Goal: Transaction & Acquisition: Purchase product/service

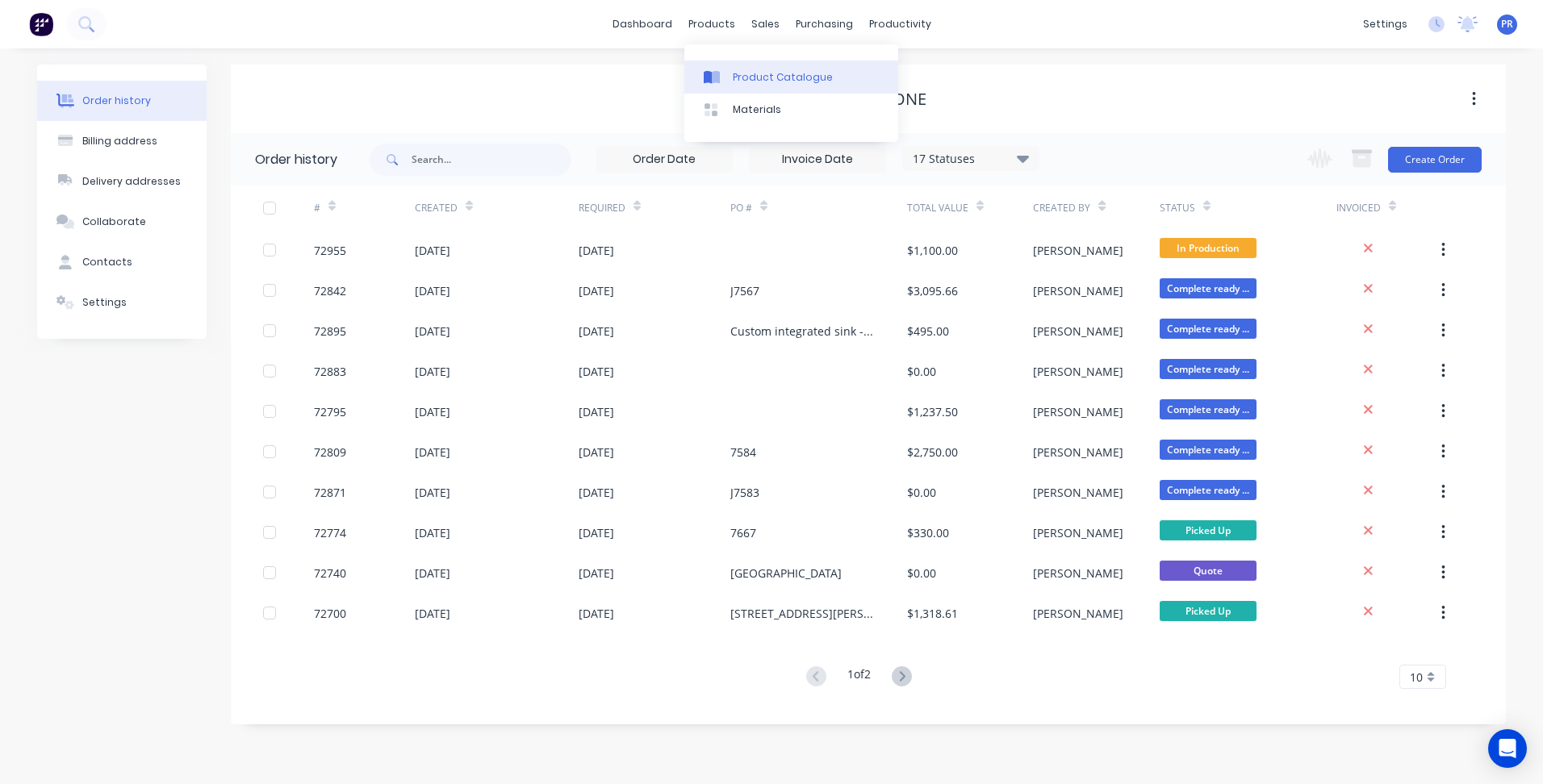
click at [734, 75] on div "Product Catalogue" at bounding box center [783, 78] width 100 height 15
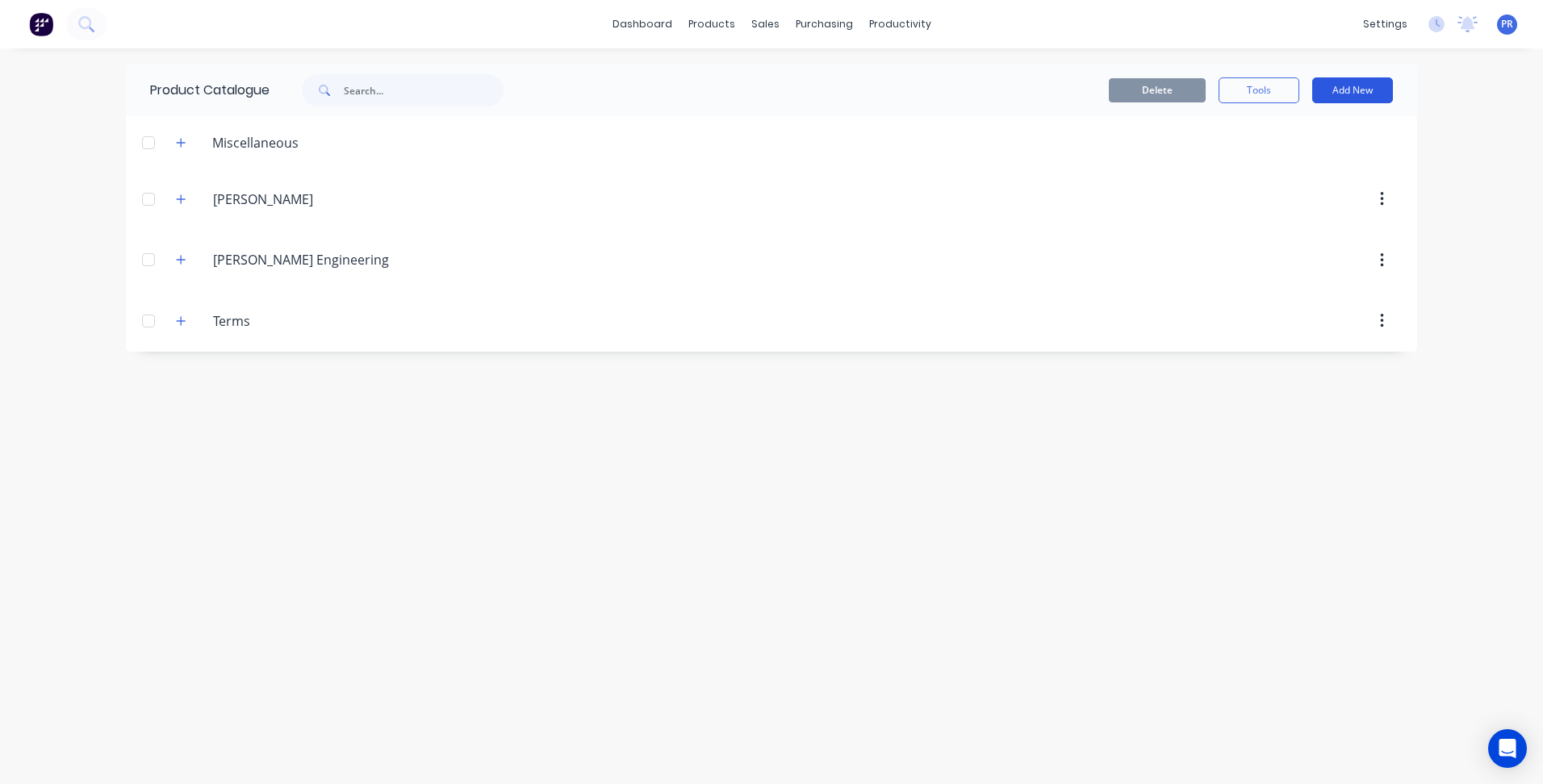
click at [1359, 88] on button "Add New" at bounding box center [1352, 90] width 80 height 26
click at [1269, 132] on div "Category" at bounding box center [1316, 131] width 124 height 23
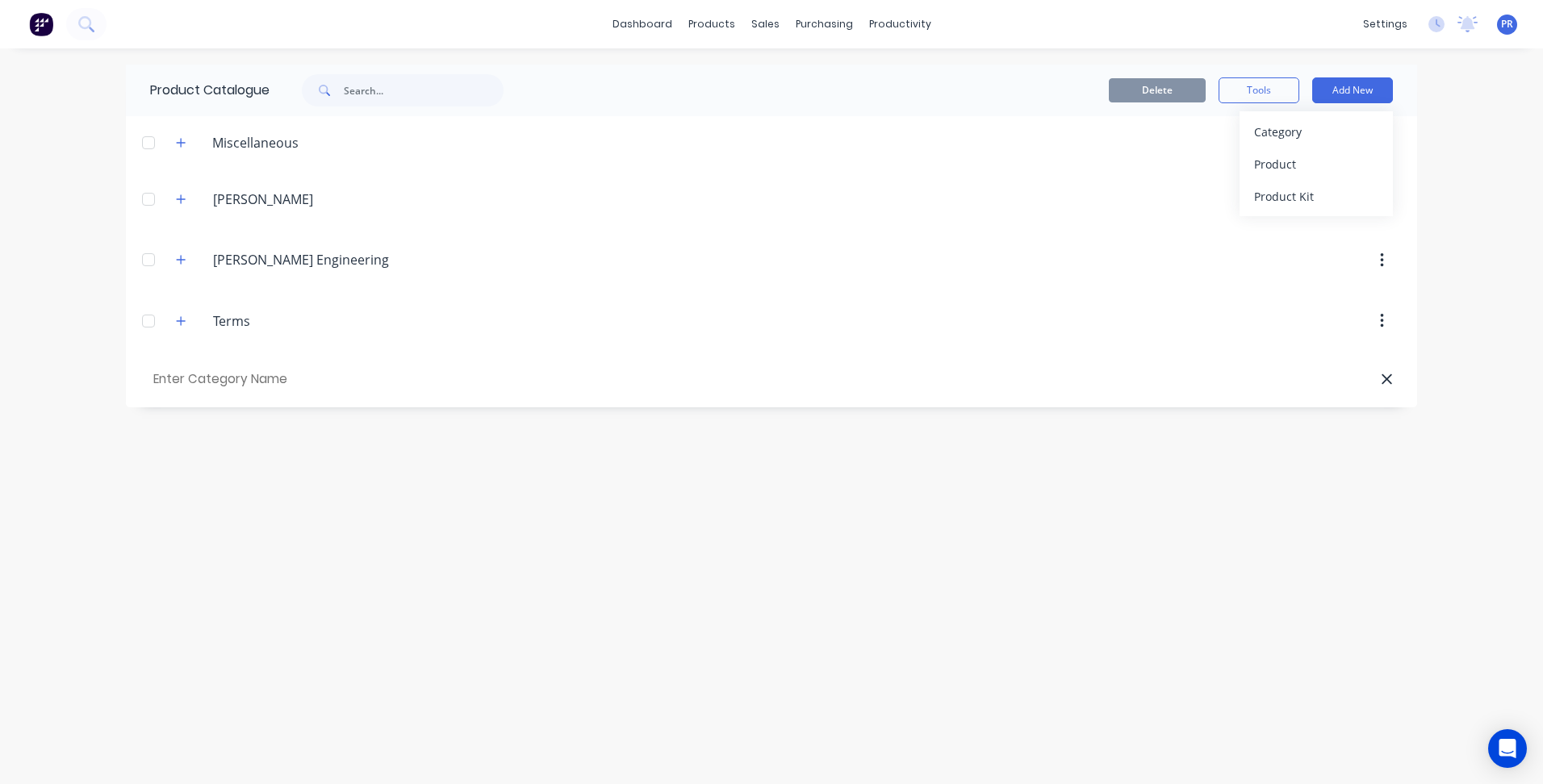
click at [271, 379] on input "text" at bounding box center [240, 379] width 182 height 23
type input "Alliance Laser"
click at [176, 380] on icon "button" at bounding box center [180, 382] width 9 height 11
click at [1384, 386] on button "button" at bounding box center [1381, 381] width 38 height 29
click at [1375, 90] on button "Add New" at bounding box center [1352, 90] width 80 height 26
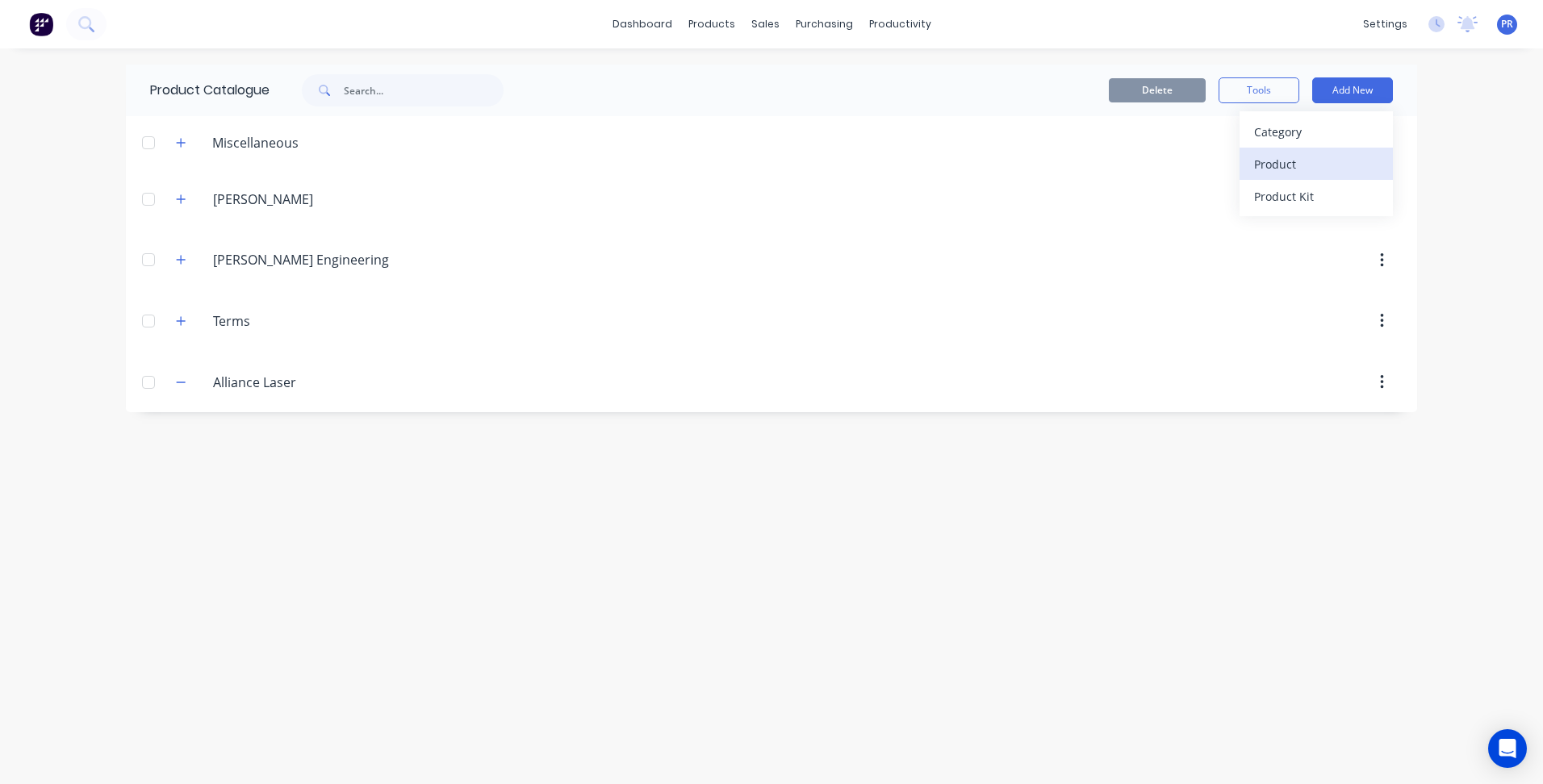
click at [1294, 163] on div "Product" at bounding box center [1316, 163] width 124 height 23
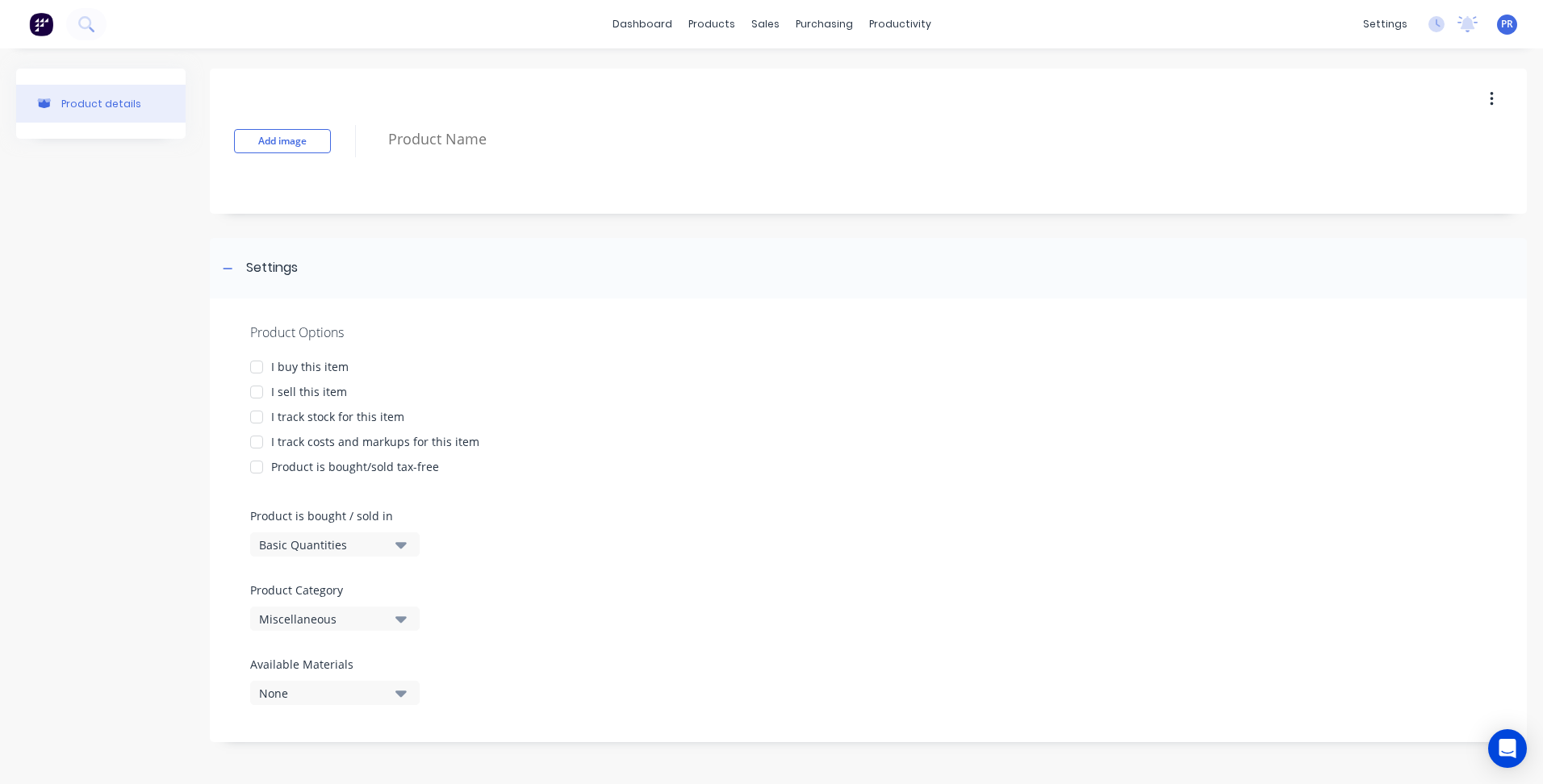
click at [407, 544] on button "Basic Quantities" at bounding box center [334, 544] width 169 height 24
click at [408, 546] on button "Basic Quantities" at bounding box center [334, 544] width 169 height 24
click at [402, 623] on icon "button" at bounding box center [401, 618] width 11 height 18
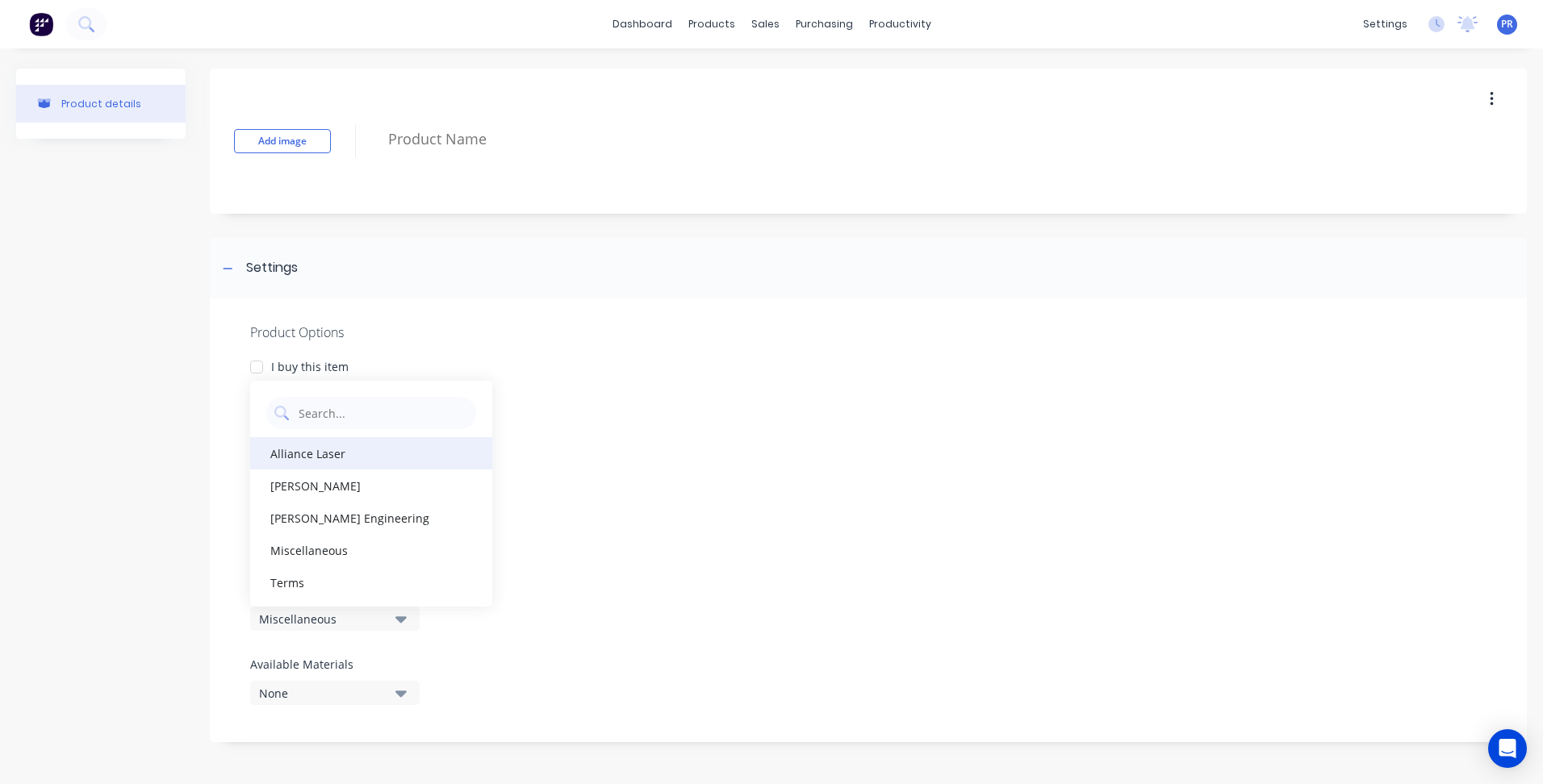
click at [309, 455] on div "Alliance Laser" at bounding box center [371, 452] width 242 height 32
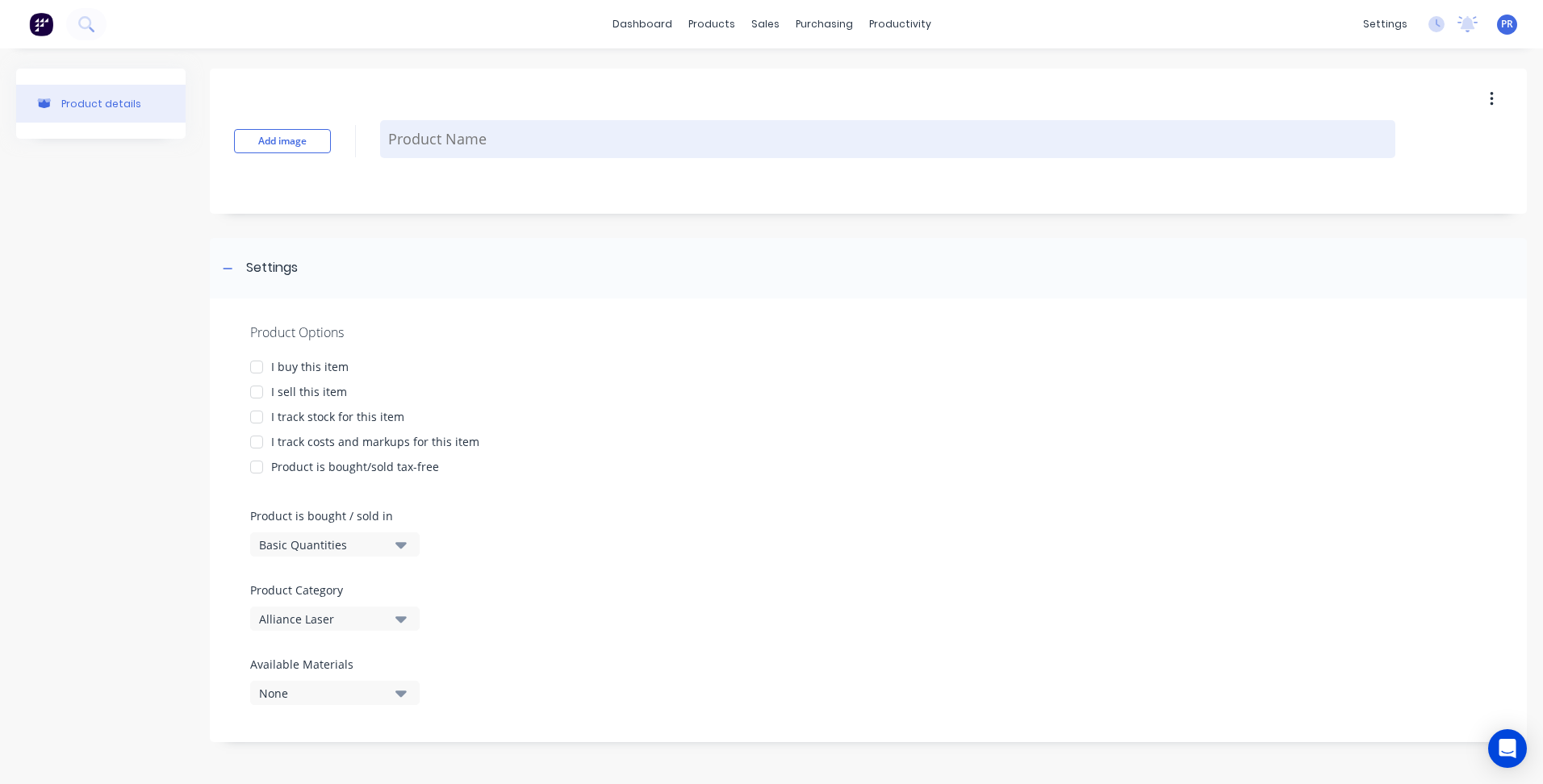
click at [466, 125] on textarea at bounding box center [887, 139] width 1015 height 38
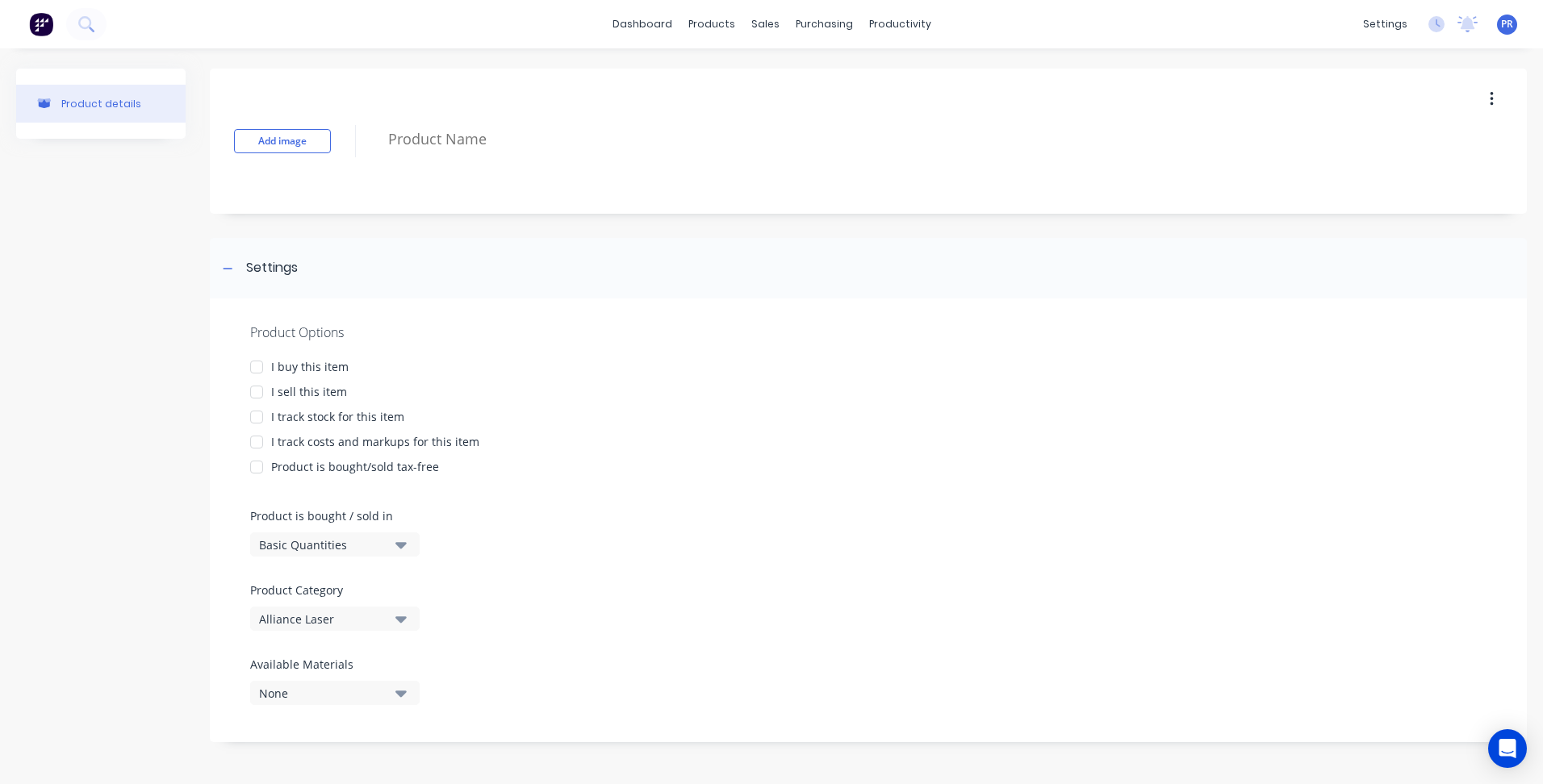
type textarea "x"
type textarea "C"
type textarea "x"
type textarea "CO"
type textarea "x"
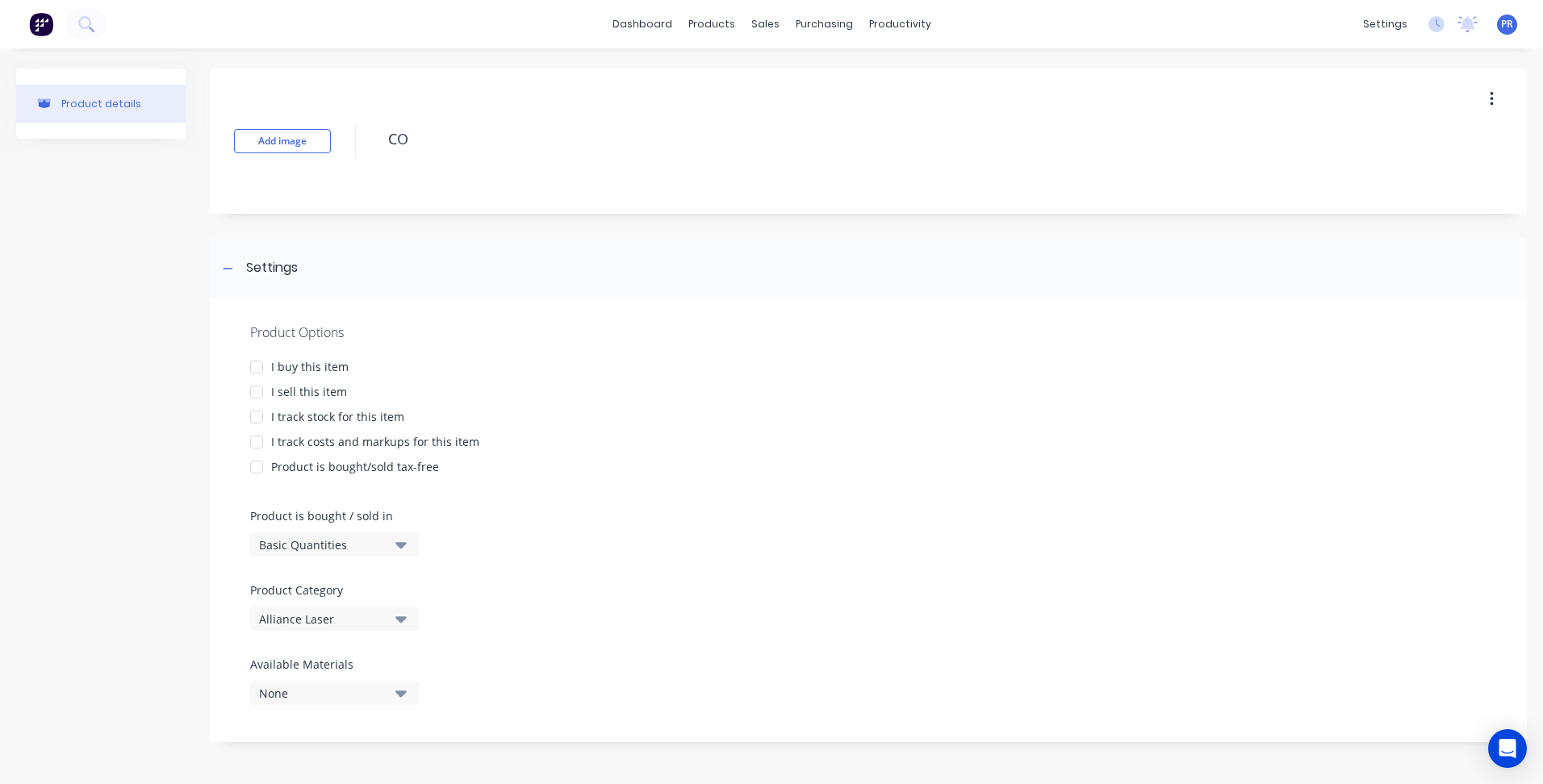
type textarea "COM"
type textarea "x"
type textarea "COM_"
type textarea "x"
type textarea "COM"
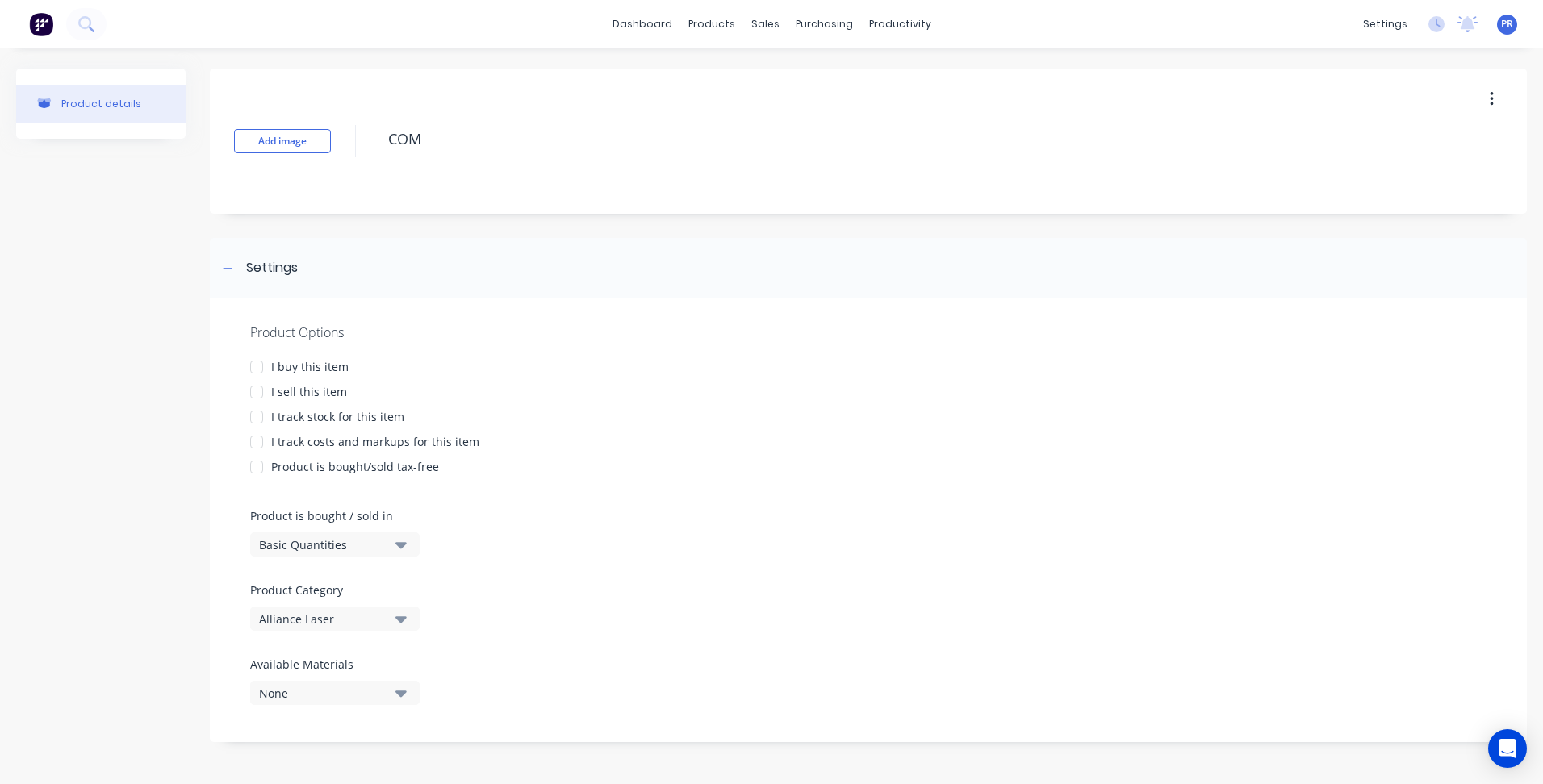
type textarea "x"
type textarea "COM-"
type textarea "x"
type textarea "COM-B"
type textarea "x"
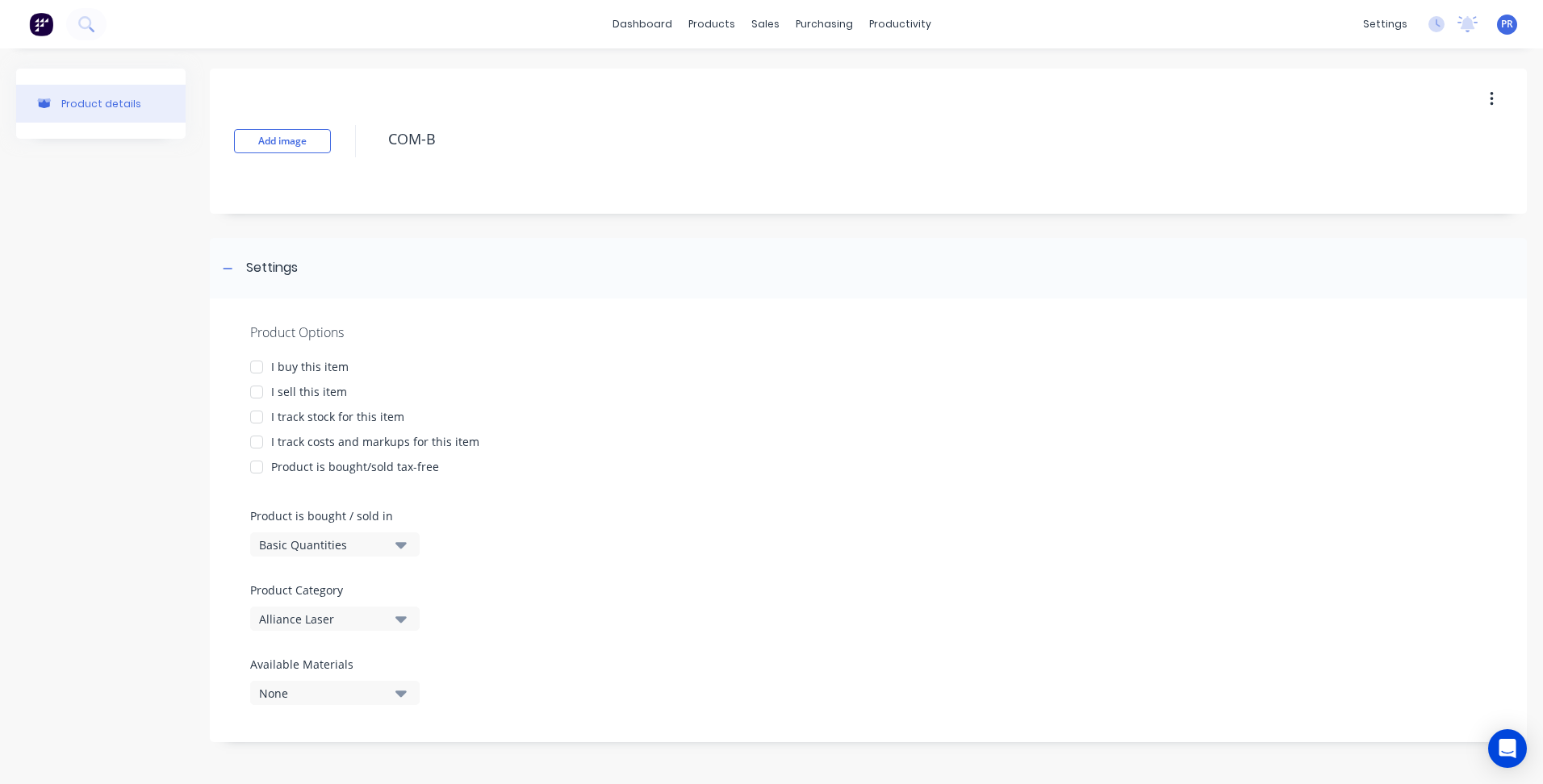
type textarea "COM-BO"
type textarea "x"
type textarea "COM-BOD"
type textarea "x"
type textarea "COM-BOD-"
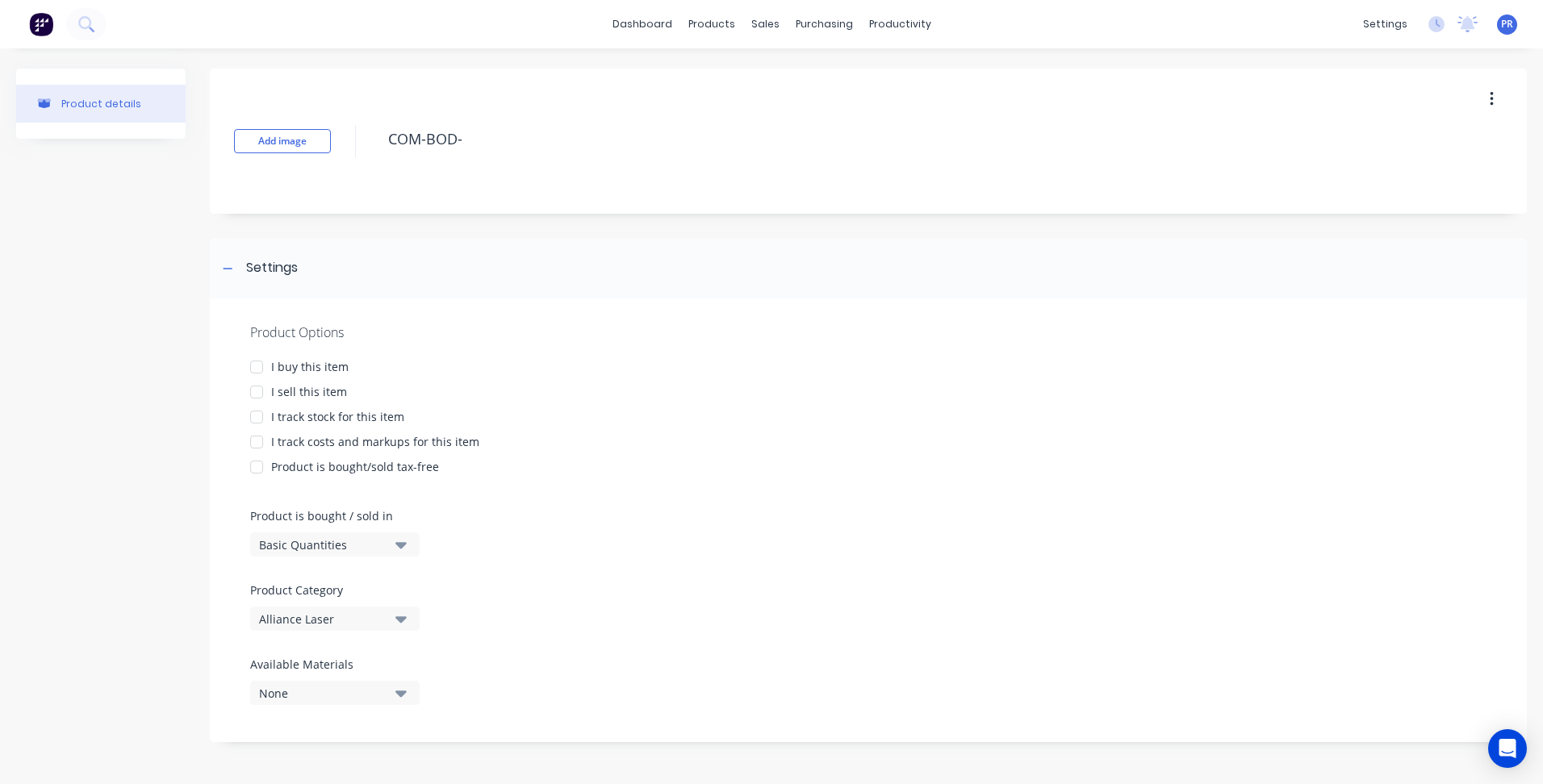
type textarea "x"
type textarea "COM-BOD-0"
type textarea "x"
type textarea "COM-BOD-00"
type textarea "x"
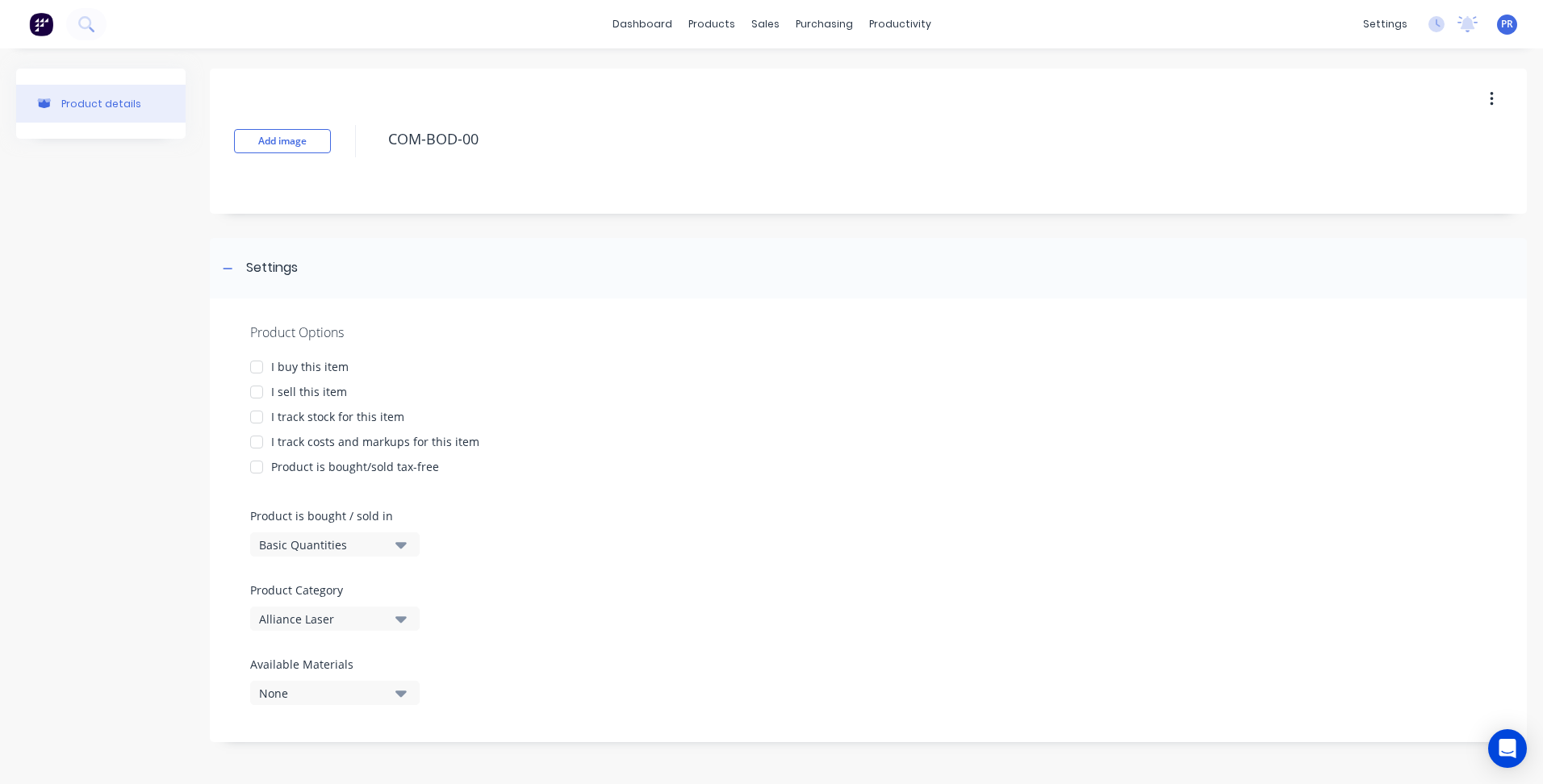
type textarea "COM-BOD-007"
type textarea "x"
type textarea "COM-BOD-0077"
type textarea "x"
type textarea "COM-BOD-0077"
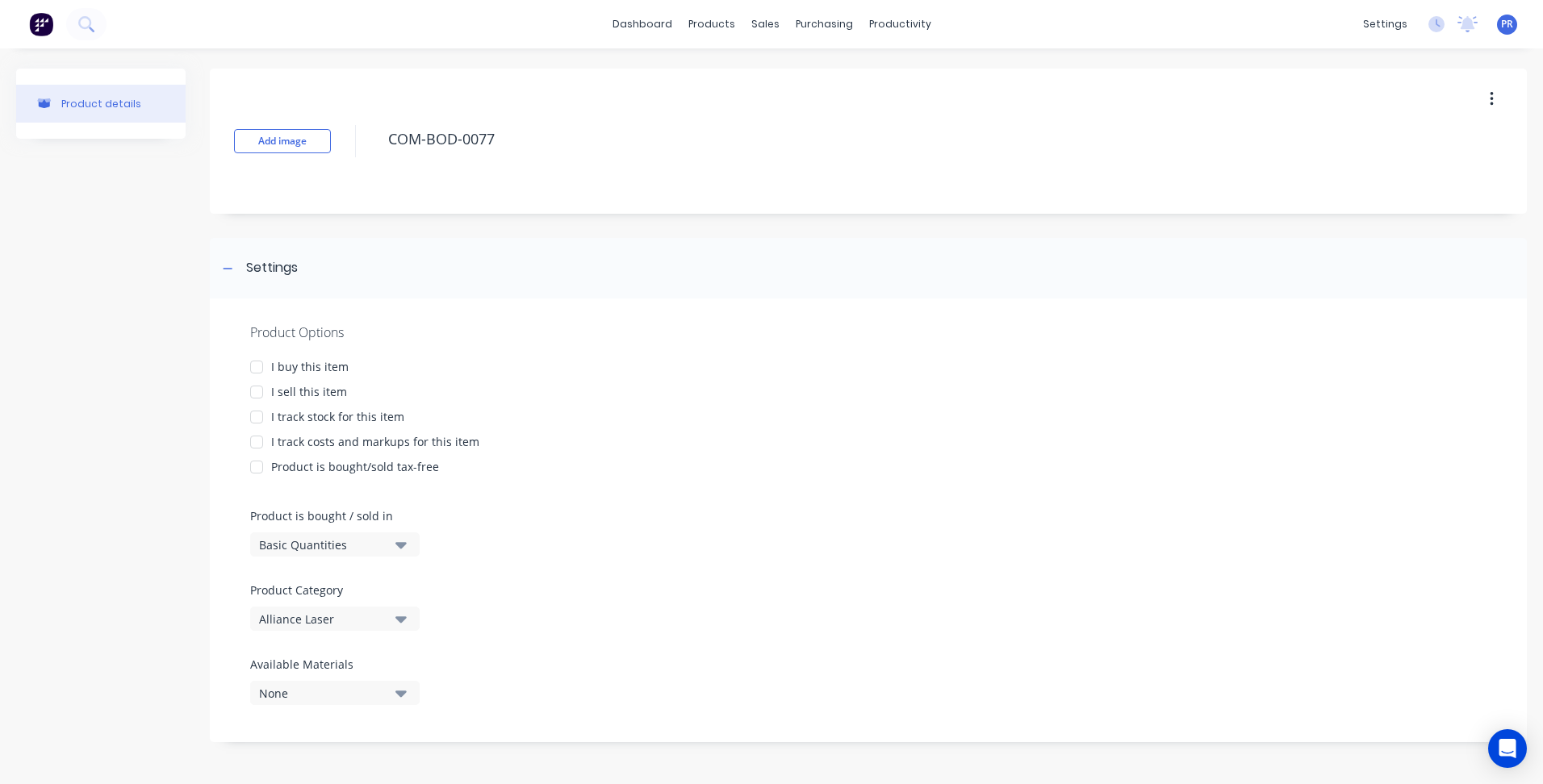
click at [621, 664] on div "Product Options I buy this item I sell this item I track stock for this item I …" at bounding box center [868, 520] width 1317 height 443
click at [260, 392] on div at bounding box center [256, 392] width 32 height 32
type textarea "x"
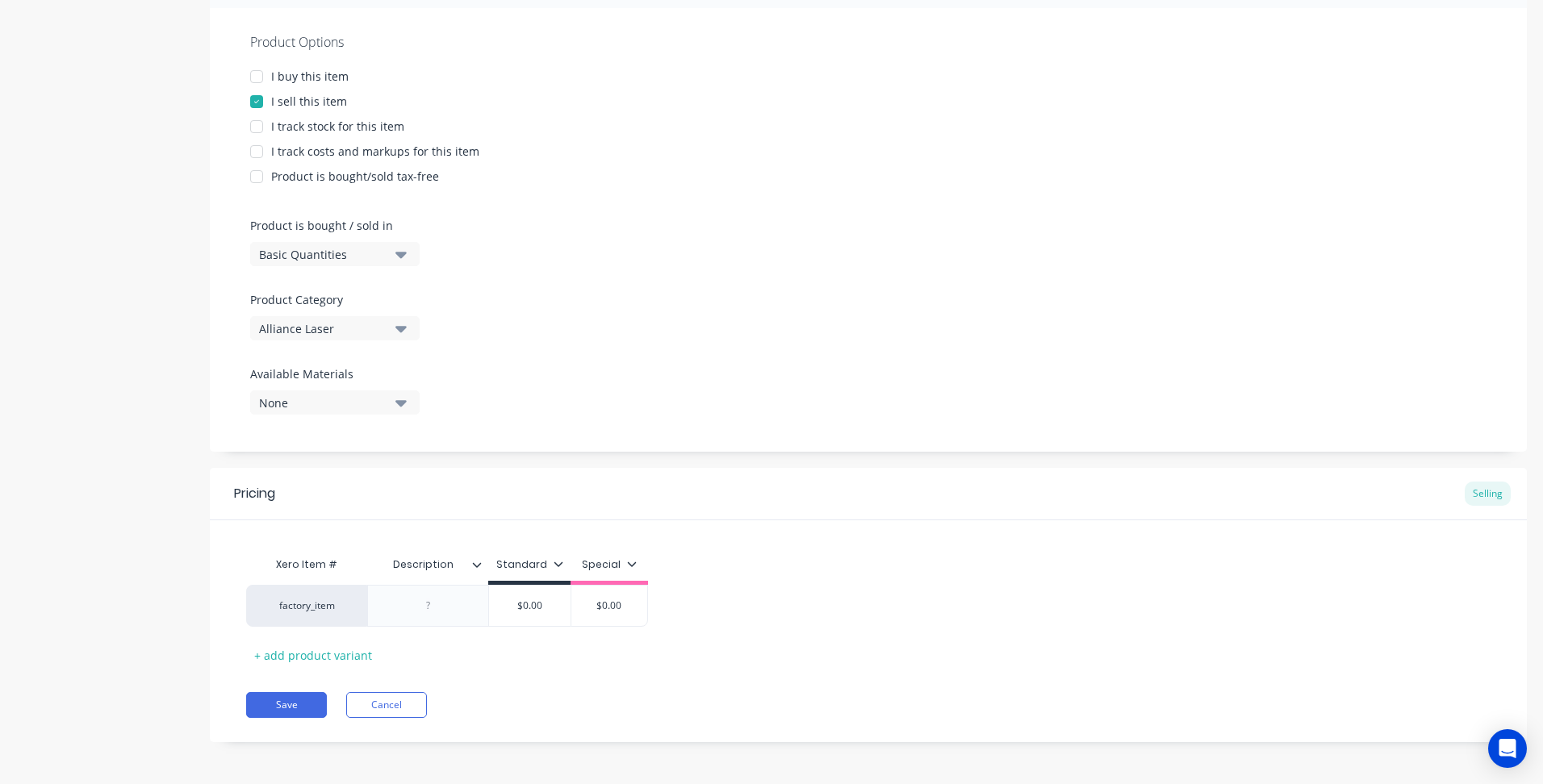
scroll to position [293, 0]
click at [432, 619] on div at bounding box center [427, 602] width 121 height 42
click at [436, 600] on div at bounding box center [428, 603] width 80 height 21
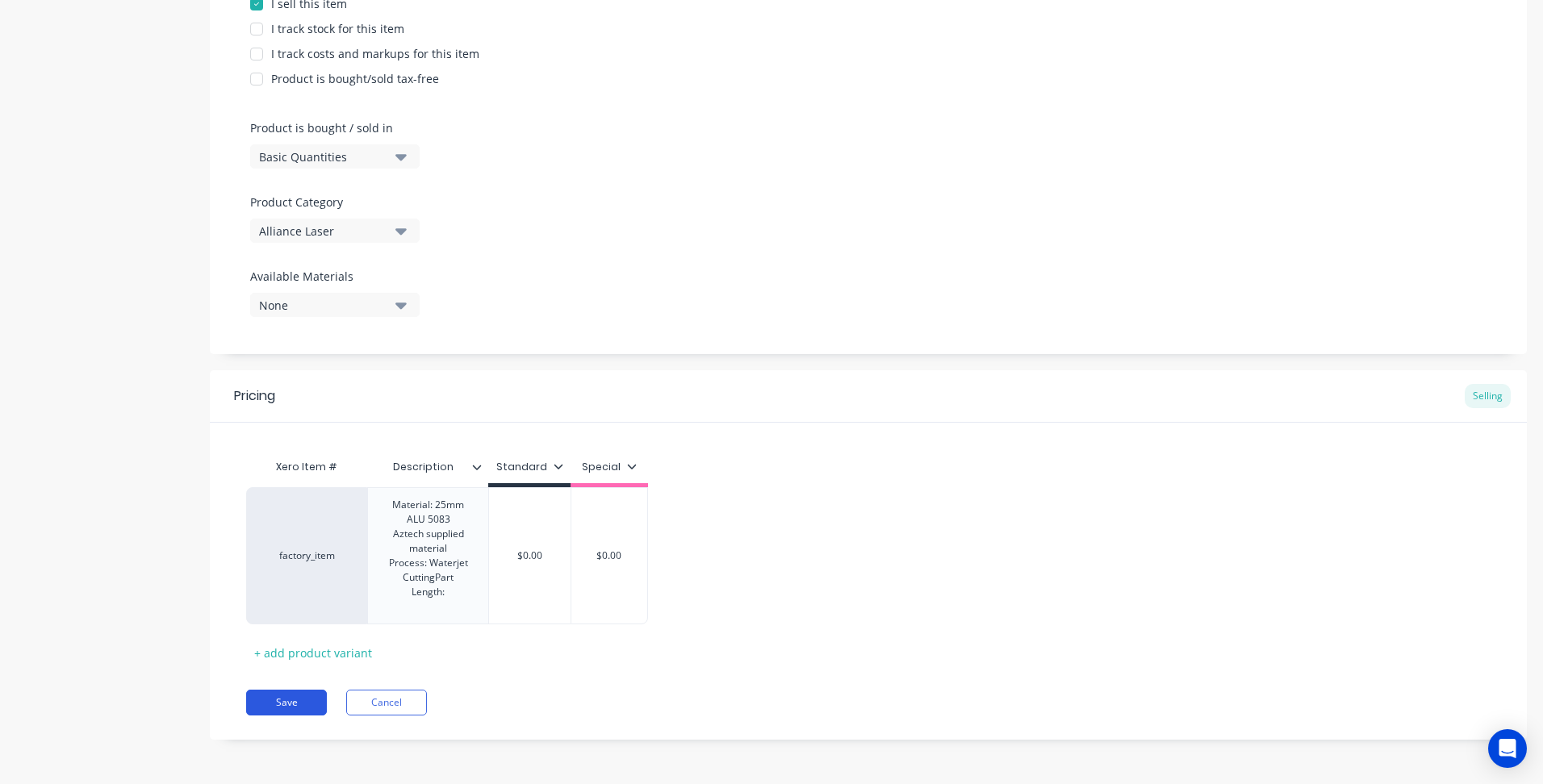
click at [299, 713] on button "Save" at bounding box center [286, 703] width 80 height 26
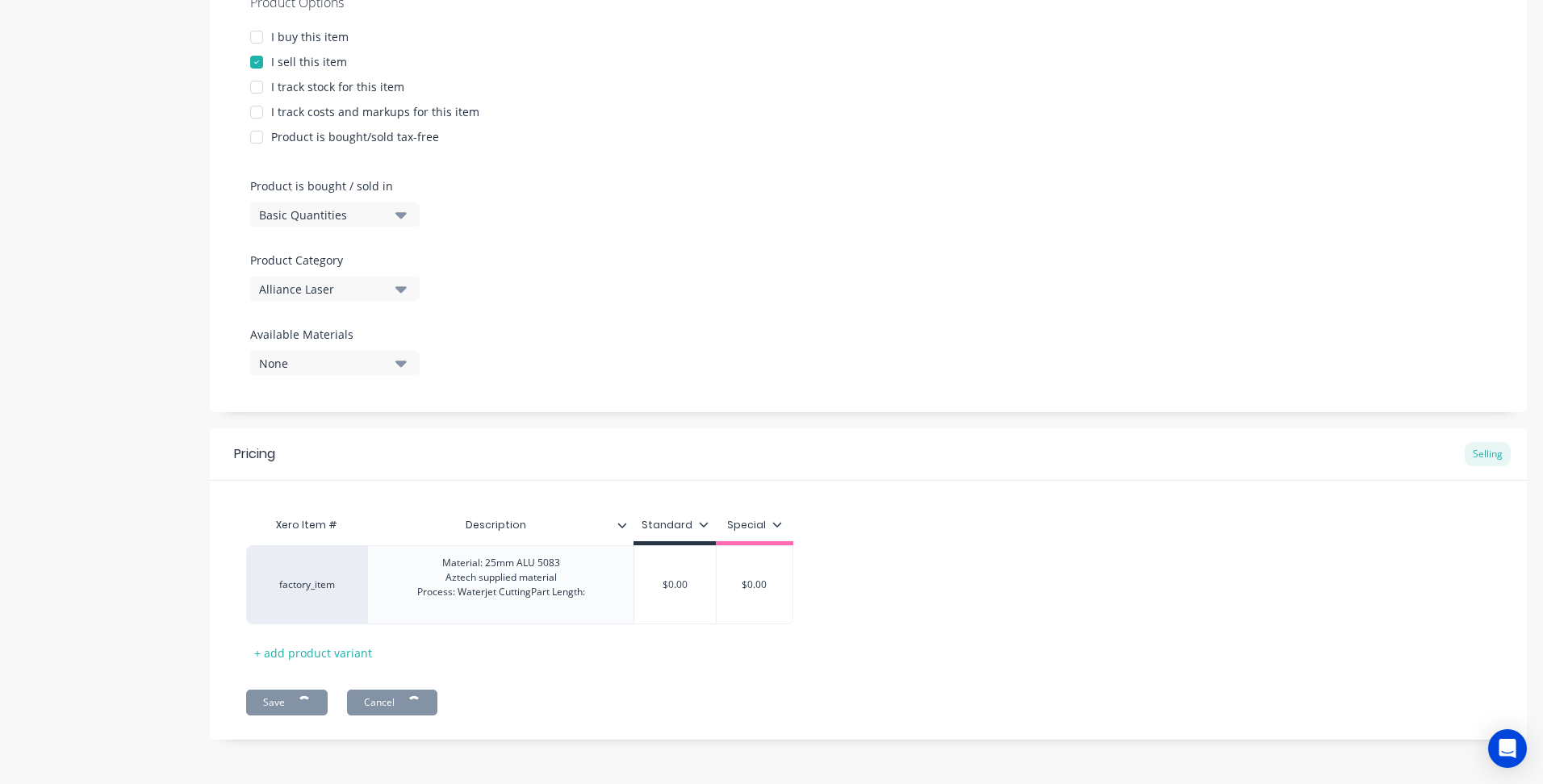
type textarea "x"
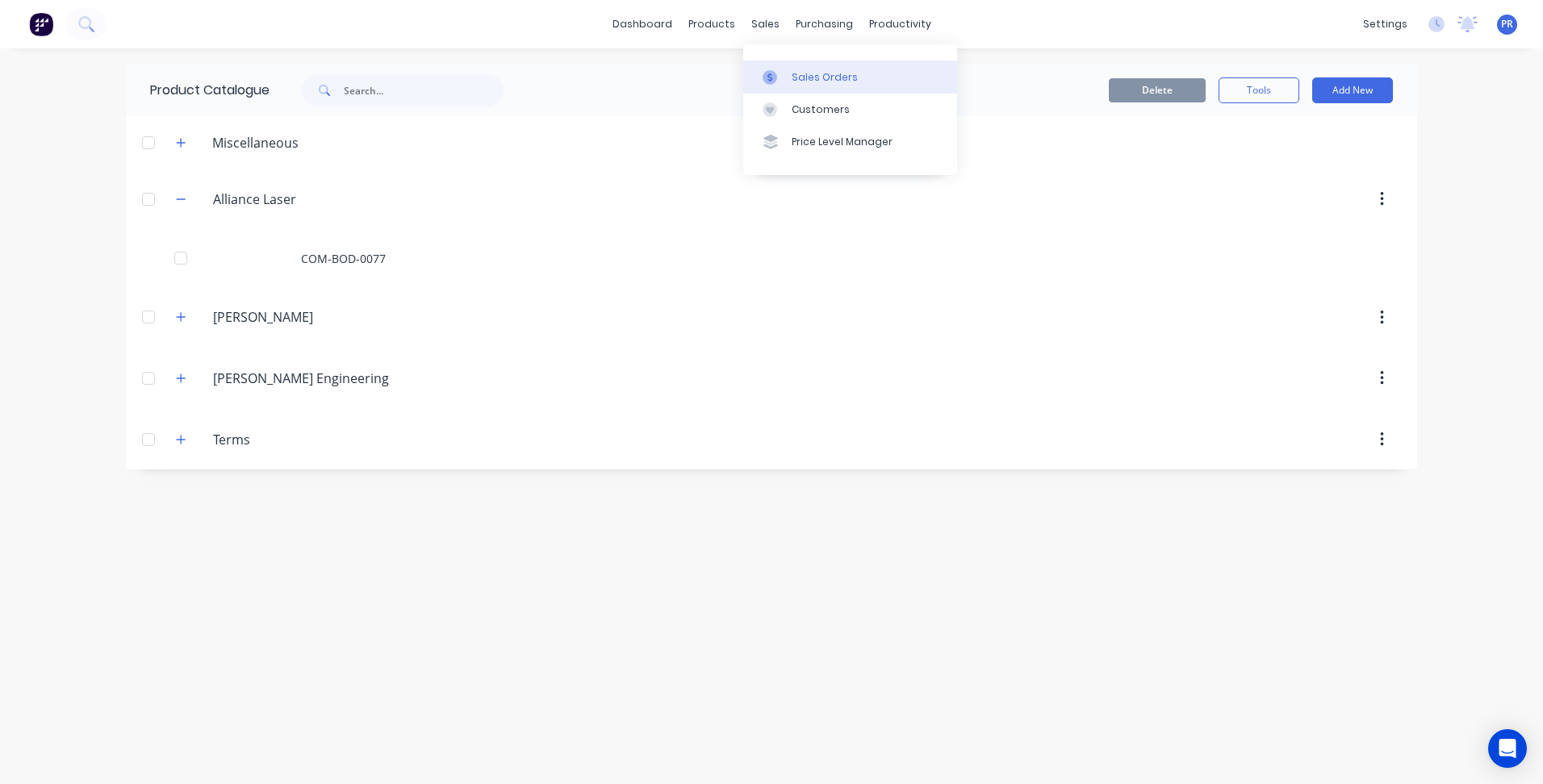
drag, startPoint x: 776, startPoint y: 37, endPoint x: 782, endPoint y: 66, distance: 29.6
click at [782, 66] on link "Sales Orders" at bounding box center [849, 76] width 213 height 32
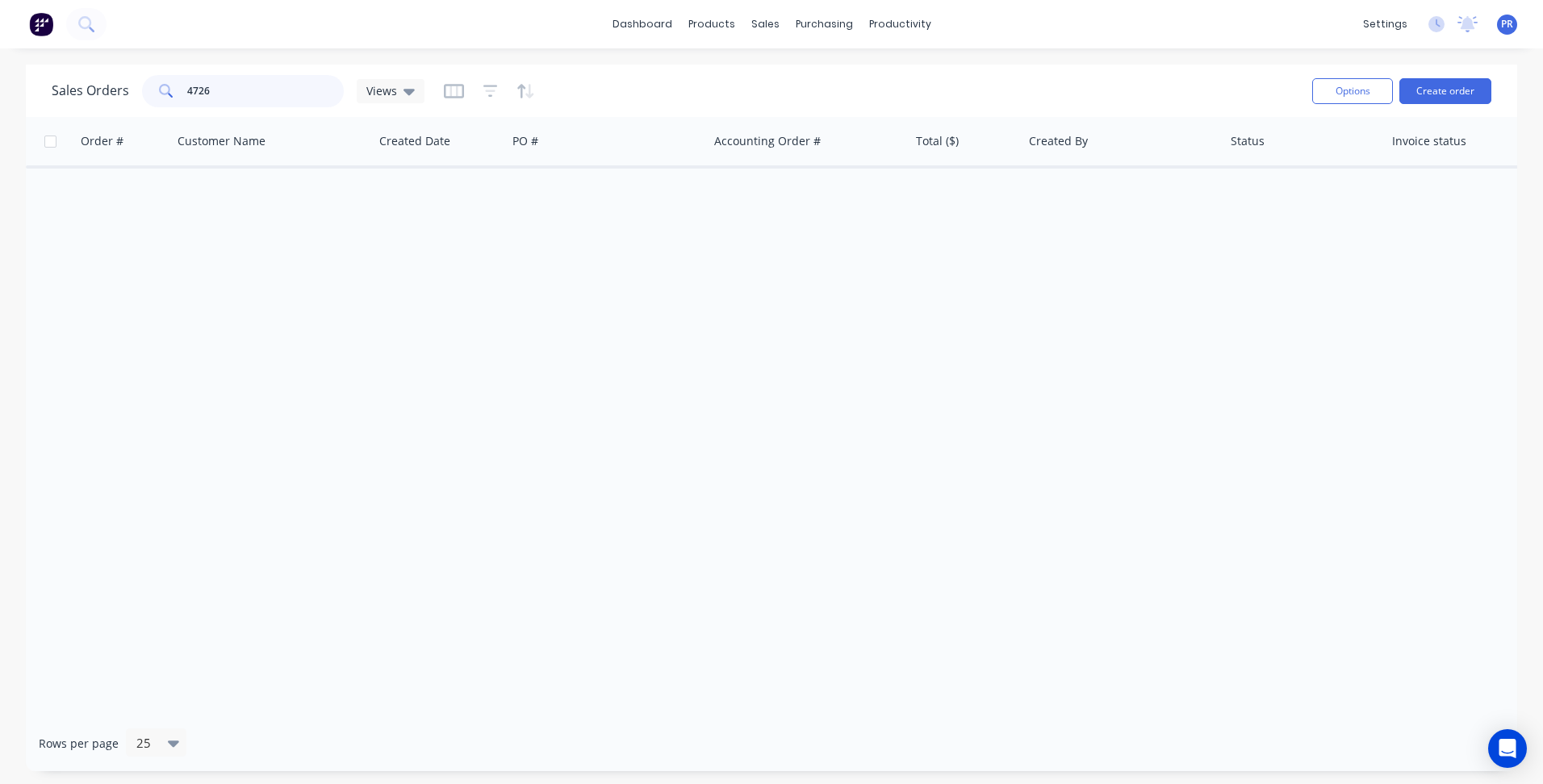
drag, startPoint x: 225, startPoint y: 87, endPoint x: 49, endPoint y: 86, distance: 176.0
click at [91, 92] on div "Sales Orders 4726 Views" at bounding box center [237, 90] width 372 height 32
type input "a"
click at [1461, 86] on button "Create order" at bounding box center [1445, 91] width 92 height 26
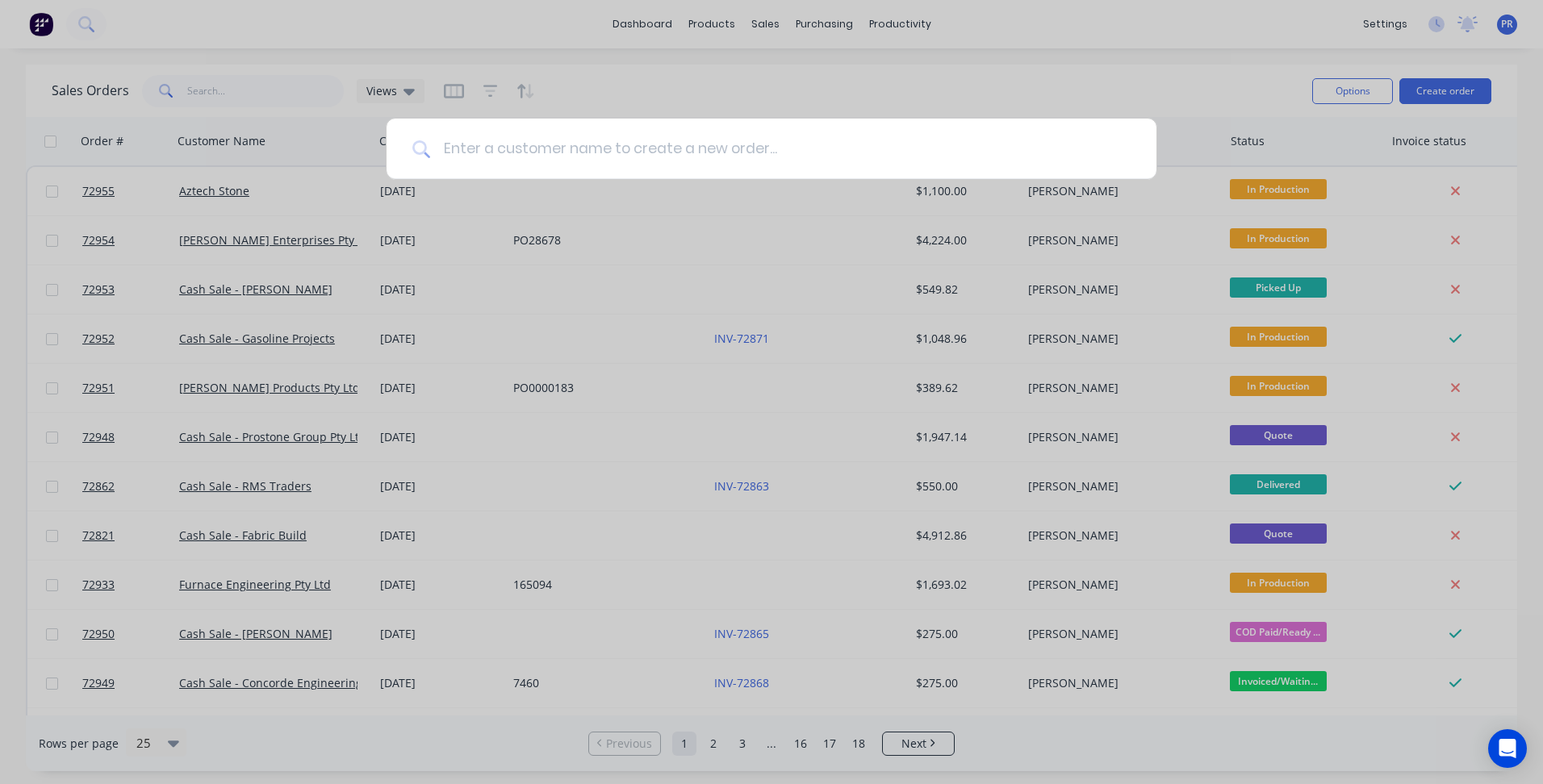
click at [690, 137] on input at bounding box center [780, 148] width 700 height 60
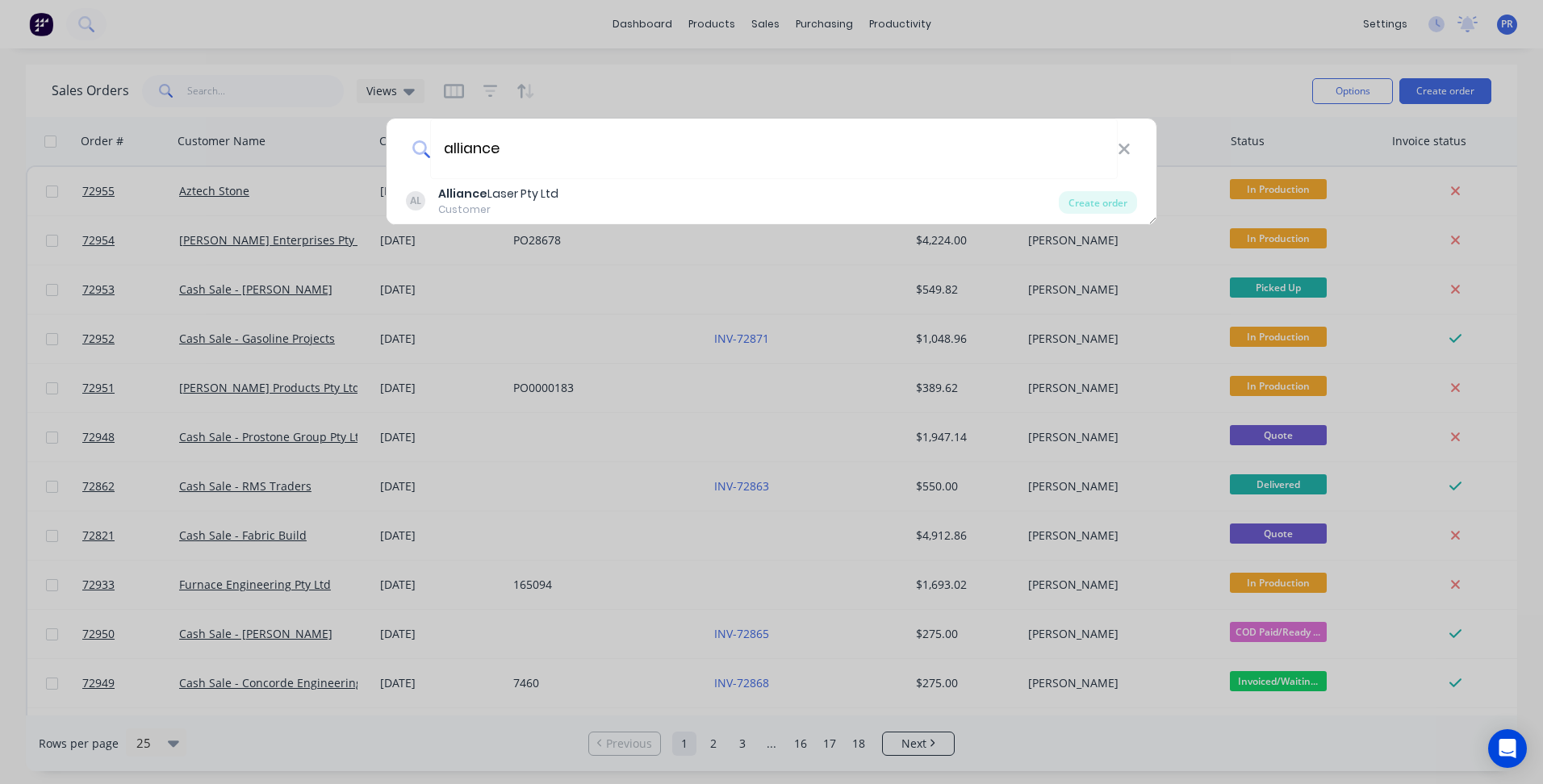
type input "alliance"
click at [514, 198] on div "Alliance Laser Pty Ltd" at bounding box center [498, 194] width 120 height 17
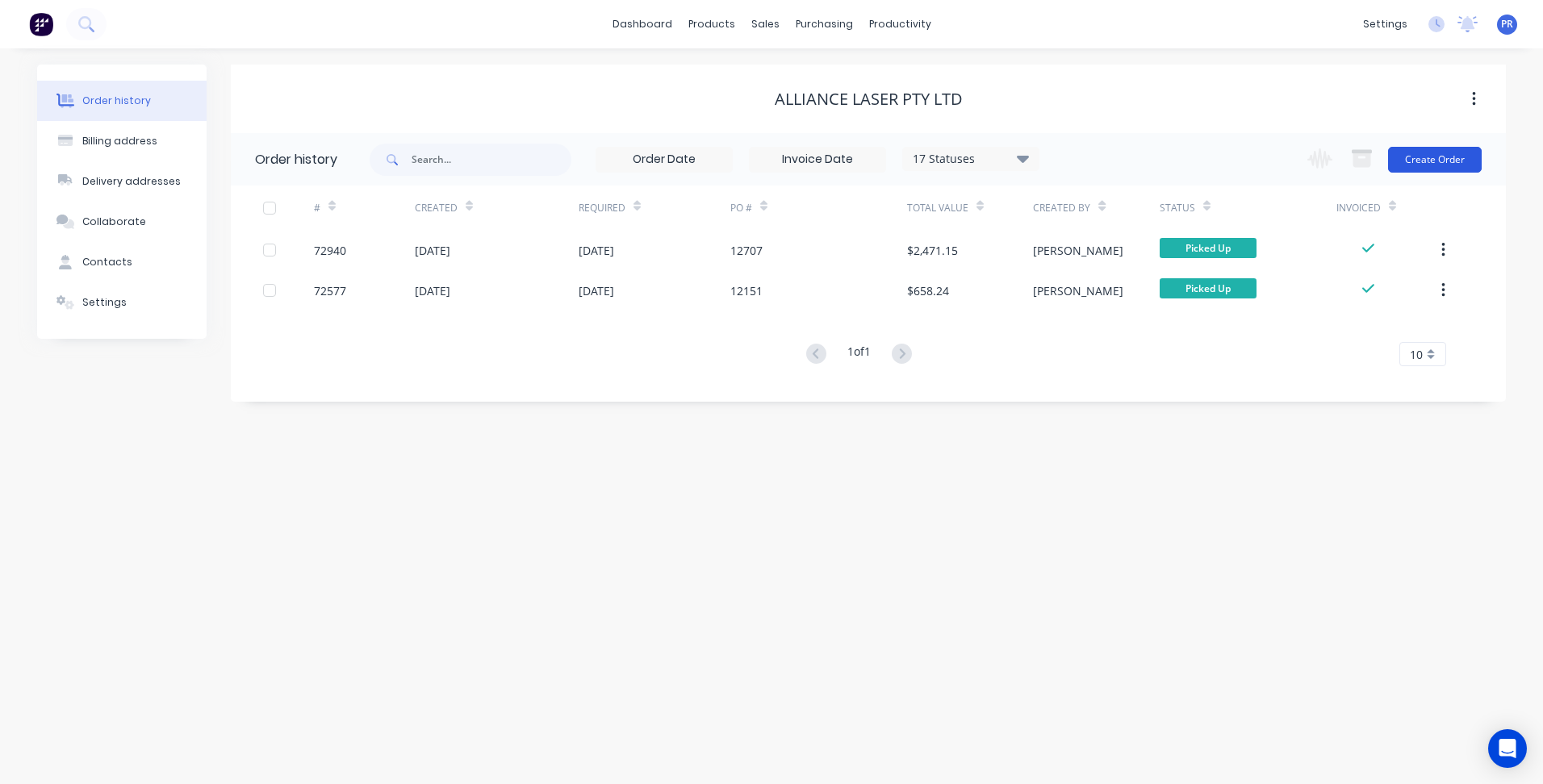
click at [1461, 160] on button "Create Order" at bounding box center [1434, 160] width 93 height 26
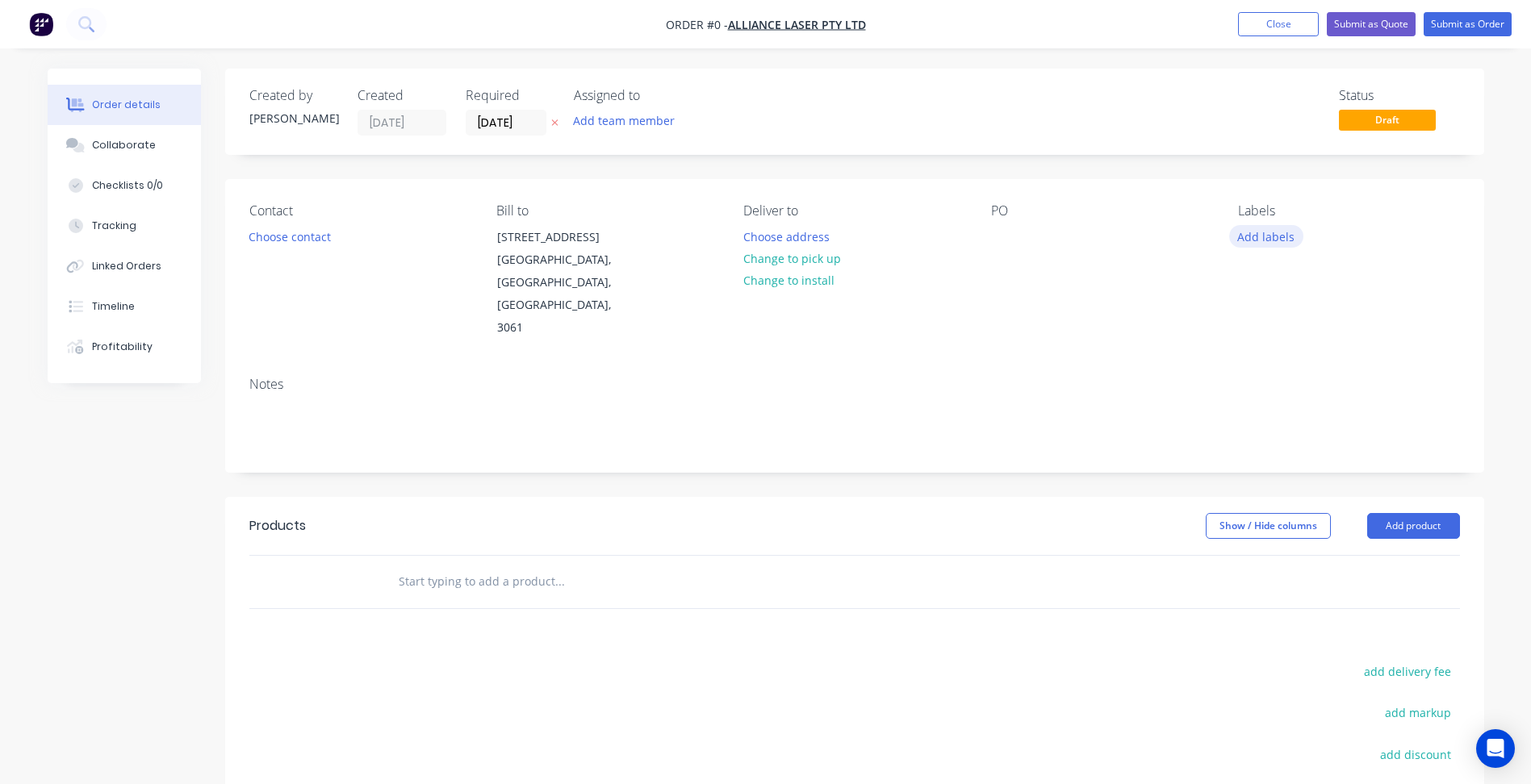
click at [1261, 237] on button "Add labels" at bounding box center [1266, 236] width 74 height 22
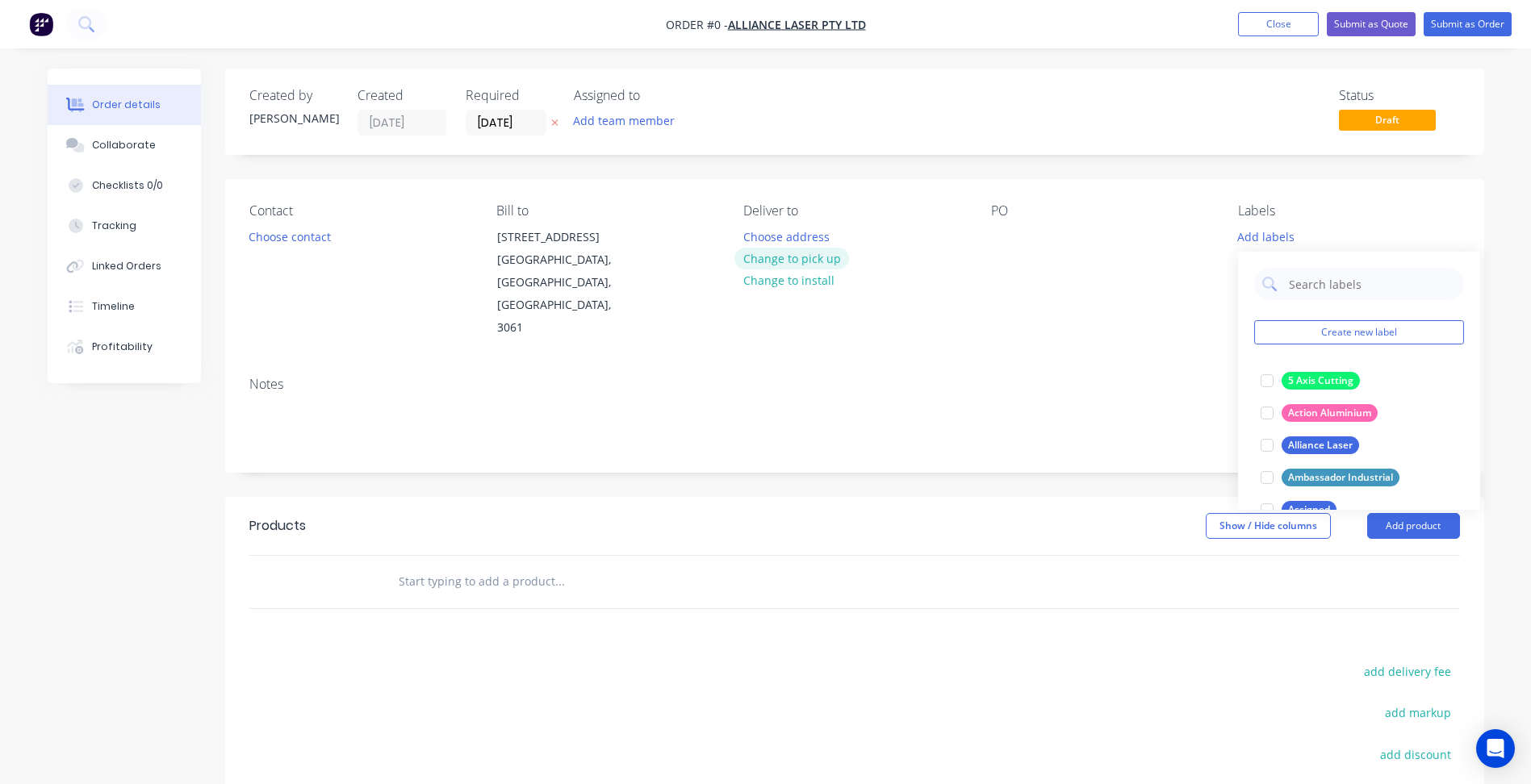
click at [821, 261] on div "Order details Collaborate Checklists 0/0 Tracking Linked Orders Timeline Profit…" at bounding box center [765, 544] width 1468 height 951
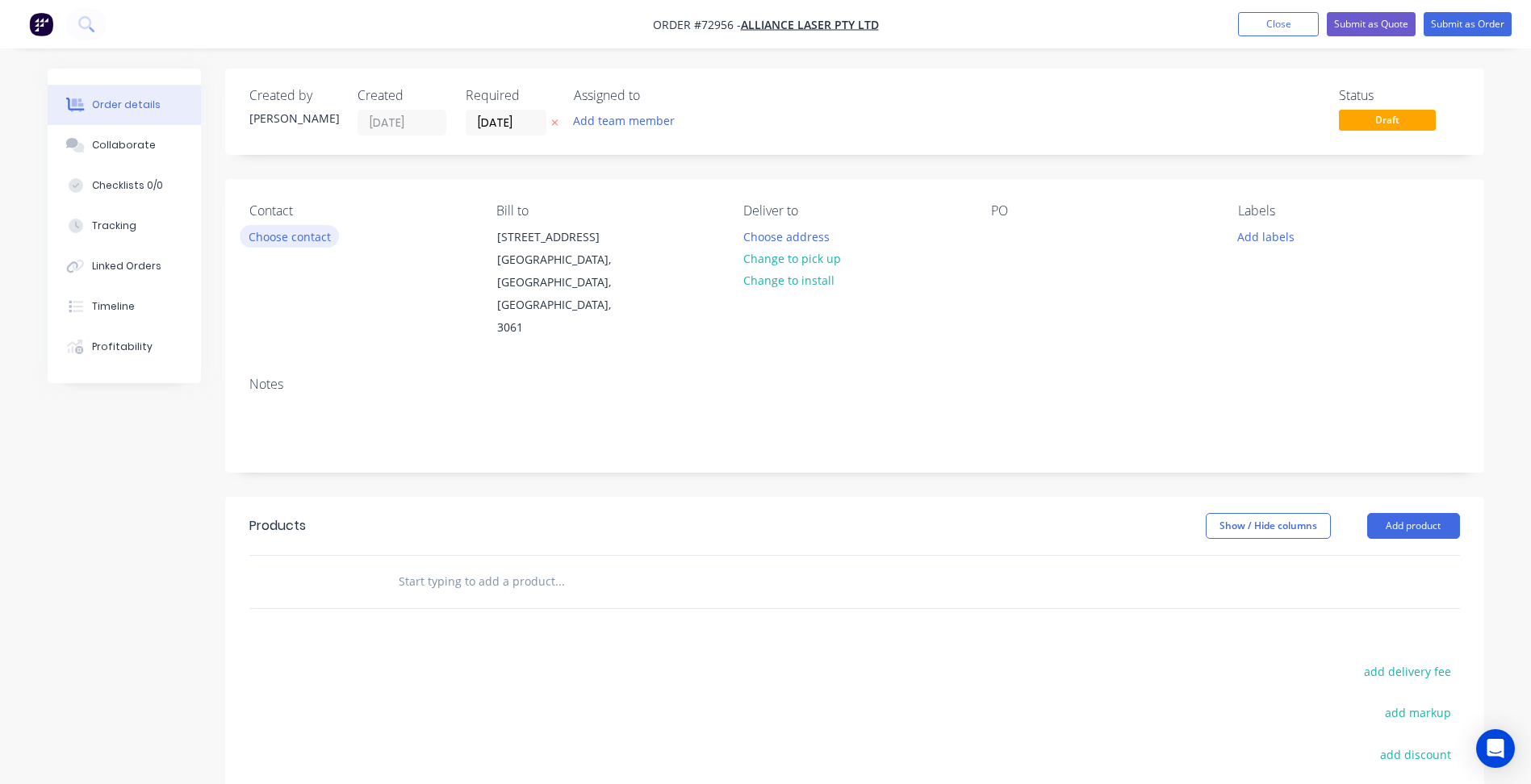
click at [284, 237] on button "Choose contact" at bounding box center [288, 236] width 99 height 22
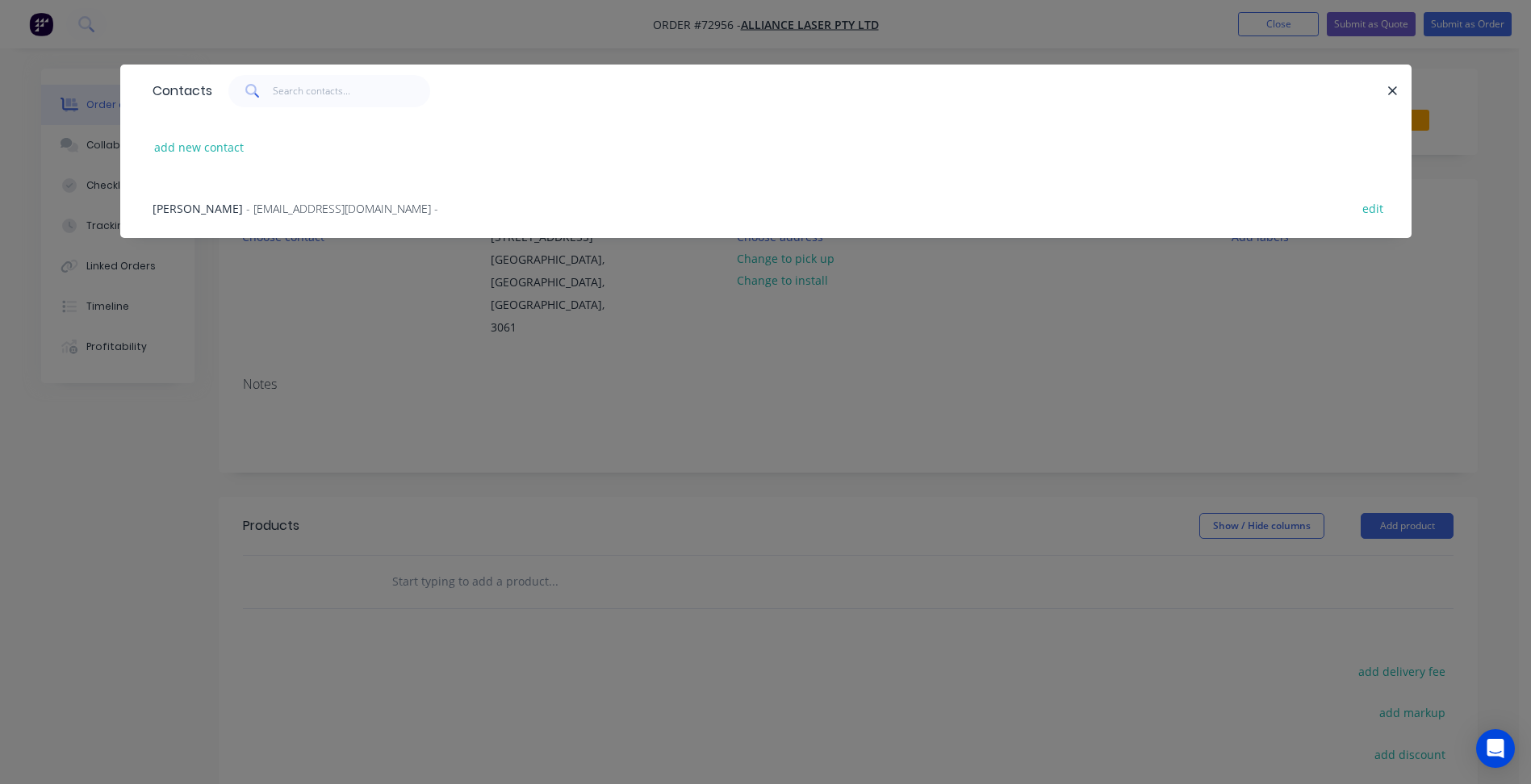
click at [249, 221] on div "[PERSON_NAME] - [EMAIL_ADDRESS][DOMAIN_NAME] - edit" at bounding box center [765, 207] width 1243 height 60
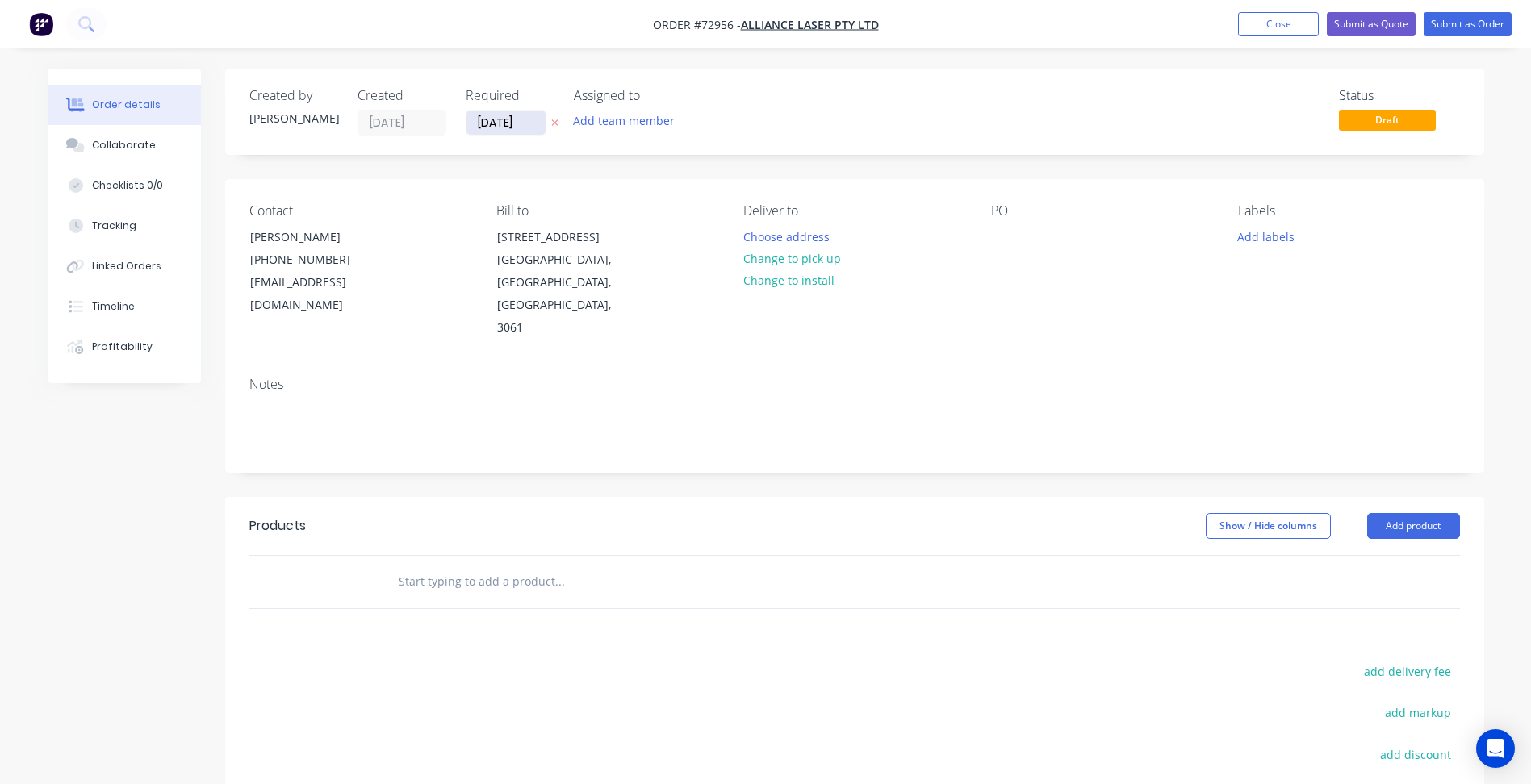
click at [485, 131] on input "[DATE]" at bounding box center [506, 123] width 79 height 24
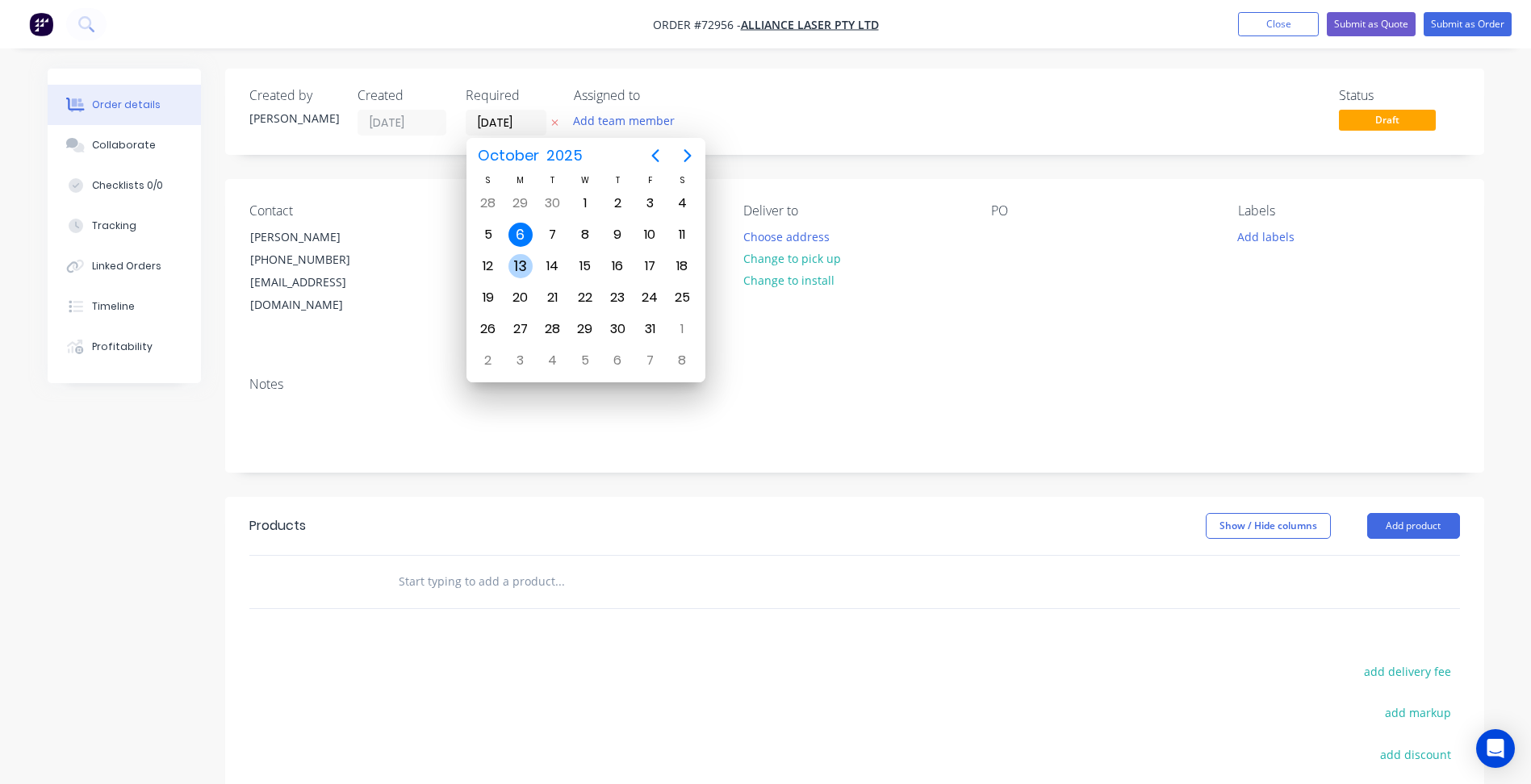
click at [520, 251] on div "13" at bounding box center [520, 266] width 32 height 30
type input "[DATE]"
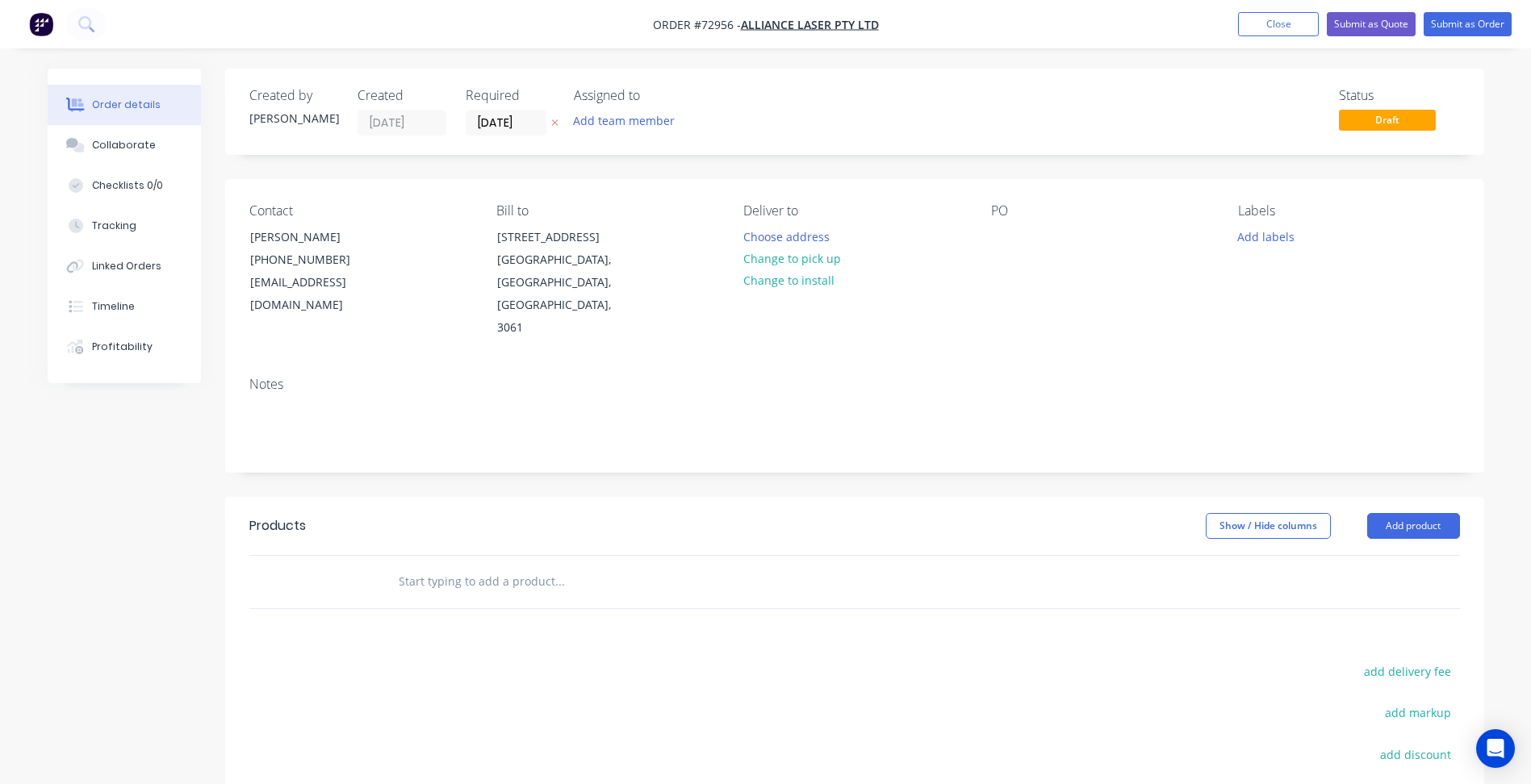
click at [706, 18] on span "Order #72956 -" at bounding box center [696, 24] width 88 height 16
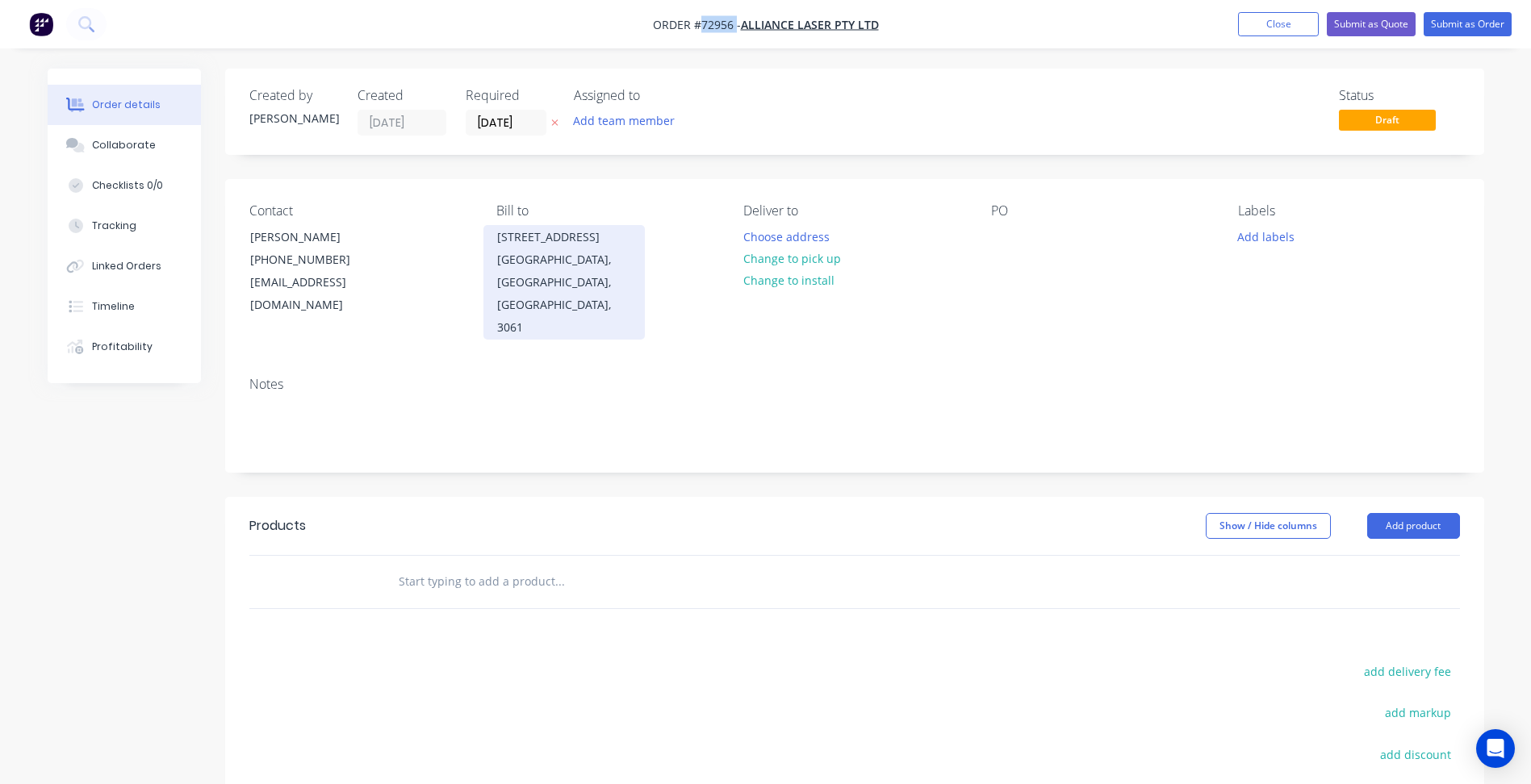
copy span "72956"
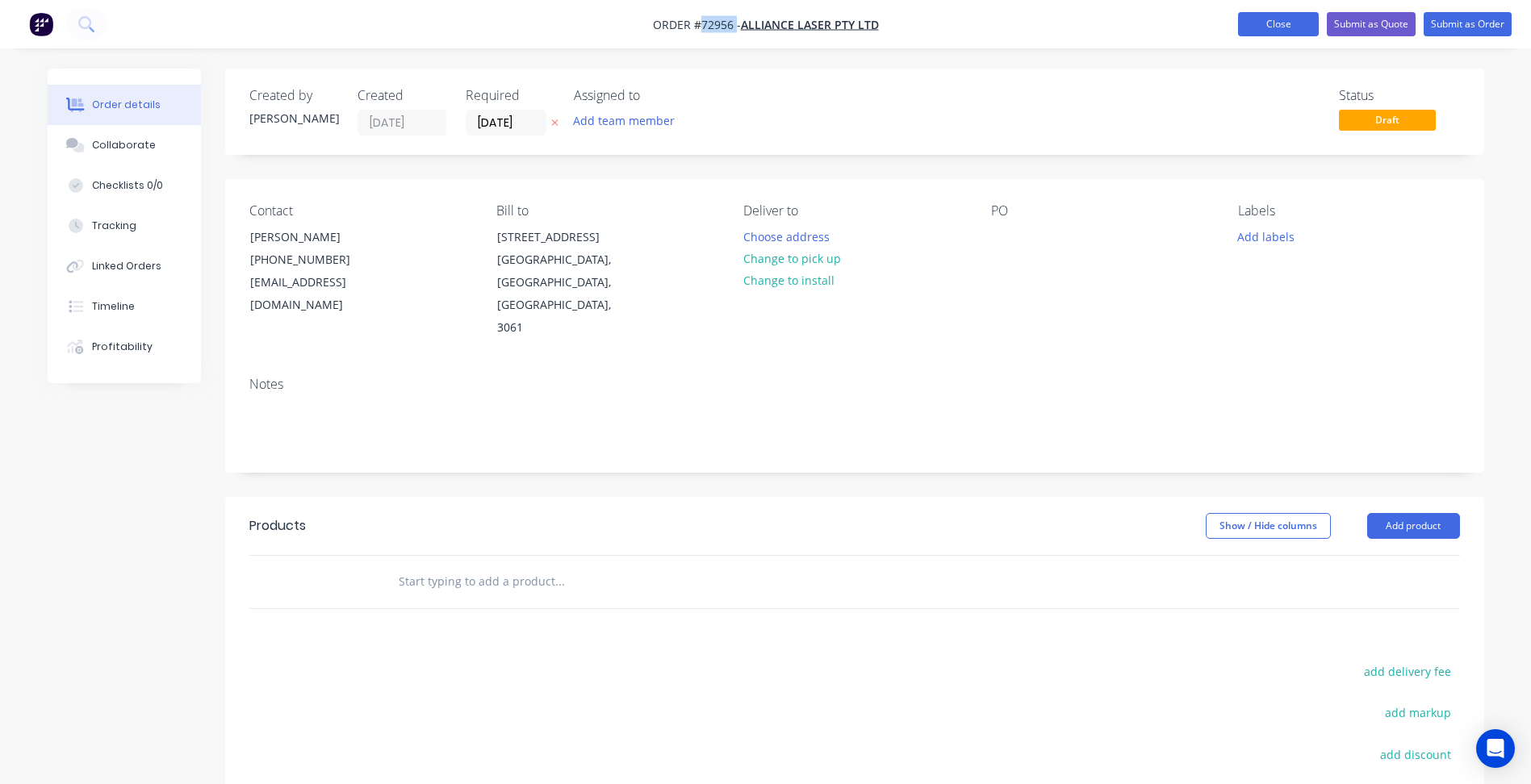
click at [1277, 28] on button "Close" at bounding box center [1278, 24] width 80 height 24
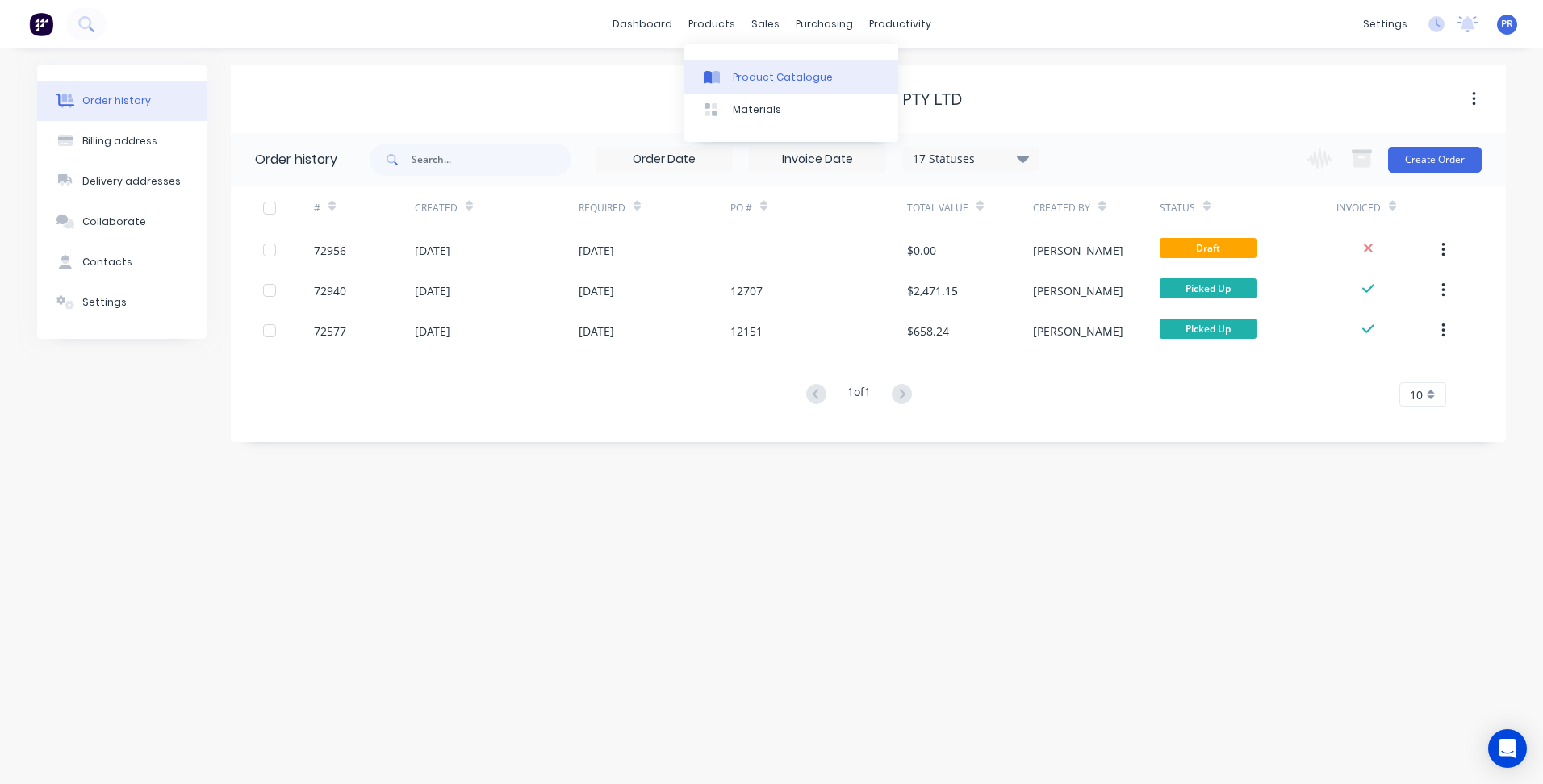
drag, startPoint x: 742, startPoint y: 29, endPoint x: 785, endPoint y: 73, distance: 61.5
click at [785, 73] on div "Product Catalogue" at bounding box center [783, 78] width 100 height 15
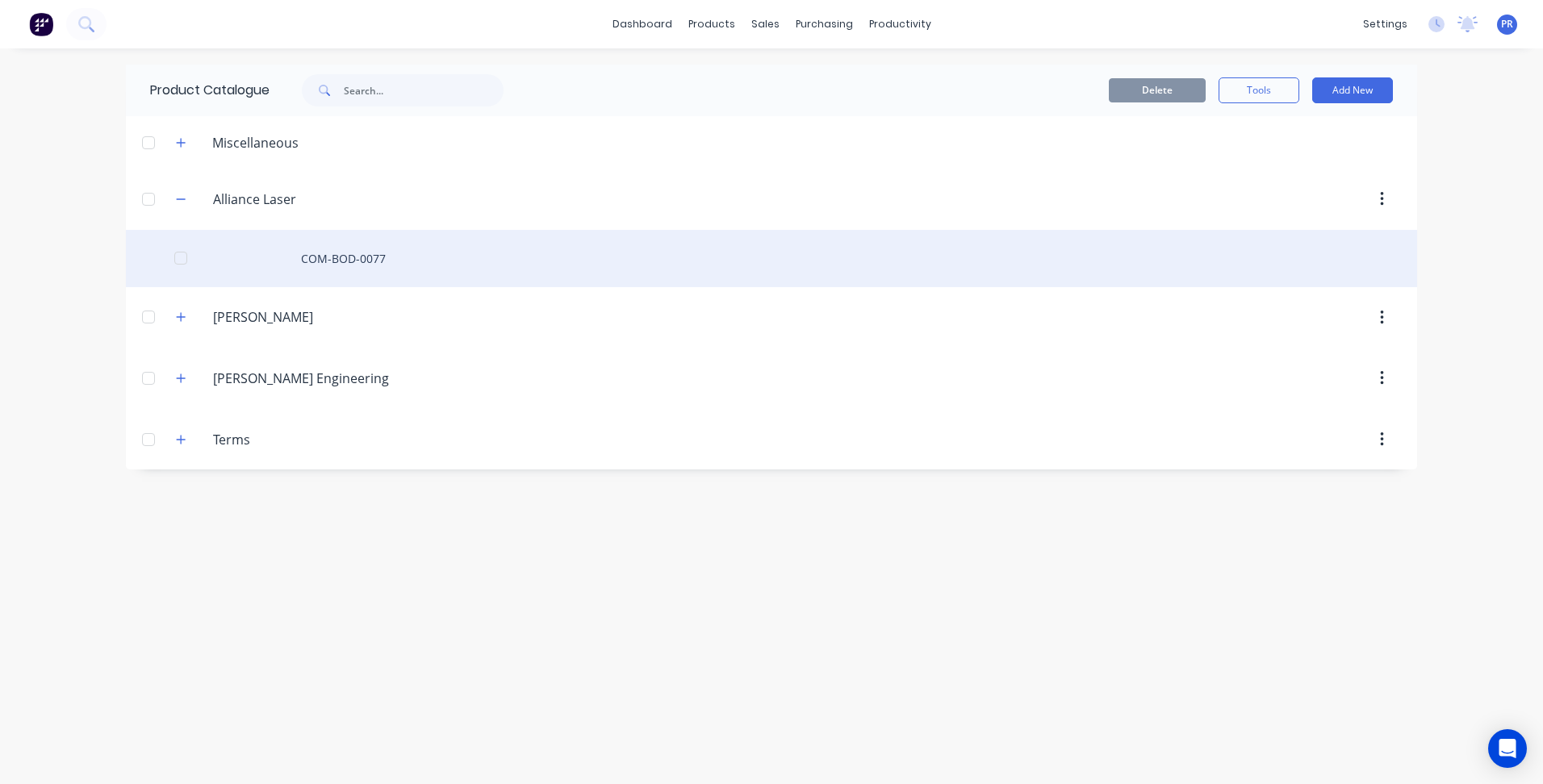
click at [353, 258] on div "COM-BOD-0077" at bounding box center [771, 259] width 1291 height 57
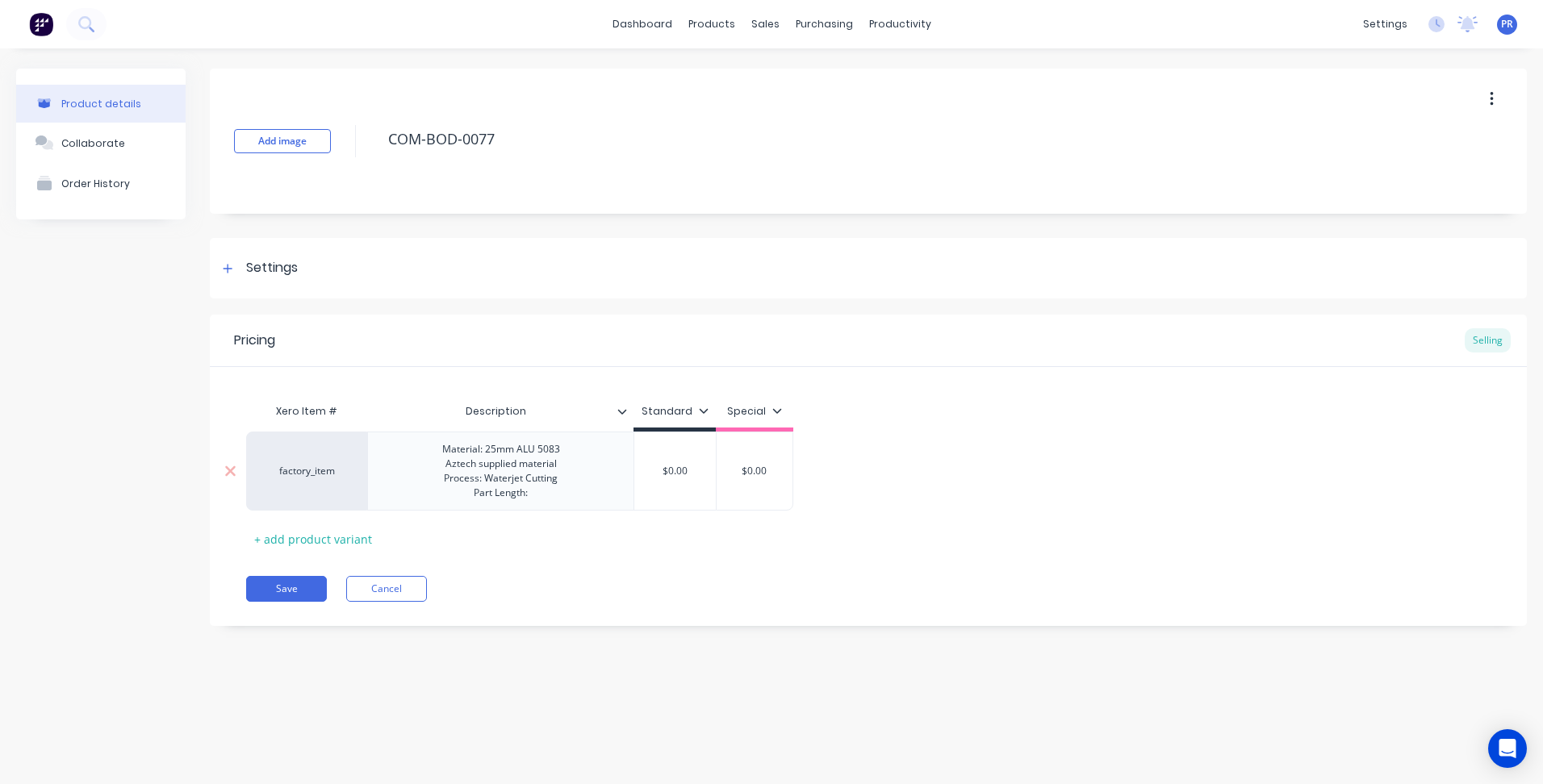
click at [531, 499] on div "Material: 25mm ALU 5083 Aztech supplied material Process: Waterjet Cutting Part…" at bounding box center [501, 471] width 143 height 65
type textarea "x"
click at [530, 502] on div "Material: 25mm ALU 5083 Aztech supplied material Process: Waterjet Cutting Part…" at bounding box center [501, 471] width 143 height 65
click at [536, 490] on div "Material: 25mm ALU 5083 Aztech supplied material Process: Waterjet Cutting Part…" at bounding box center [501, 471] width 143 height 65
copy div "Part Length: 250mm"
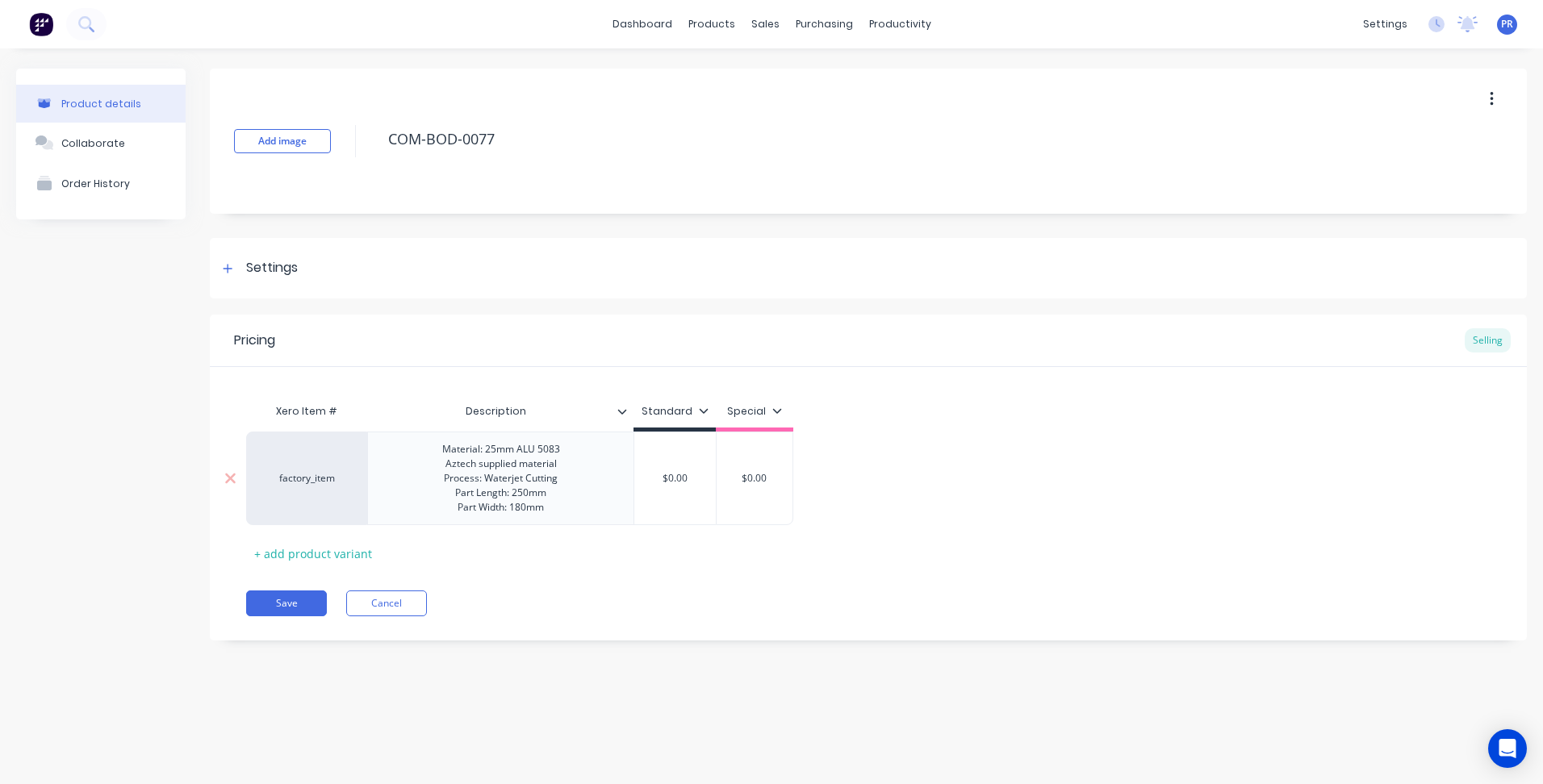
click at [692, 475] on div "$0.00" at bounding box center [674, 478] width 81 height 41
type textarea "x"
type input "$0.00"
drag, startPoint x: 685, startPoint y: 481, endPoint x: 613, endPoint y: 484, distance: 72.1
click at [631, 483] on div "factory_item Material: 25mm ALU 5083 Aztech supplied material Process: Waterjet…" at bounding box center [519, 477] width 547 height 93
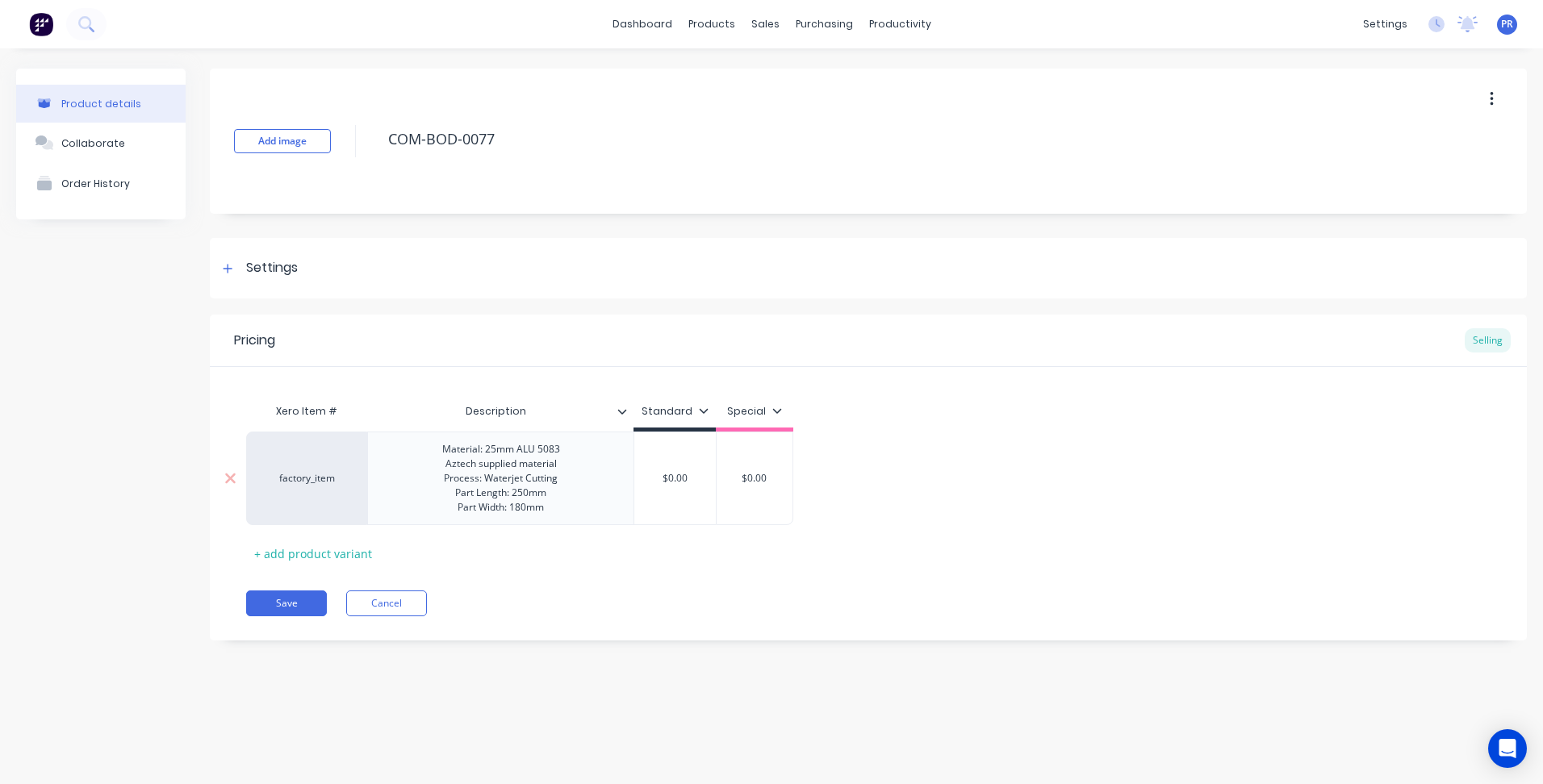
type textarea "x"
type input "7"
type textarea "x"
type input "79"
type textarea "x"
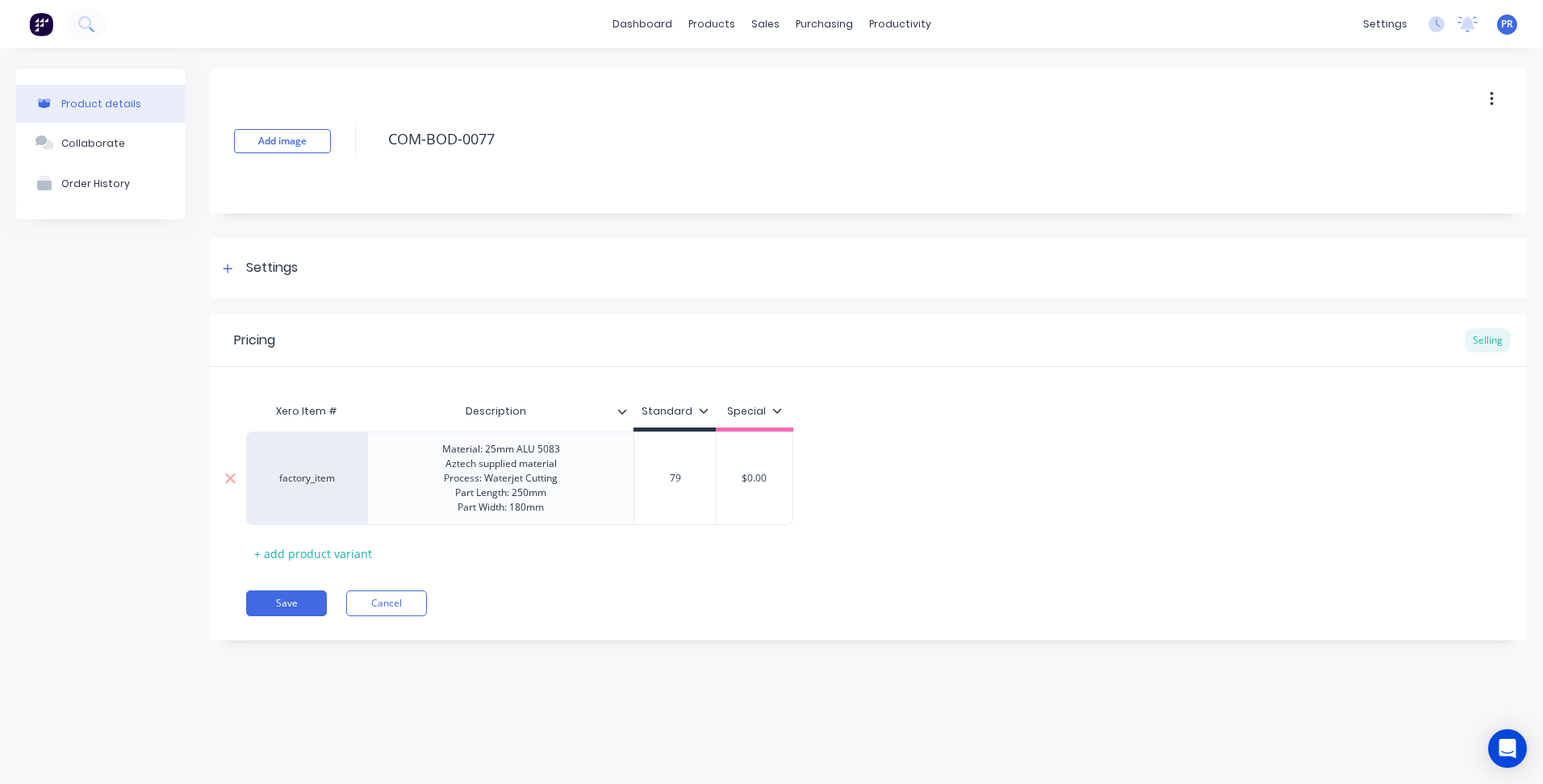
type input "79."
type textarea "x"
type input "79.1"
type textarea "x"
type input "79.19"
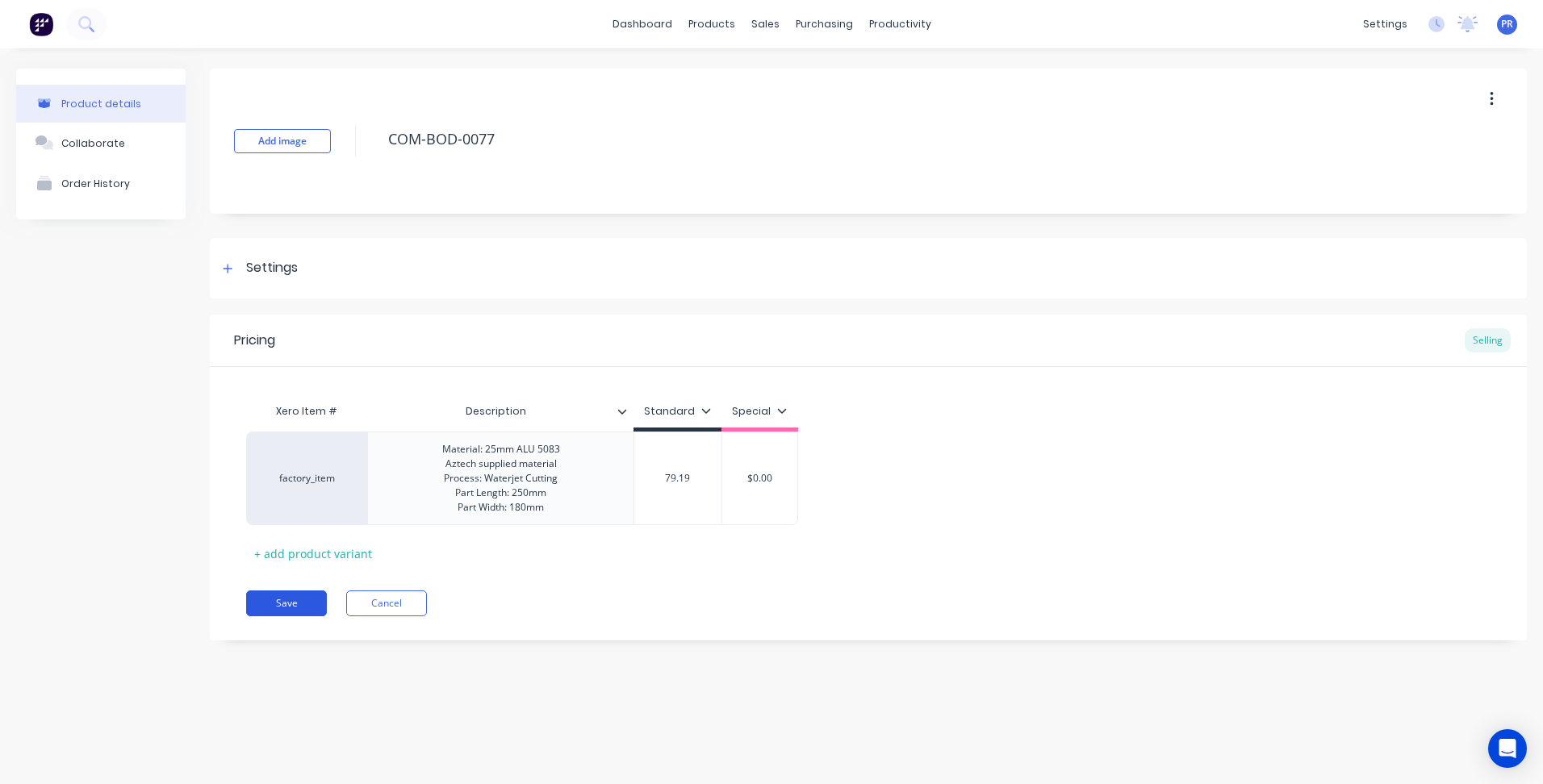
click at [301, 616] on button "Save" at bounding box center [286, 603] width 80 height 26
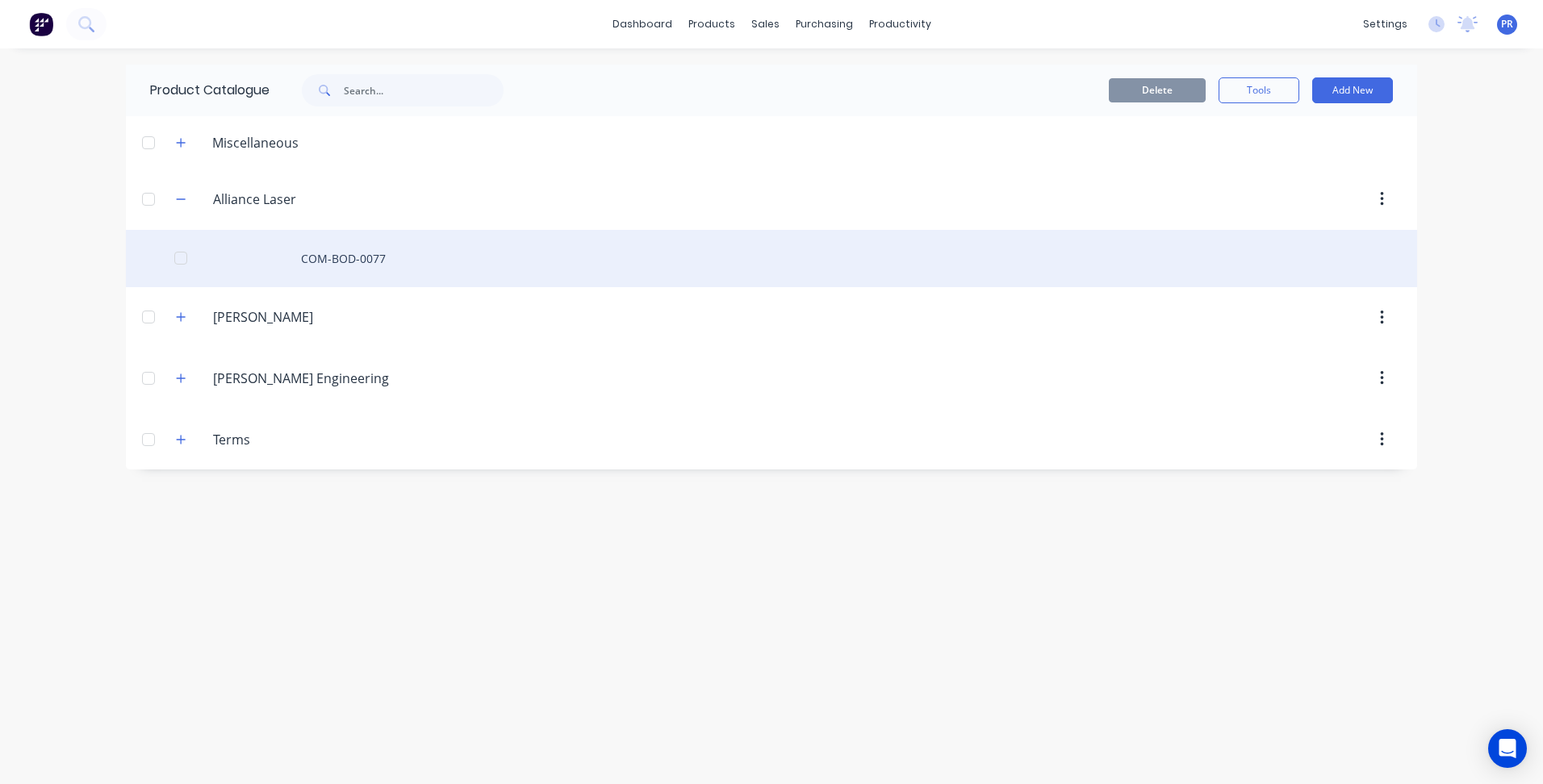
click at [444, 266] on div "COM-BOD-0077" at bounding box center [771, 259] width 1291 height 57
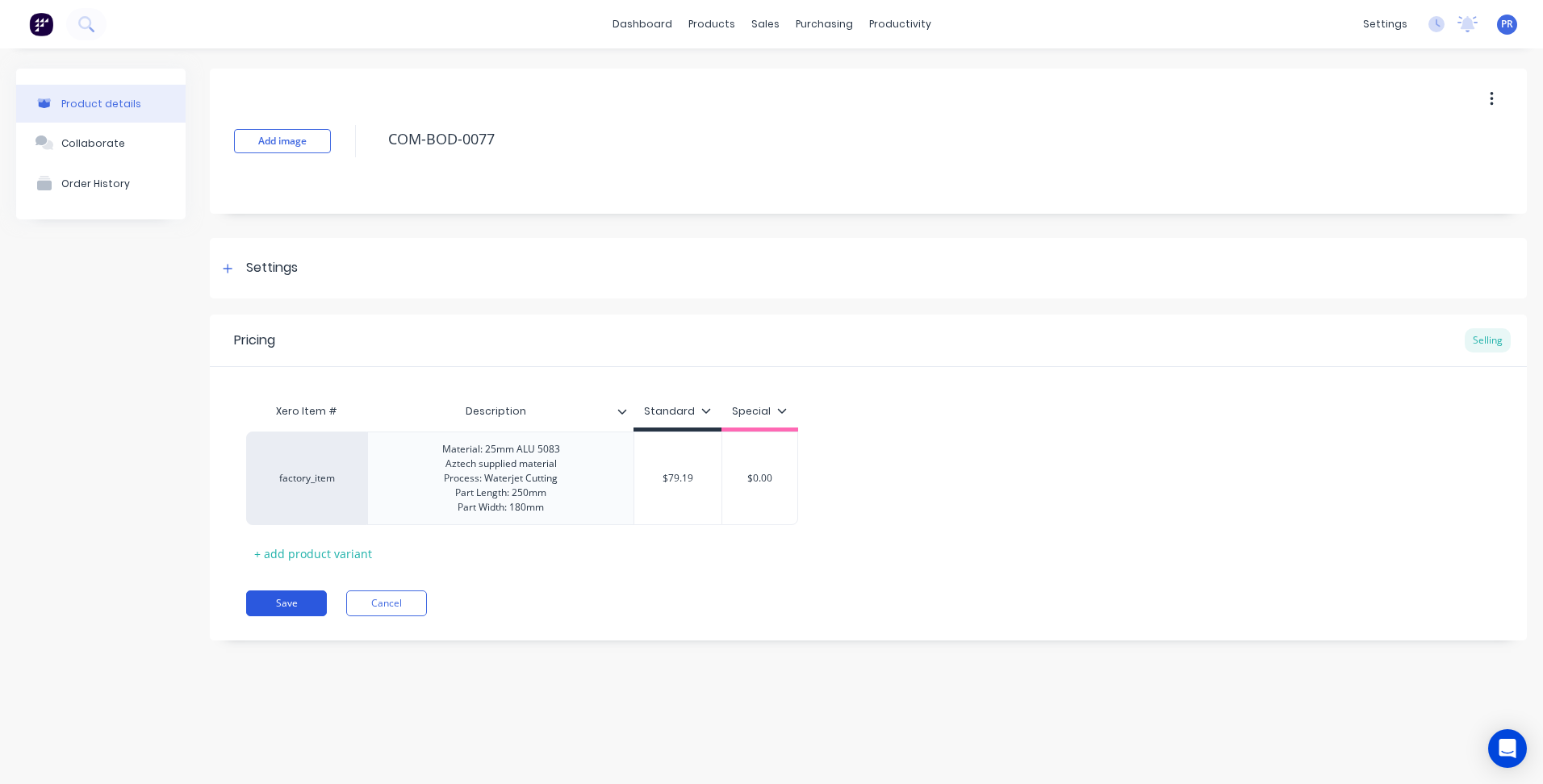
click at [278, 616] on button "Save" at bounding box center [286, 603] width 80 height 26
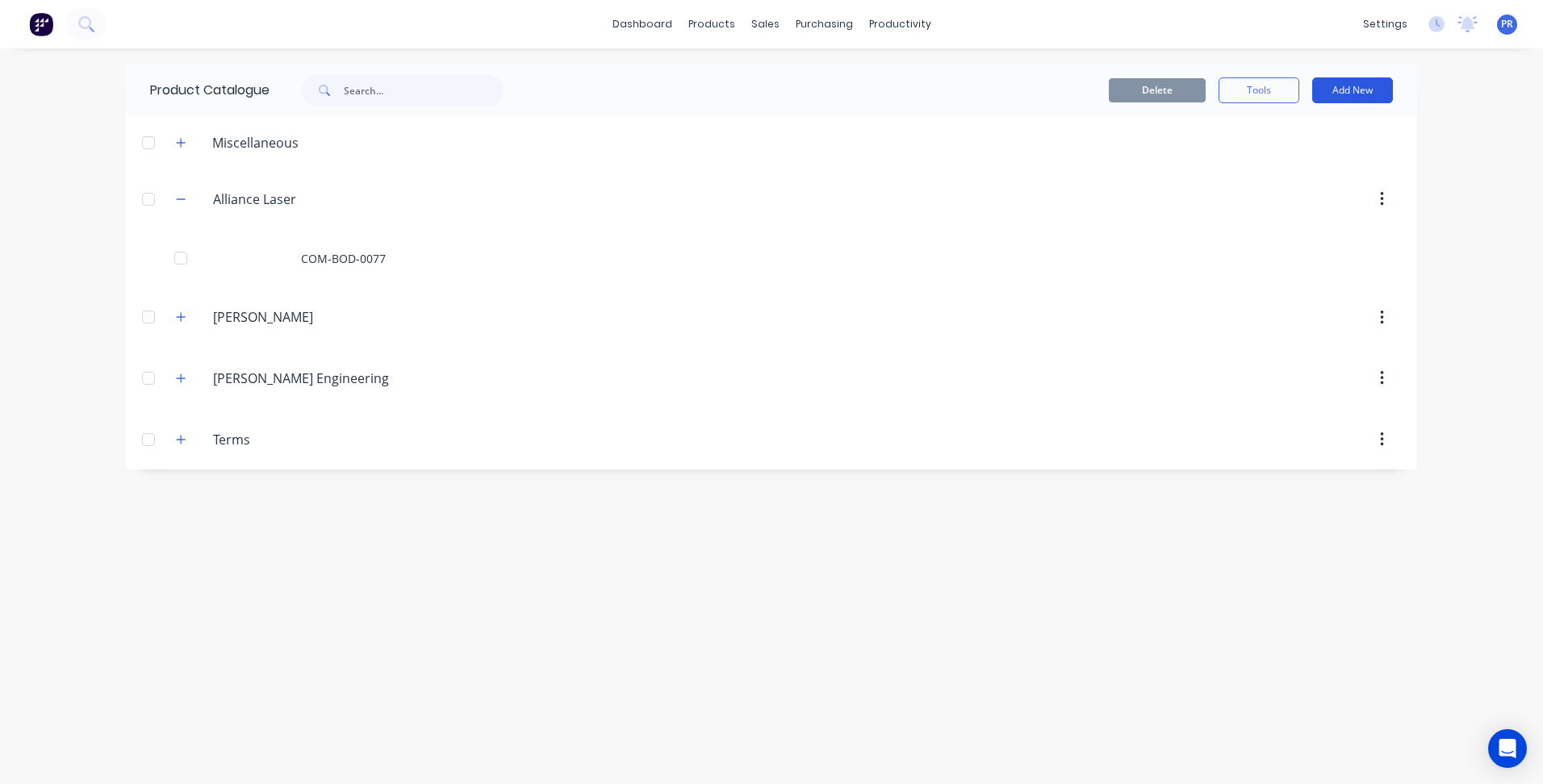
click at [1376, 93] on button "Add New" at bounding box center [1352, 90] width 80 height 26
click at [1269, 164] on div "Product" at bounding box center [1316, 163] width 124 height 23
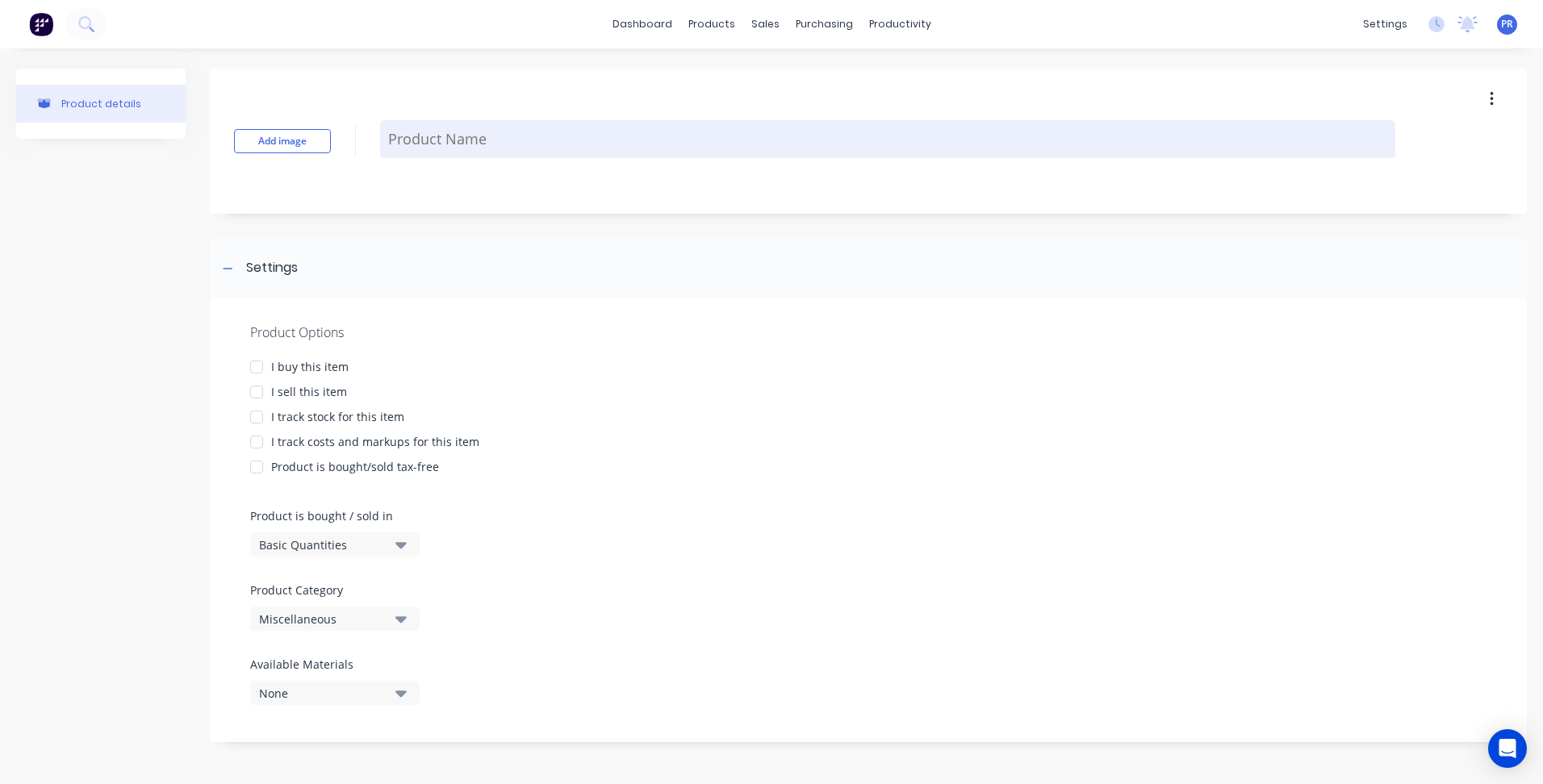
click at [422, 138] on textarea at bounding box center [887, 139] width 1015 height 38
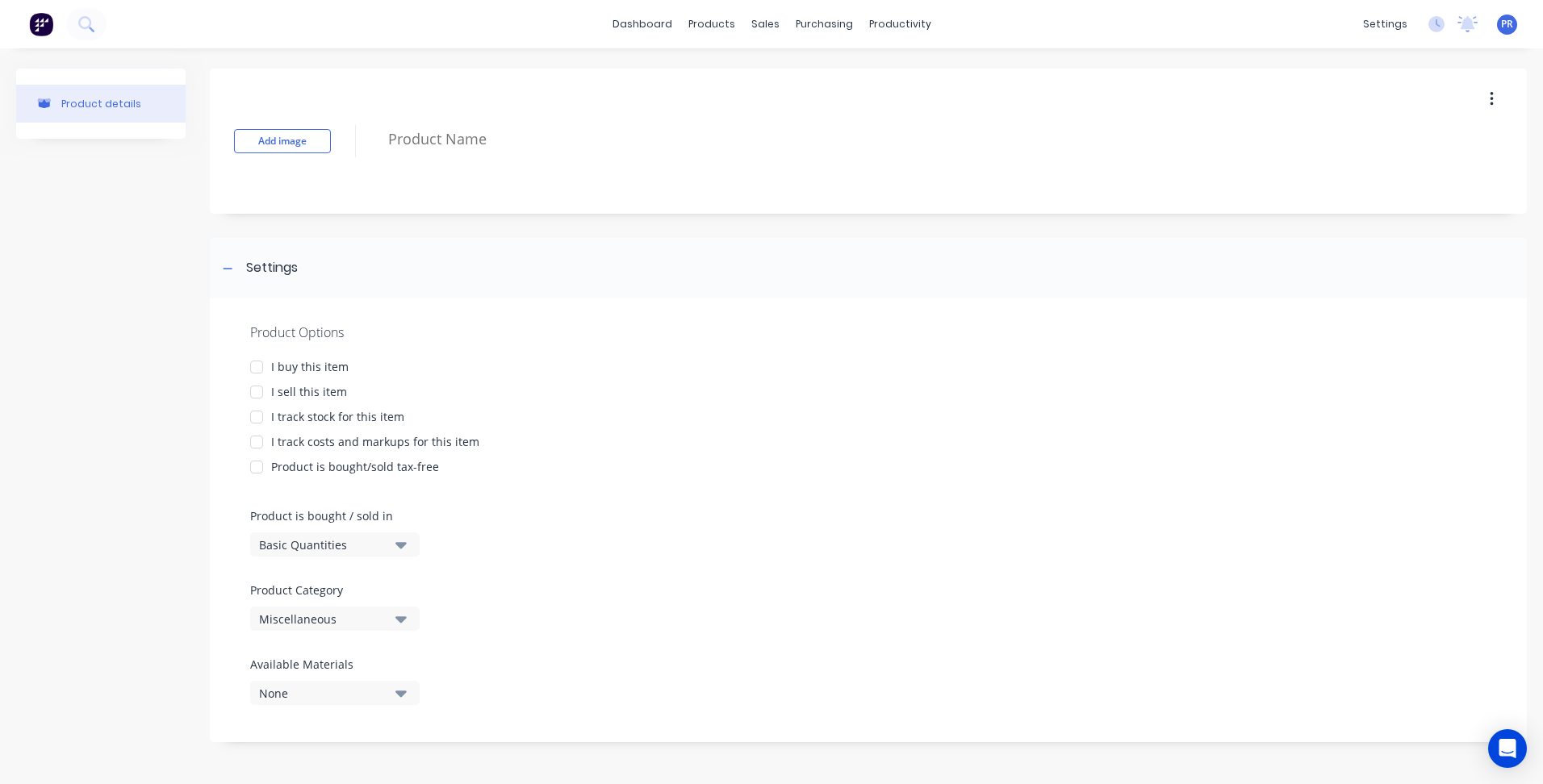
type textarea "x"
type textarea "C"
type textarea "x"
type textarea "CO"
type textarea "x"
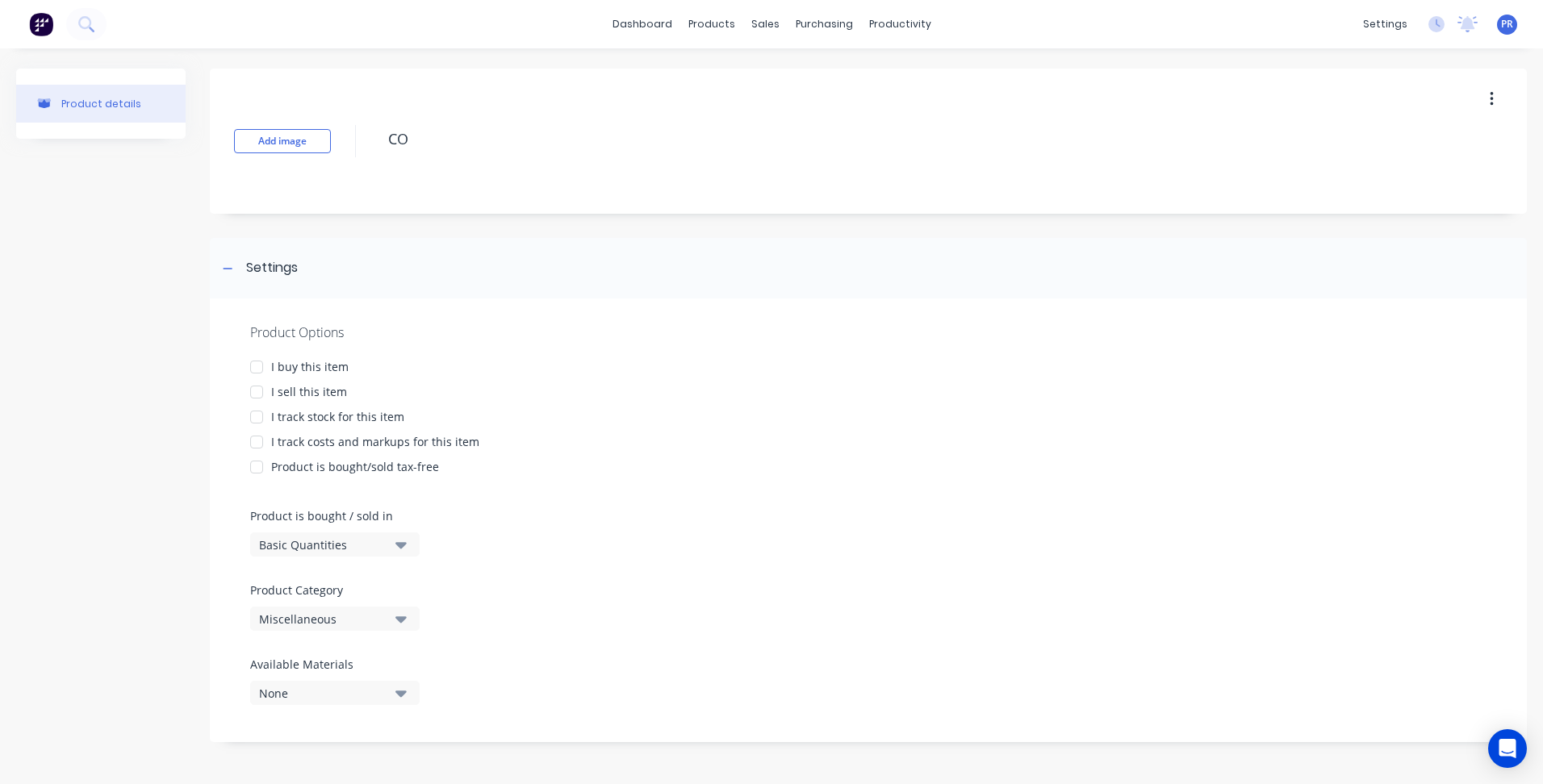
type textarea "COM"
type textarea "x"
type textarea "COM-"
type textarea "x"
type textarea "COM-B"
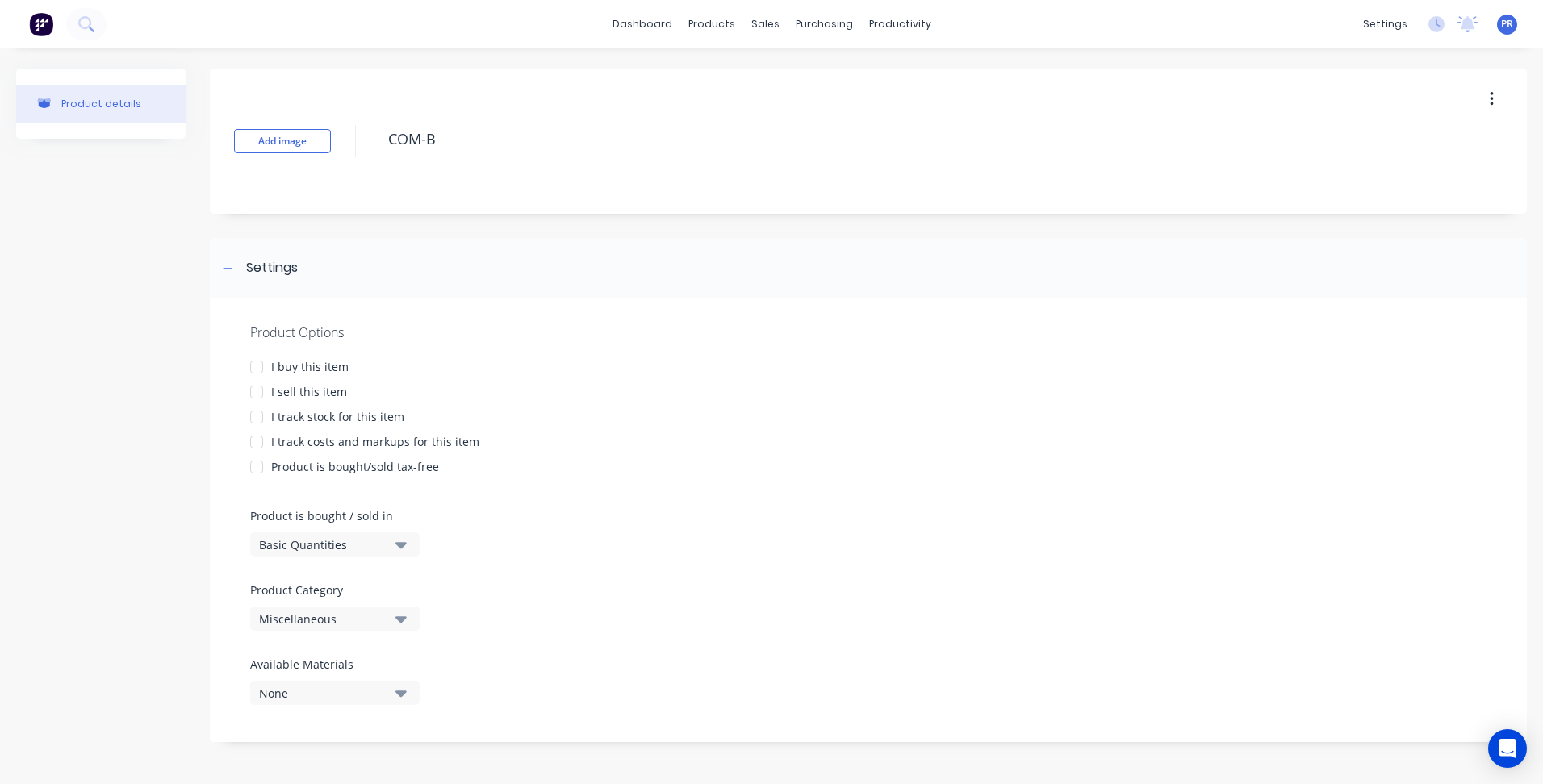
type textarea "x"
type textarea "COM-BO"
type textarea "x"
type textarea "COM-BOD"
type textarea "x"
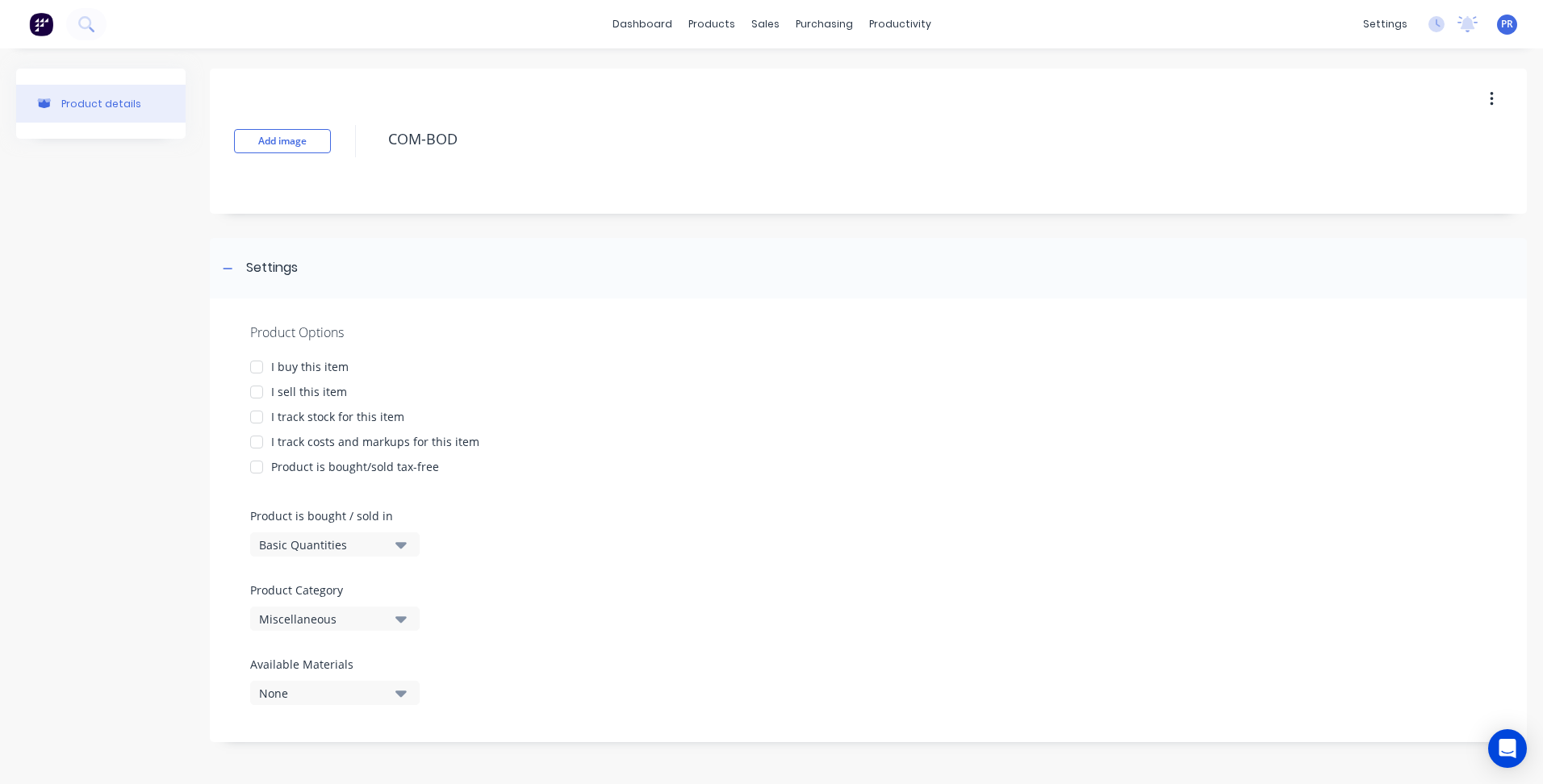
type textarea "COM-BOD-"
type textarea "x"
type textarea "COM-BOD-0"
type textarea "x"
type textarea "COM-BOD-00"
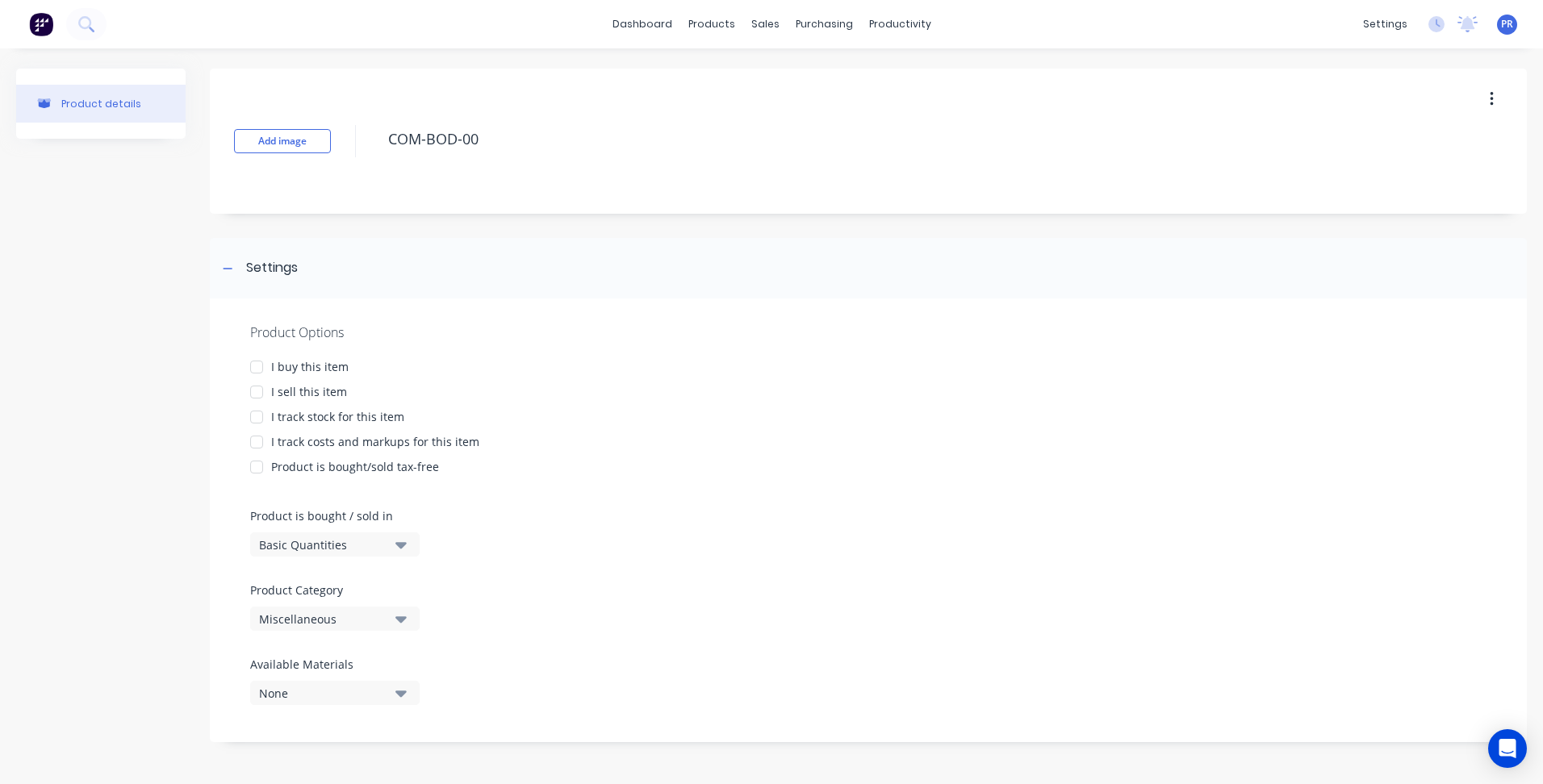
type textarea "x"
type textarea "COM-BOD-007"
type textarea "x"
type textarea "COM-BOD-0078"
click at [255, 393] on div at bounding box center [256, 392] width 32 height 32
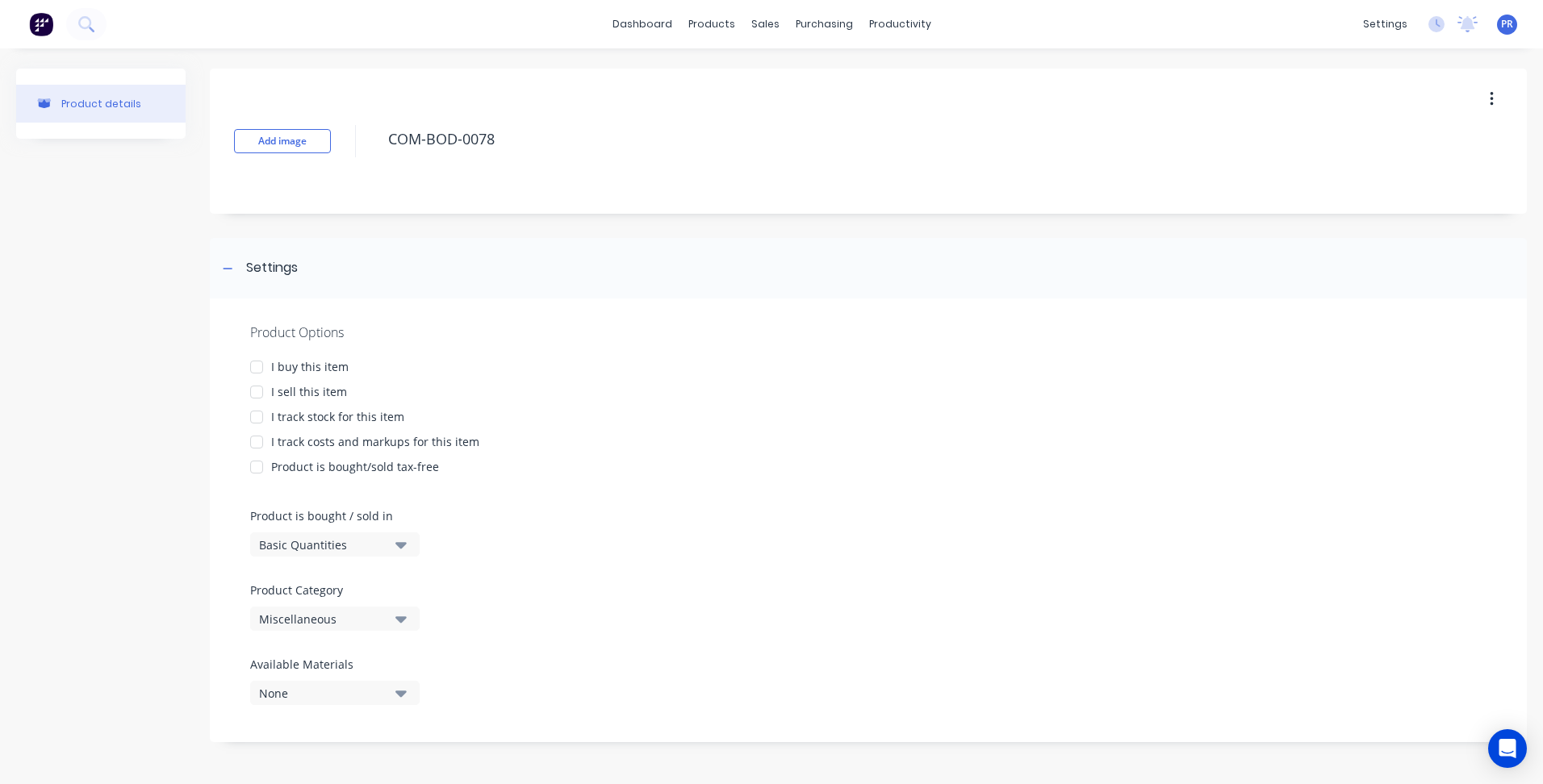
type textarea "x"
type textarea "COM-BOD-0078"
type textarea "x"
type textarea "COM-BOD-0078"
click at [398, 616] on icon "button" at bounding box center [401, 618] width 11 height 18
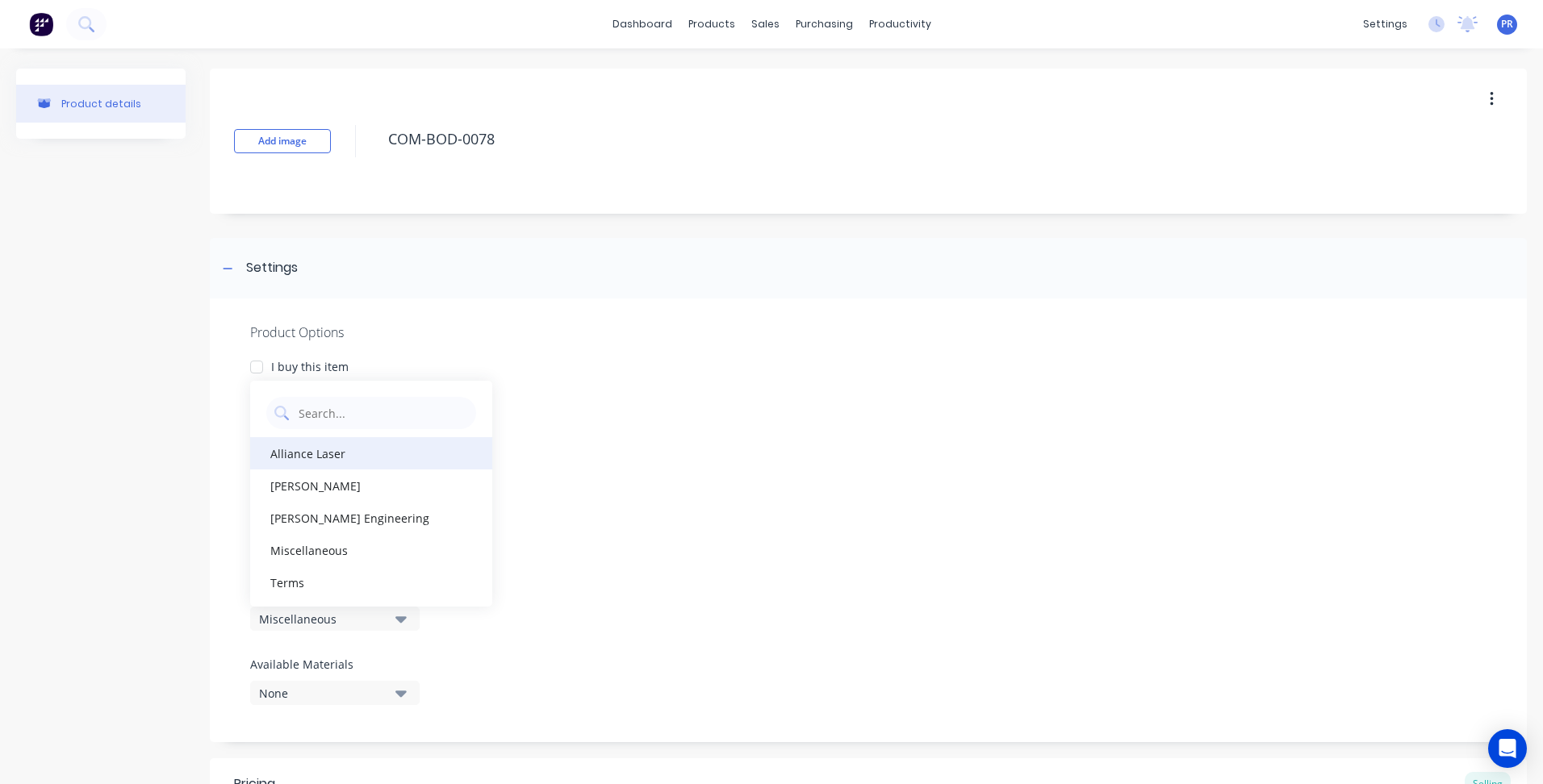
click at [314, 459] on div "Alliance Laser" at bounding box center [371, 452] width 242 height 32
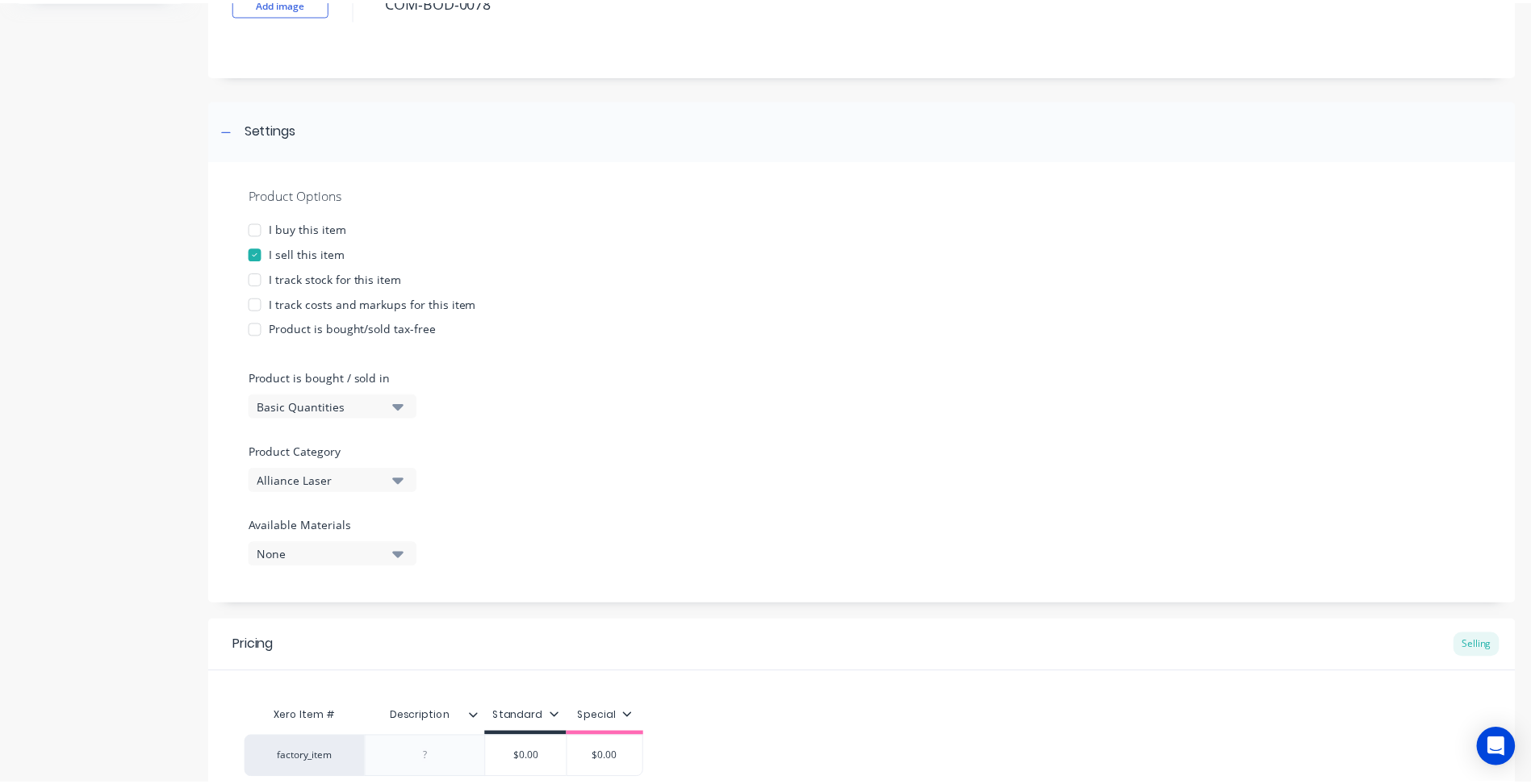
scroll to position [293, 0]
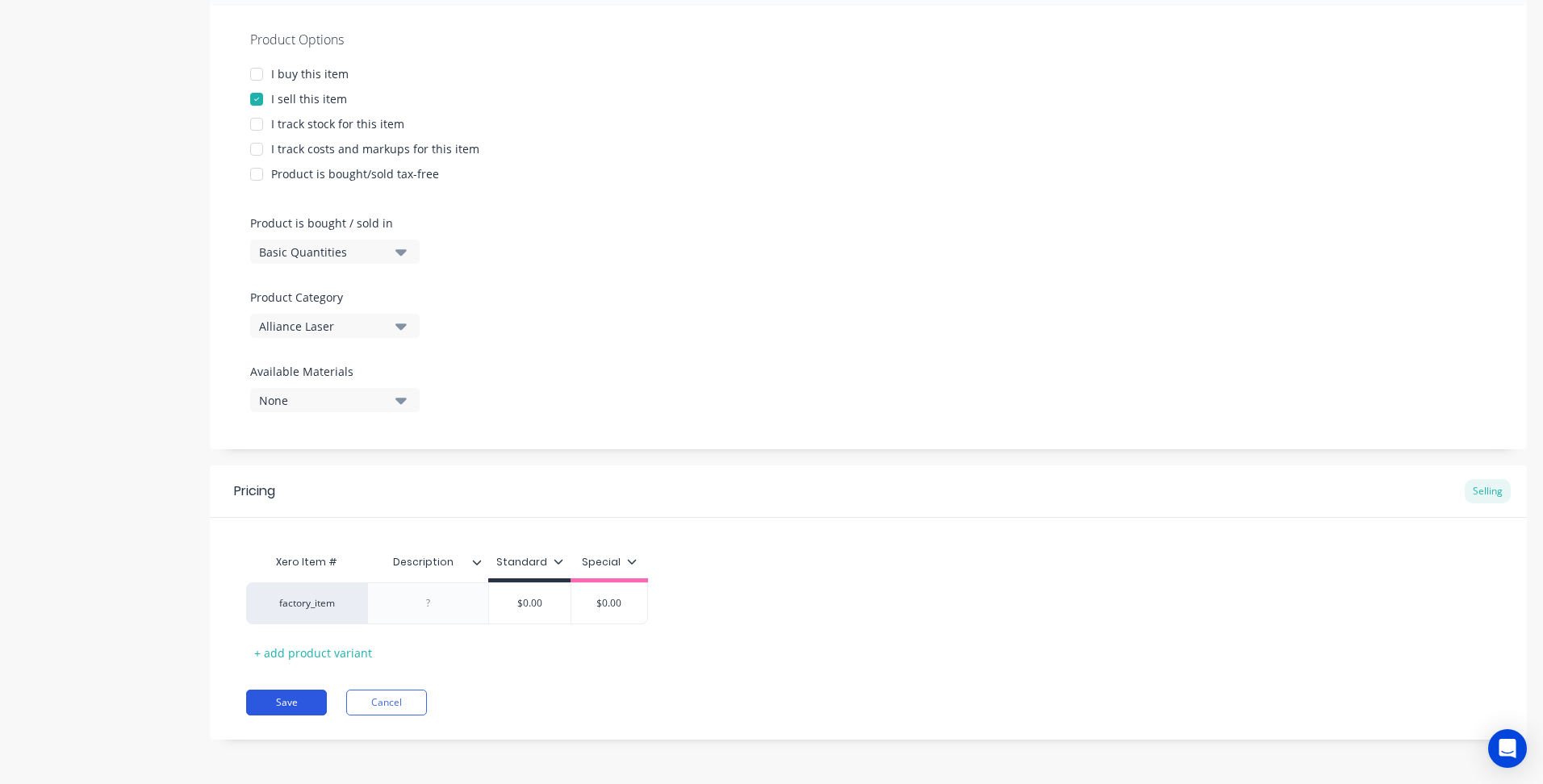
click at [285, 708] on button "Save" at bounding box center [286, 703] width 80 height 26
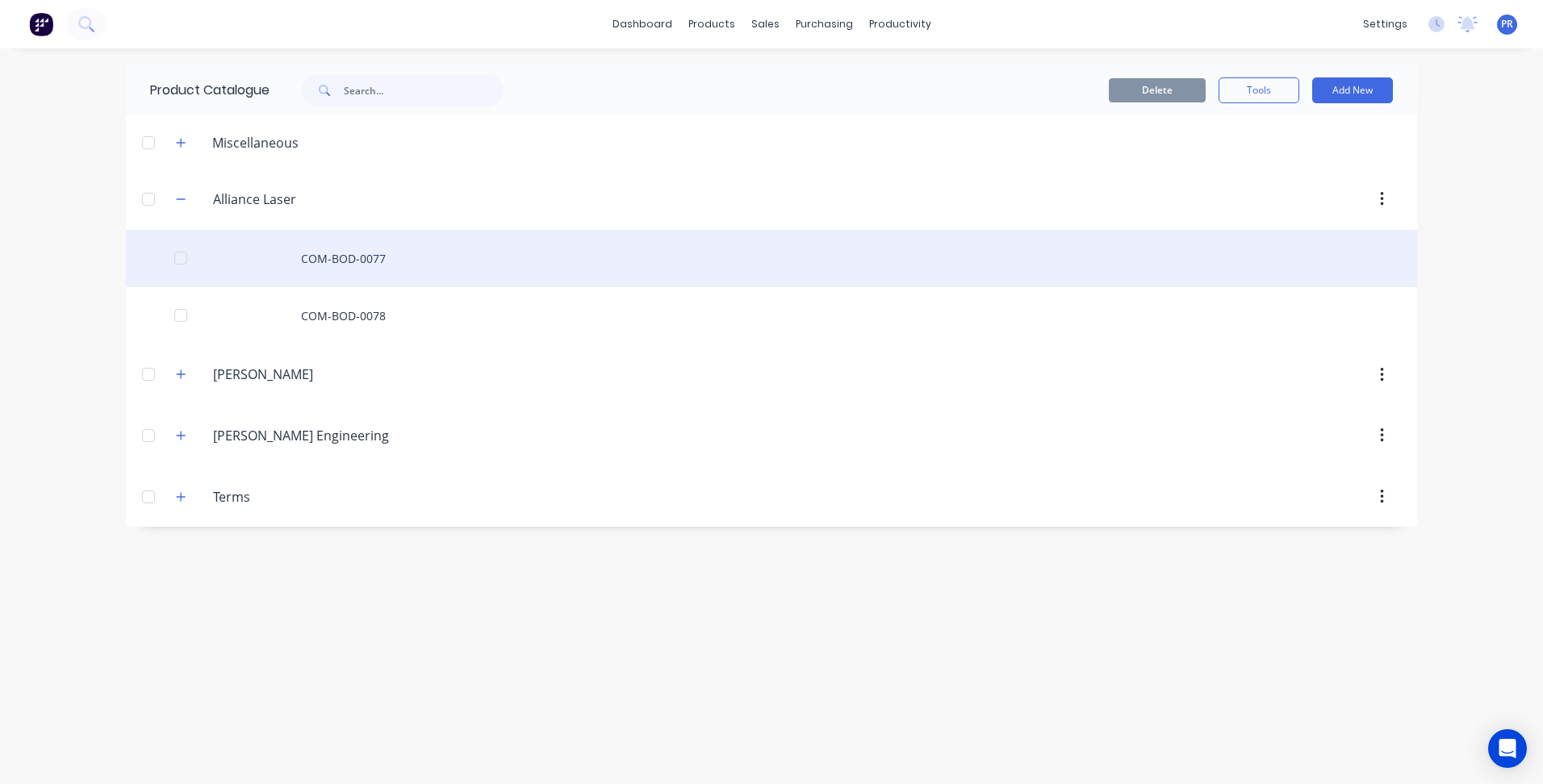
click at [361, 273] on div "COM-BOD-0077" at bounding box center [771, 259] width 1291 height 57
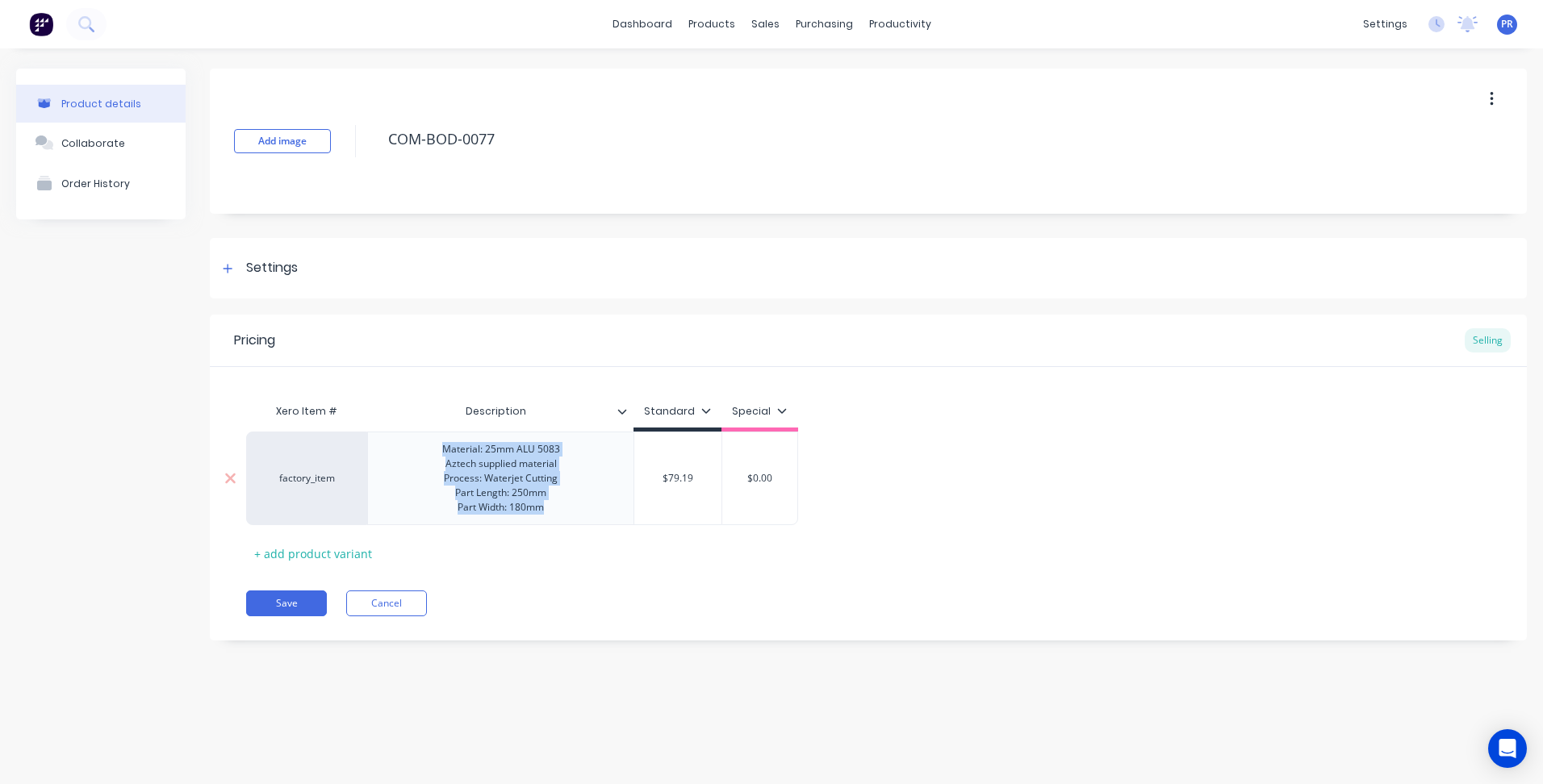
drag, startPoint x: 557, startPoint y: 511, endPoint x: 442, endPoint y: 444, distance: 133.1
click at [442, 444] on div "Material: 25mm ALU 5083 Aztech supplied material Process: Waterjet Cutting Part…" at bounding box center [501, 478] width 143 height 79
copy div "Material: 25mm ALU 5083 Aztech supplied material Process: Waterjet Cutting Part…"
click at [283, 613] on button "Save" at bounding box center [286, 603] width 80 height 26
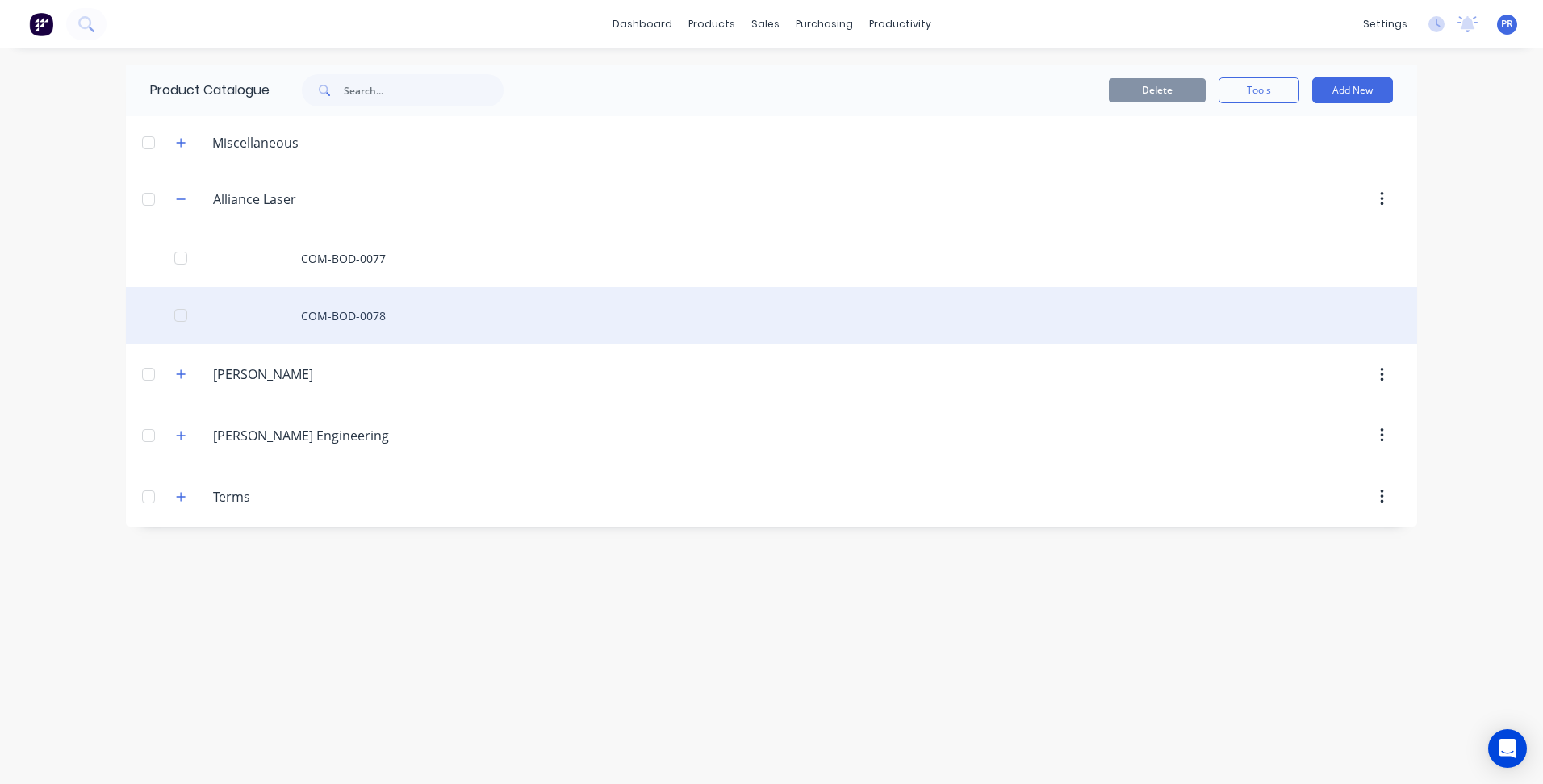
click at [360, 323] on div "COM-BOD-0078" at bounding box center [771, 316] width 1291 height 57
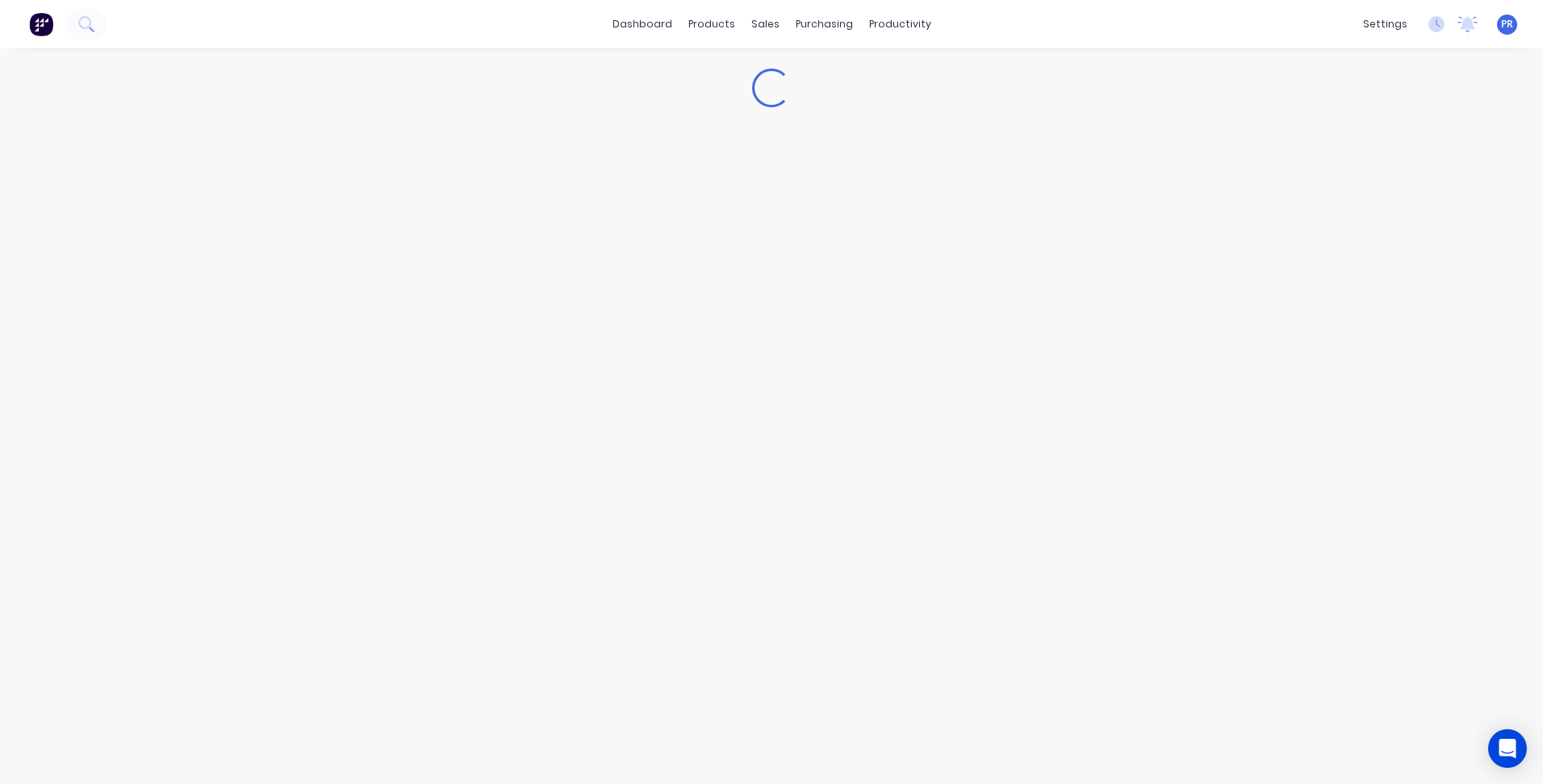
type textarea "x"
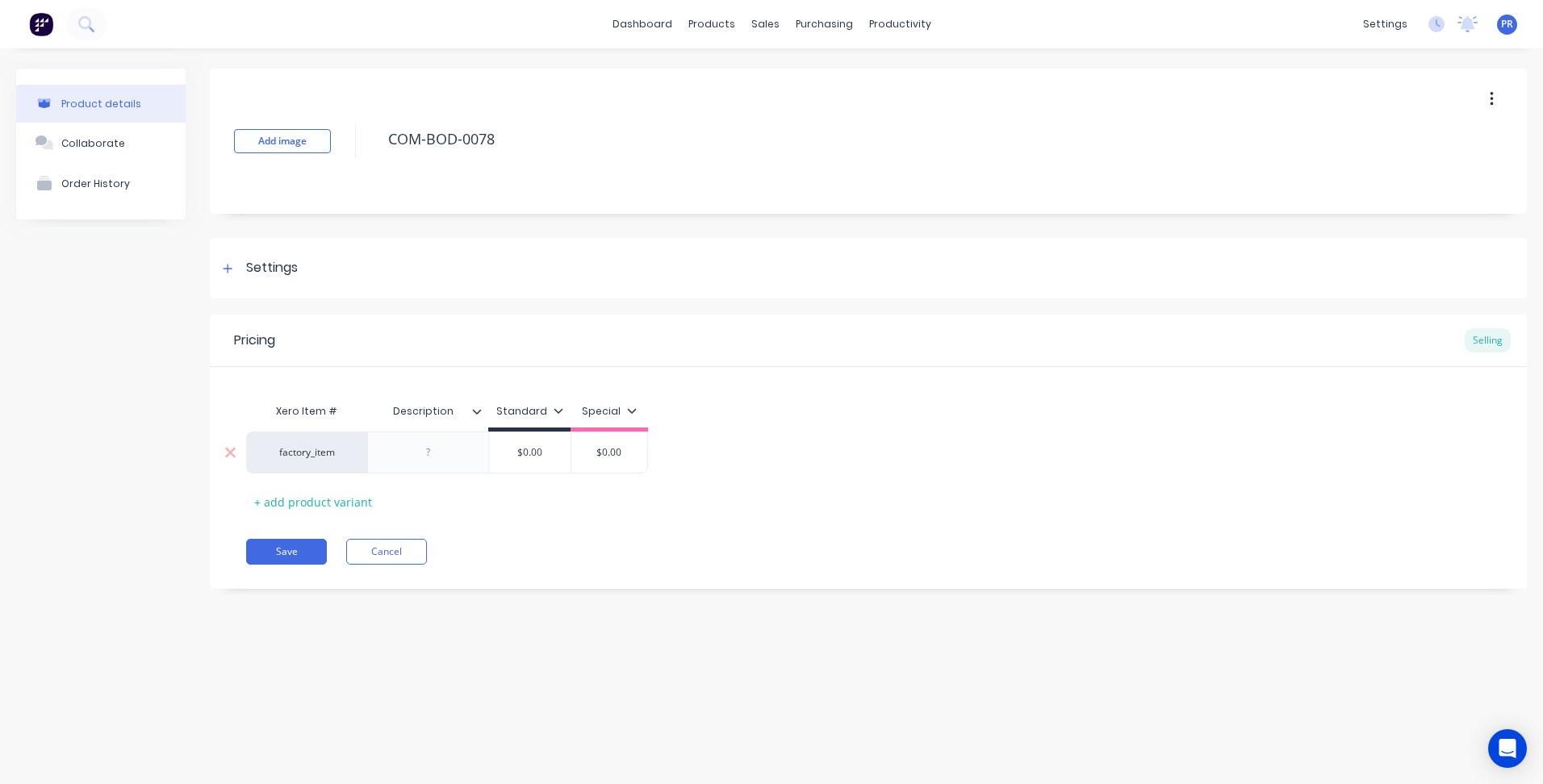
click at [424, 444] on div at bounding box center [428, 452] width 80 height 21
paste div
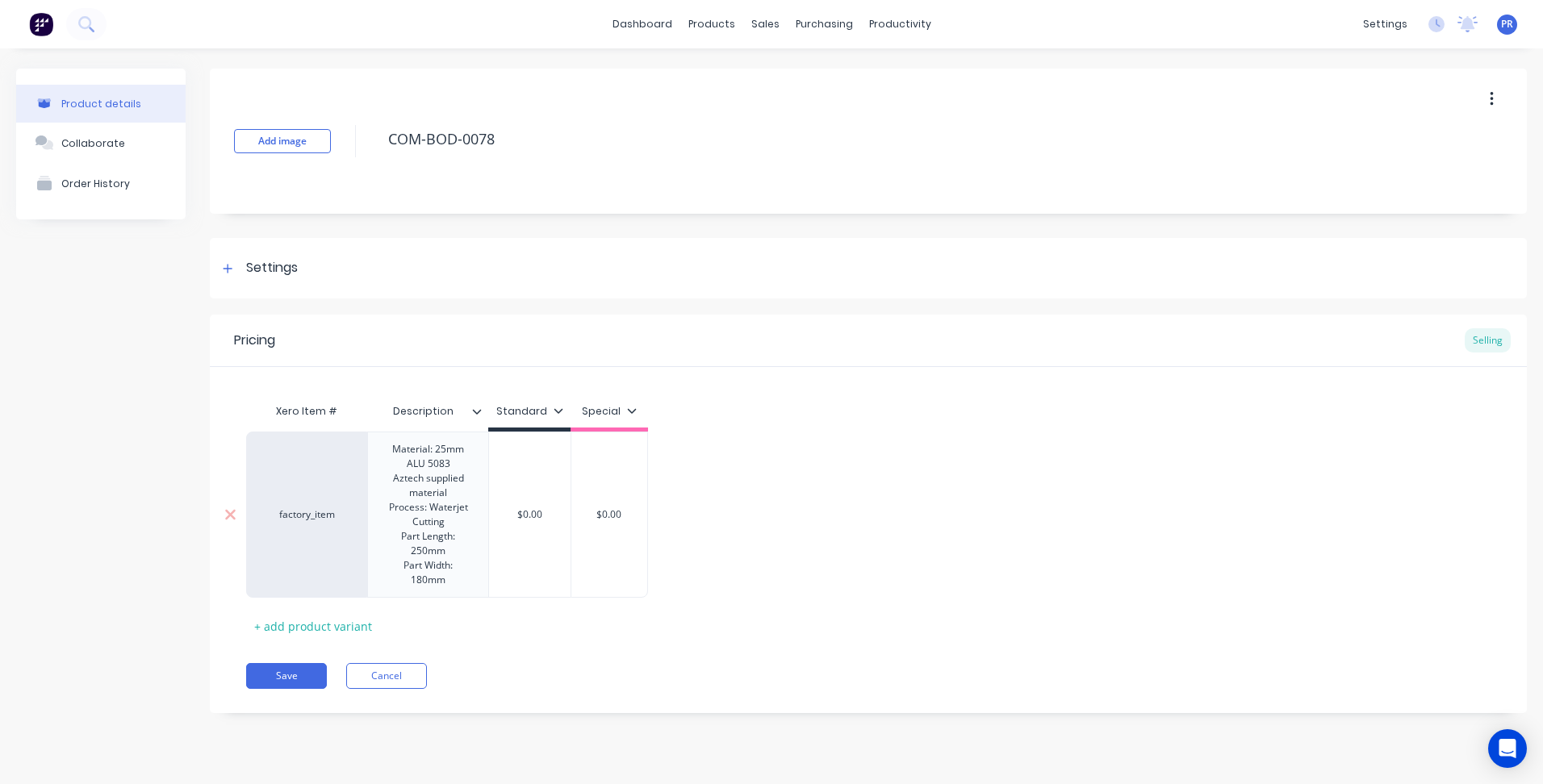
click at [457, 464] on div "Material: 25mm ALU 5083 Aztech supplied material Process: Waterjet Cutting Part…" at bounding box center [428, 514] width 107 height 151
click at [547, 502] on div "$0.00" at bounding box center [529, 514] width 81 height 41
type textarea "x"
type input "$0.00"
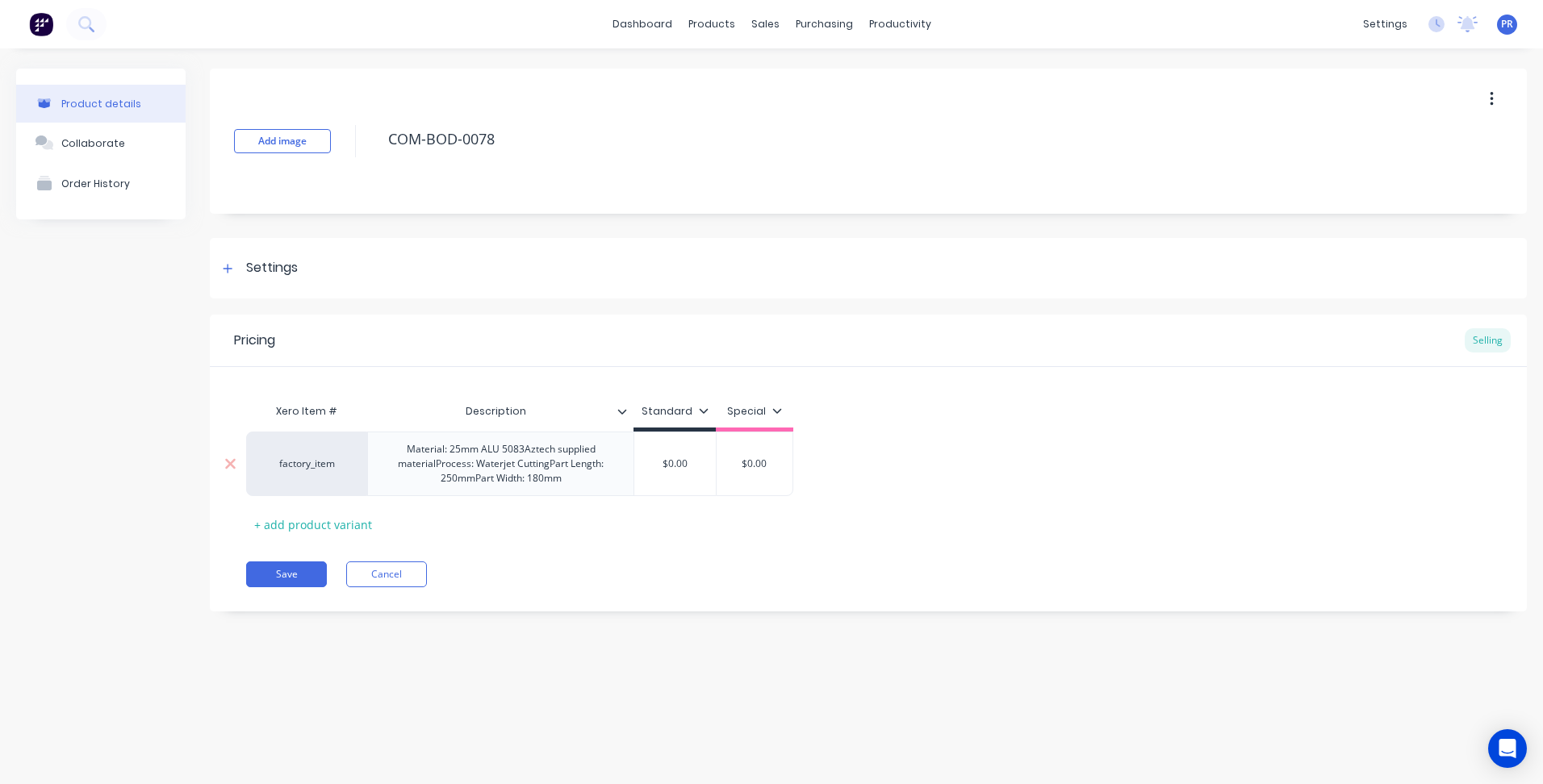
click at [525, 448] on div "Material: 25mm ALU 5083Aztech supplied materialProcess: Waterjet CuttingPart Le…" at bounding box center [500, 464] width 252 height 50
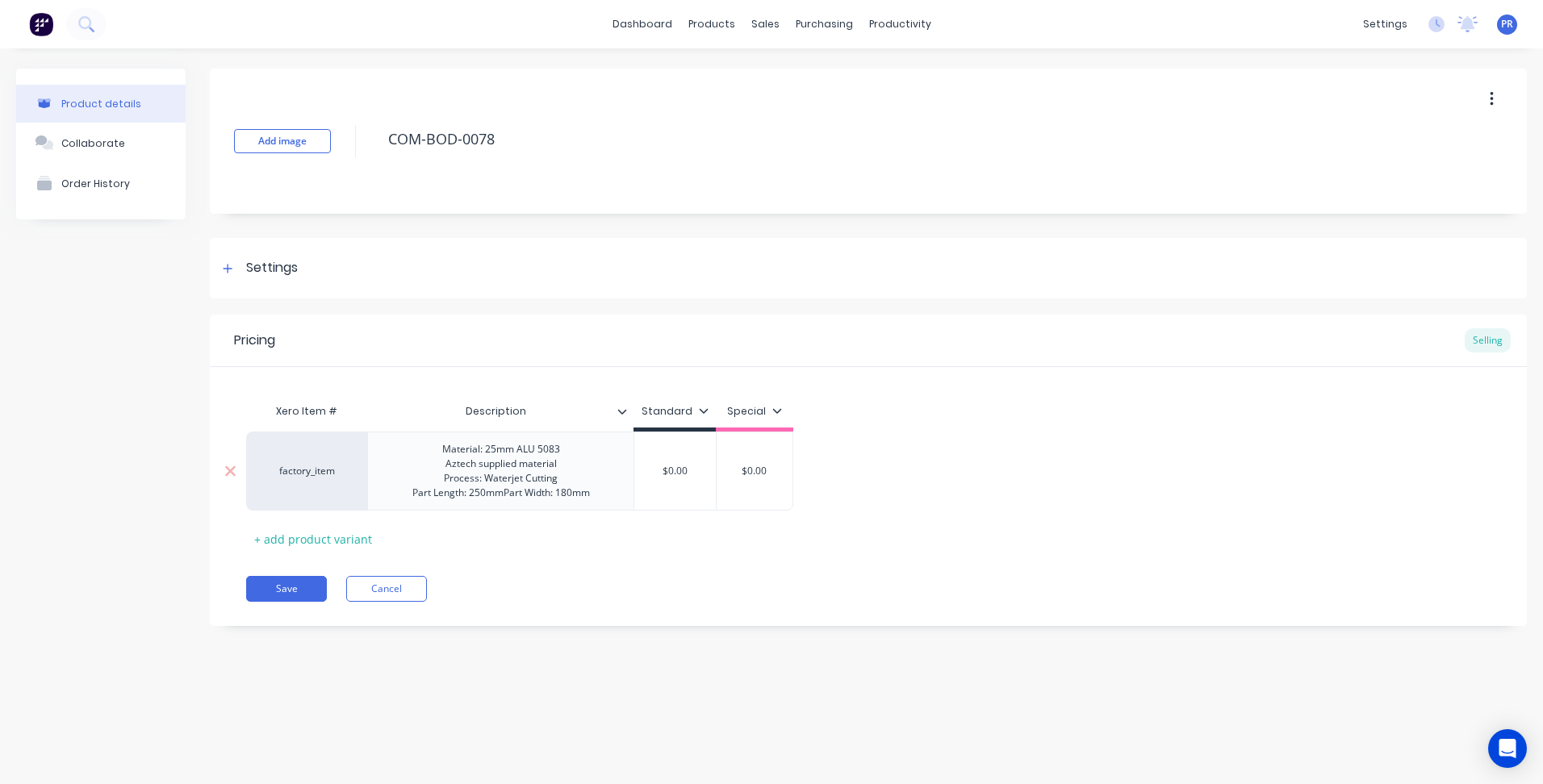
click at [504, 491] on div "Material: 25mm ALU 5083 Aztech supplied material Process: Waterjet Cutting Part…" at bounding box center [501, 471] width 203 height 65
click at [690, 481] on input "$0.00" at bounding box center [674, 478] width 81 height 15
type textarea "x"
type input "$0.0"
type textarea "x"
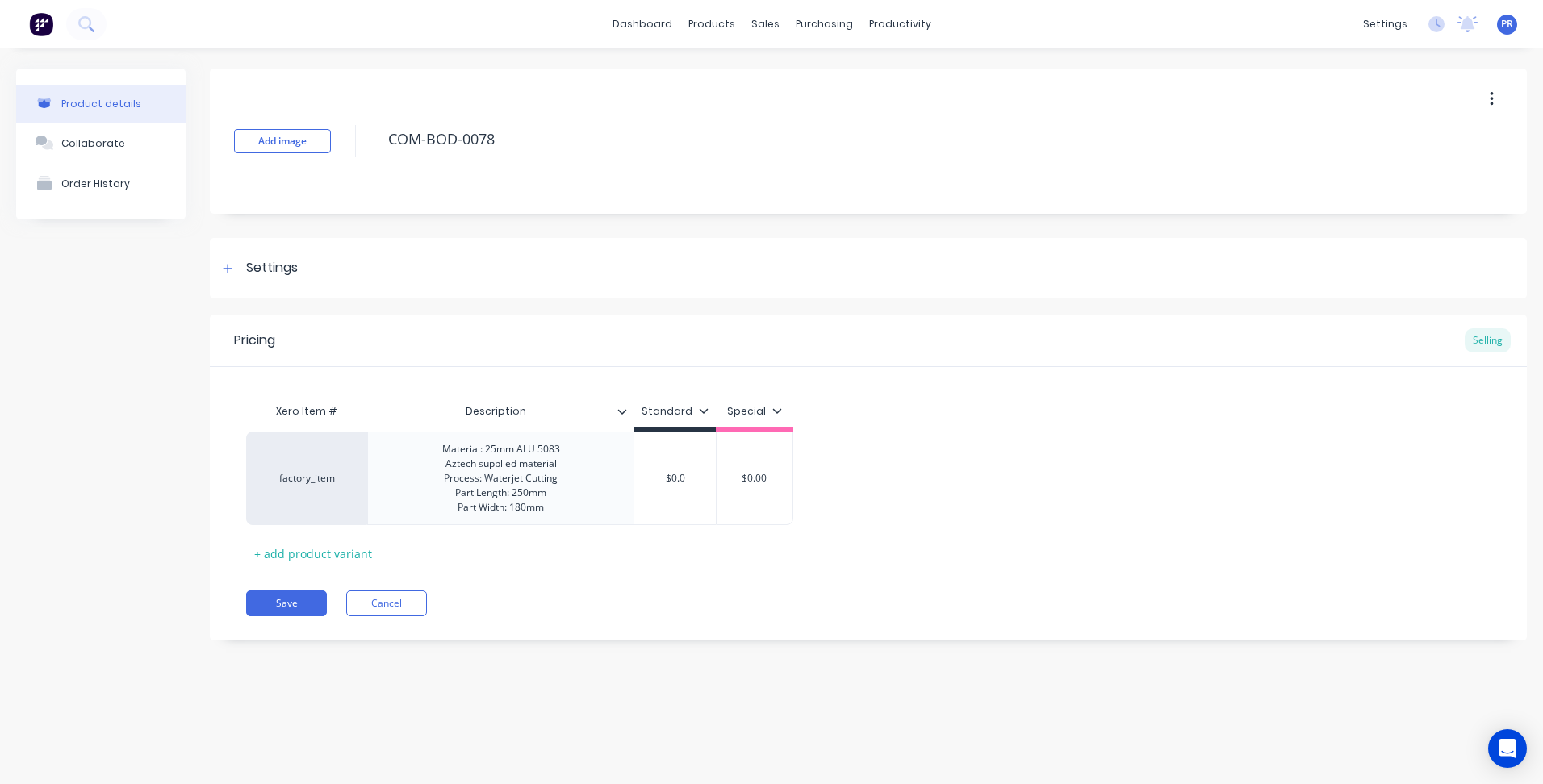
type input "$0."
type textarea "x"
type input "$0"
type textarea "x"
type input "$"
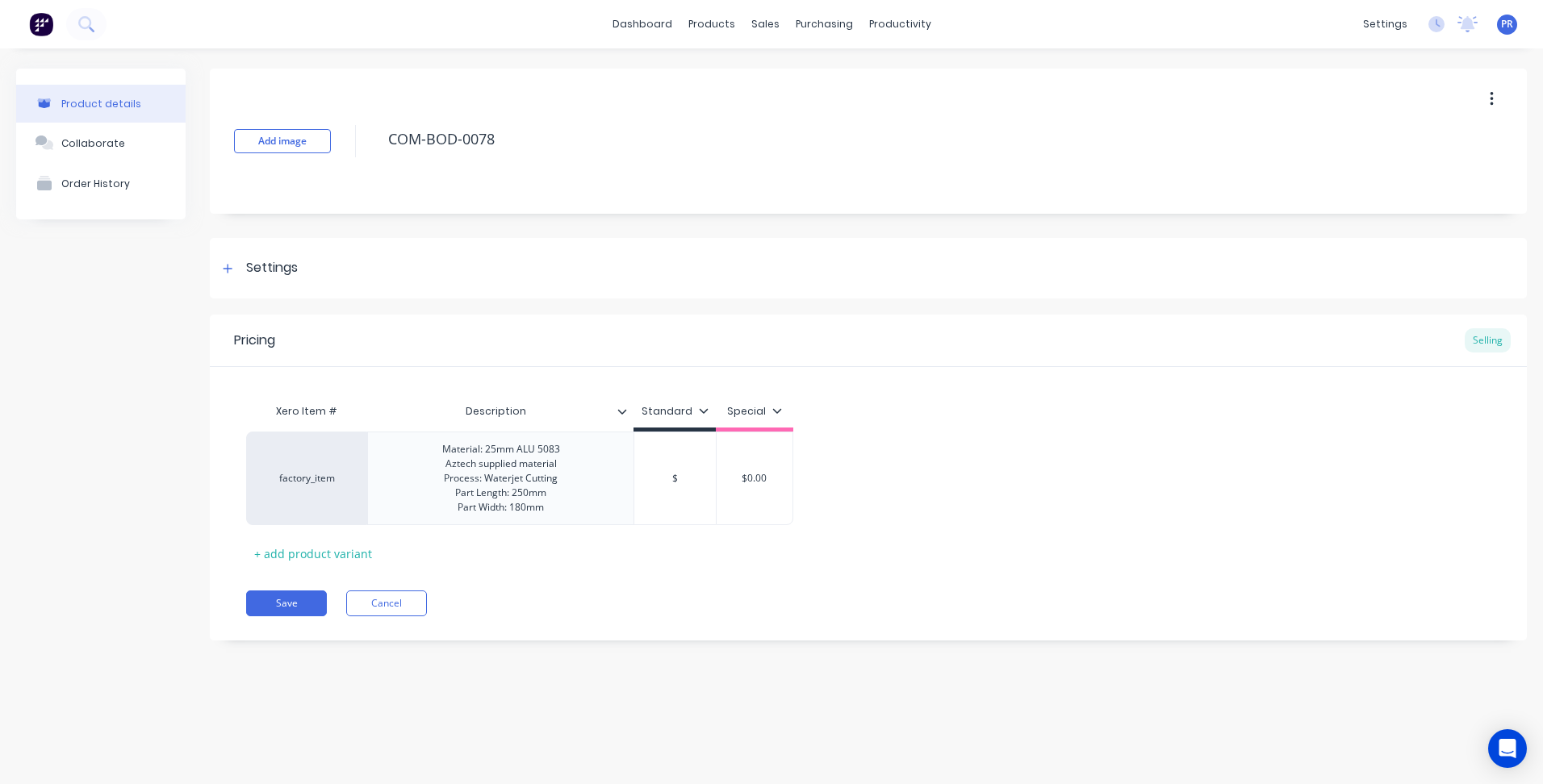
type textarea "x"
type input "1"
type textarea "x"
type input "10"
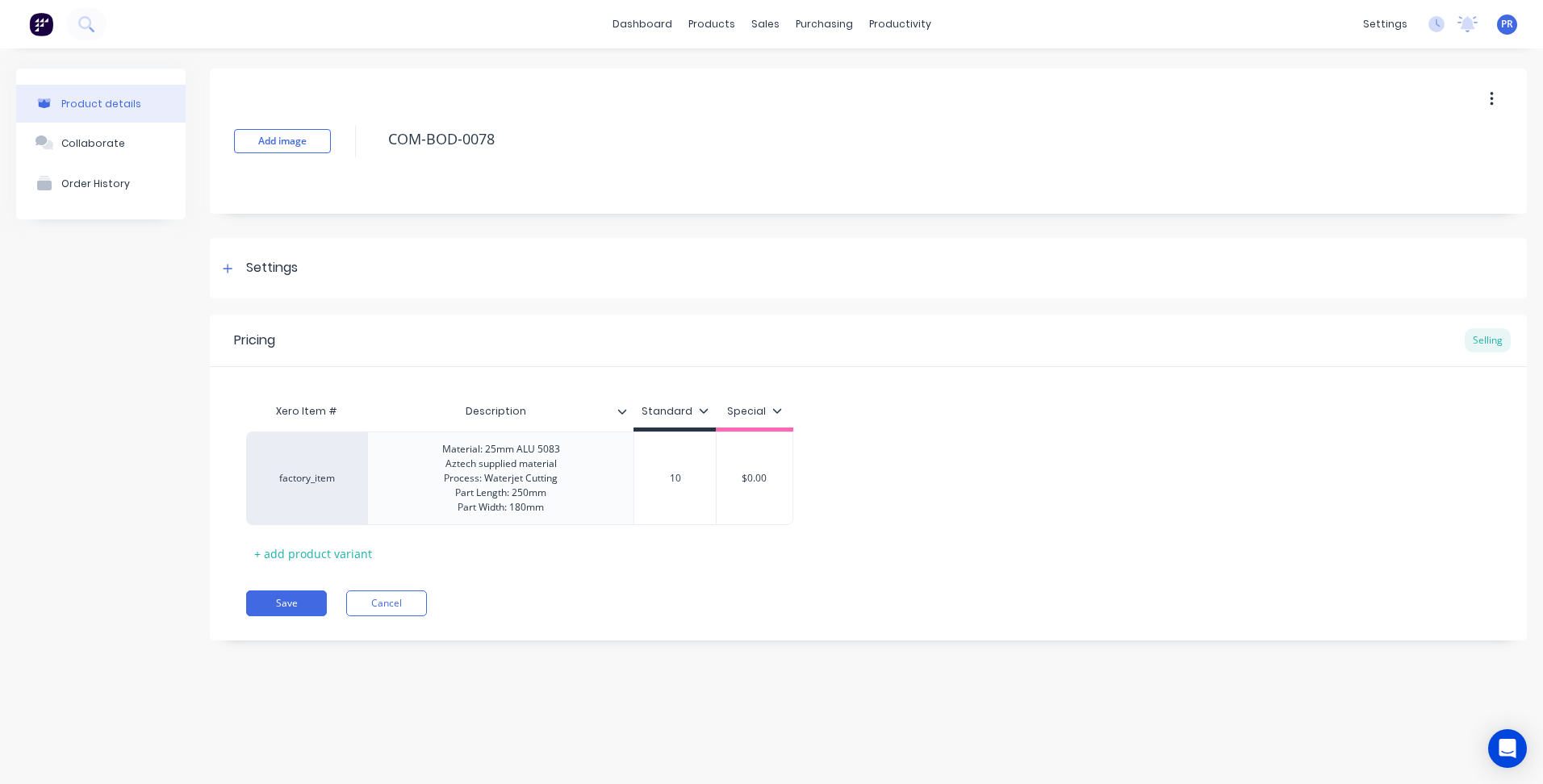
type textarea "x"
type input "102"
type textarea "x"
type input "102."
type textarea "x"
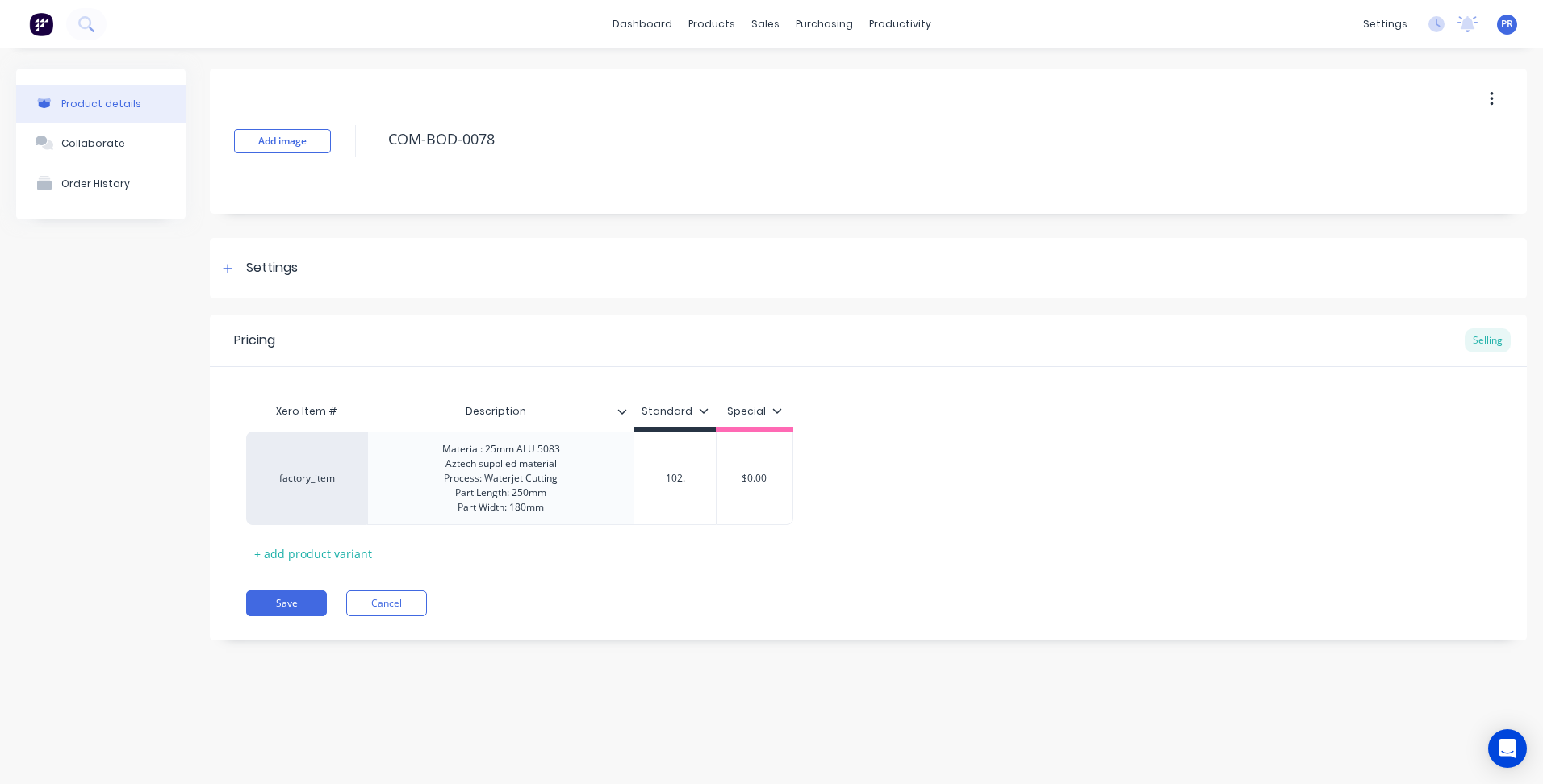
type input "102.8"
type textarea "x"
type input "$102.87"
click at [526, 489] on div "Material: 25mm ALU 5083 Aztech supplied material Process: Waterjet Cutting Part…" at bounding box center [501, 478] width 143 height 79
click at [519, 505] on div "Material: 25mm ALU 5083 Aztech supplied material Process: Waterjet Cutting Part…" at bounding box center [501, 478] width 143 height 79
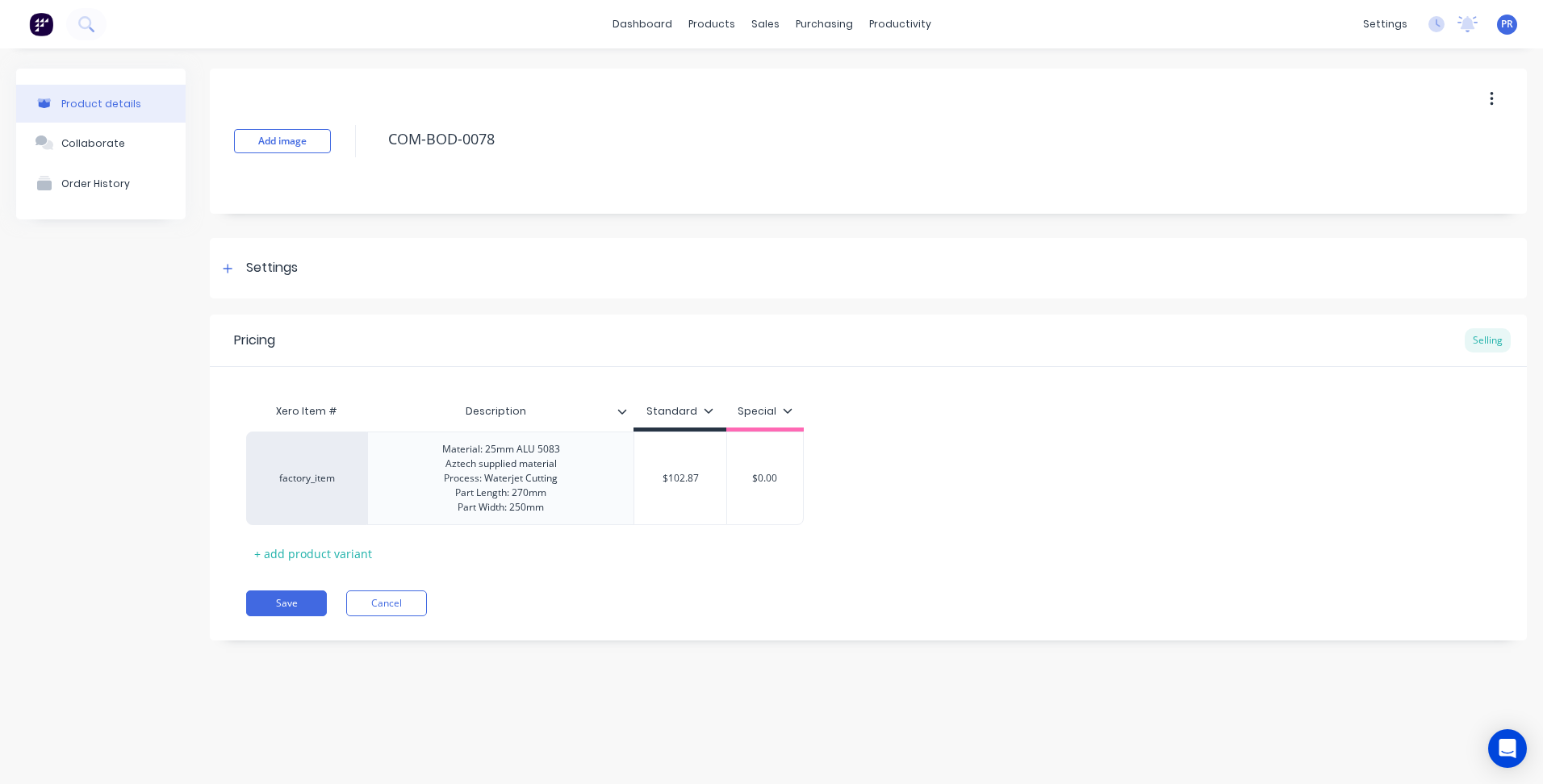
click at [614, 565] on div "Xero Item # Description Standard Special factory_item Material: 25mm ALU 5083 A…" at bounding box center [868, 480] width 1245 height 171
click at [298, 603] on button "Save" at bounding box center [286, 603] width 80 height 26
type textarea "x"
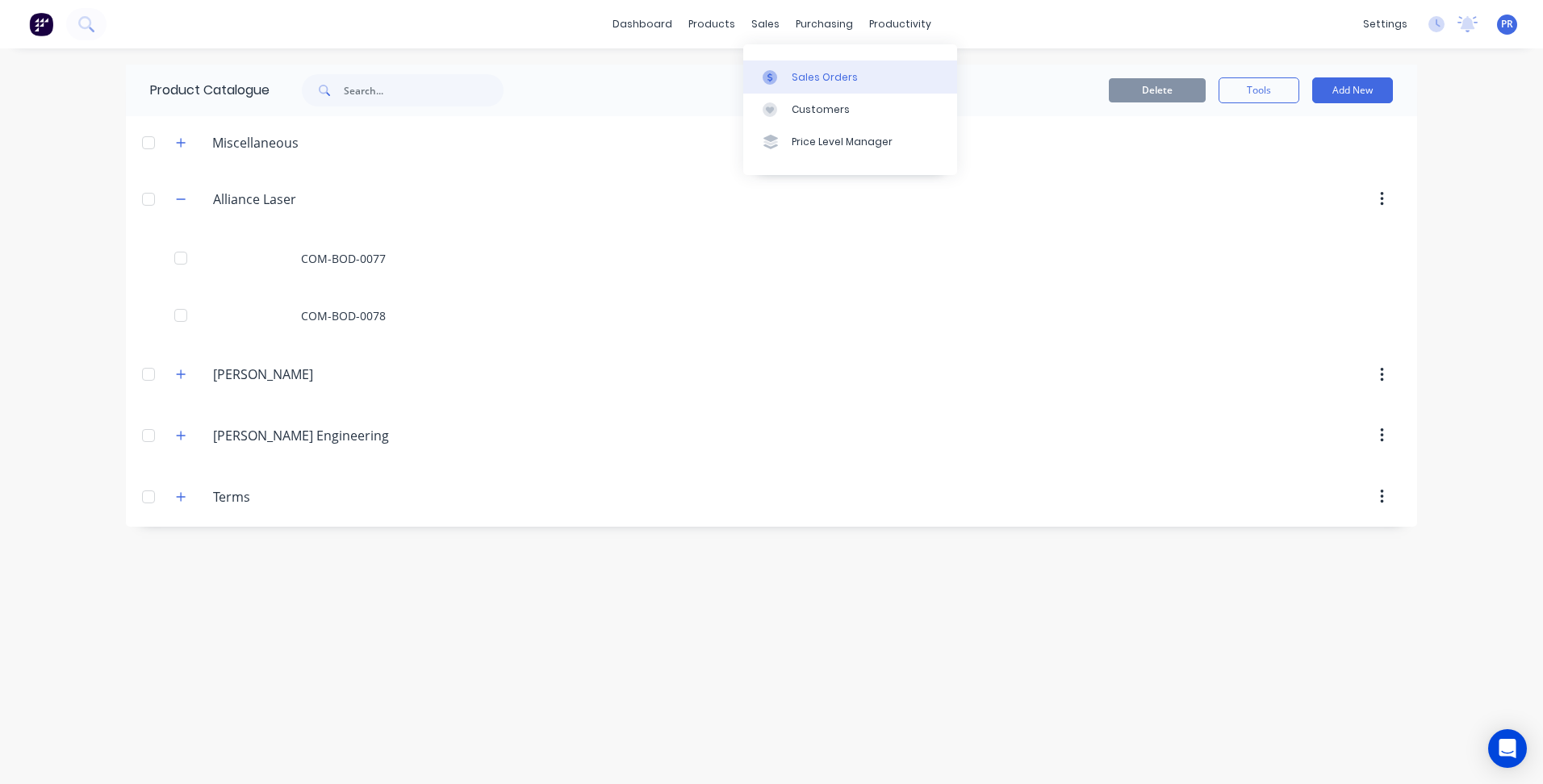
click at [789, 86] on link "Sales Orders" at bounding box center [849, 76] width 213 height 32
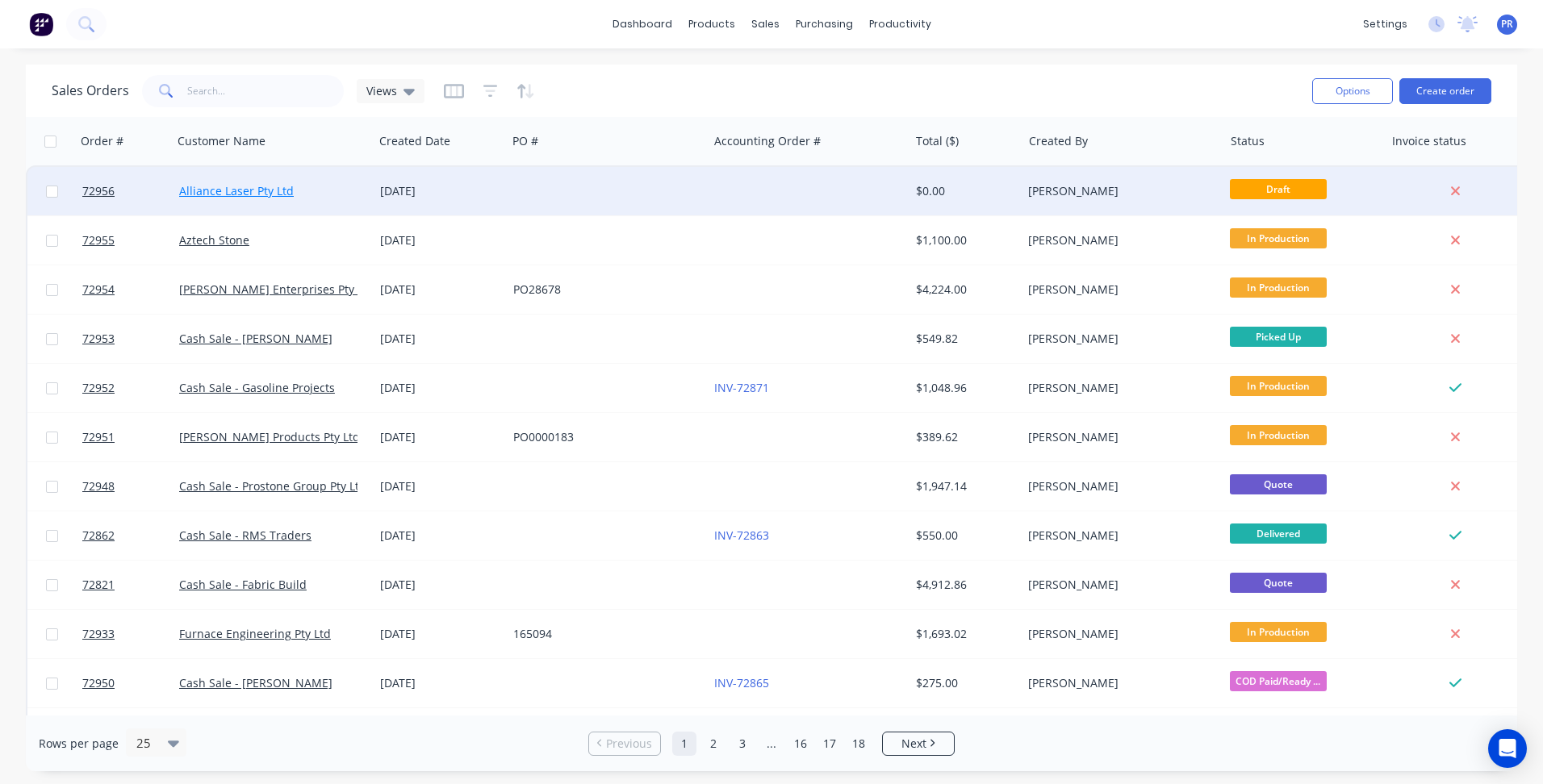
click at [276, 187] on link "Alliance Laser Pty Ltd" at bounding box center [237, 190] width 115 height 16
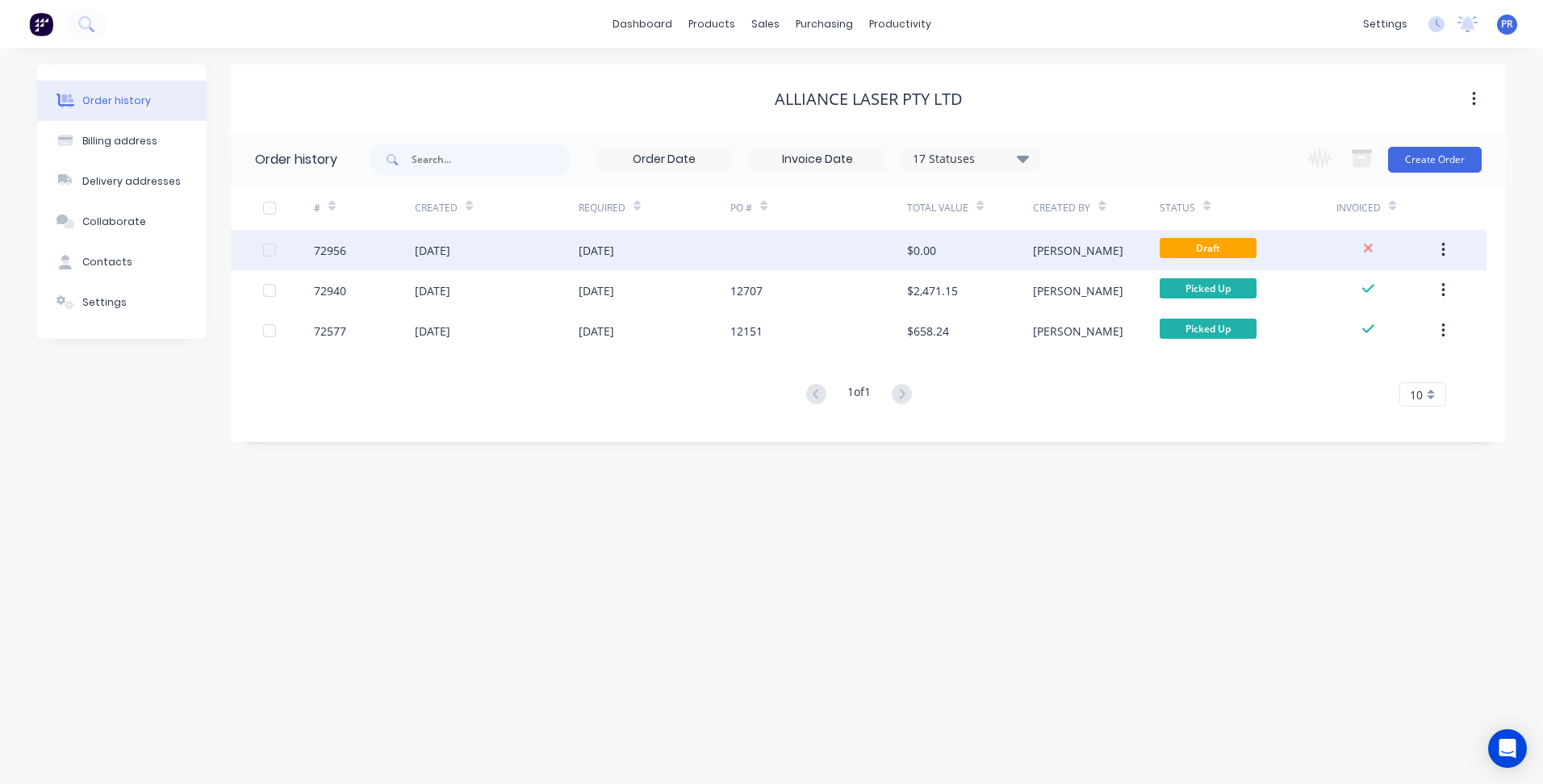
click at [567, 255] on div "[DATE]" at bounding box center [496, 250] width 164 height 41
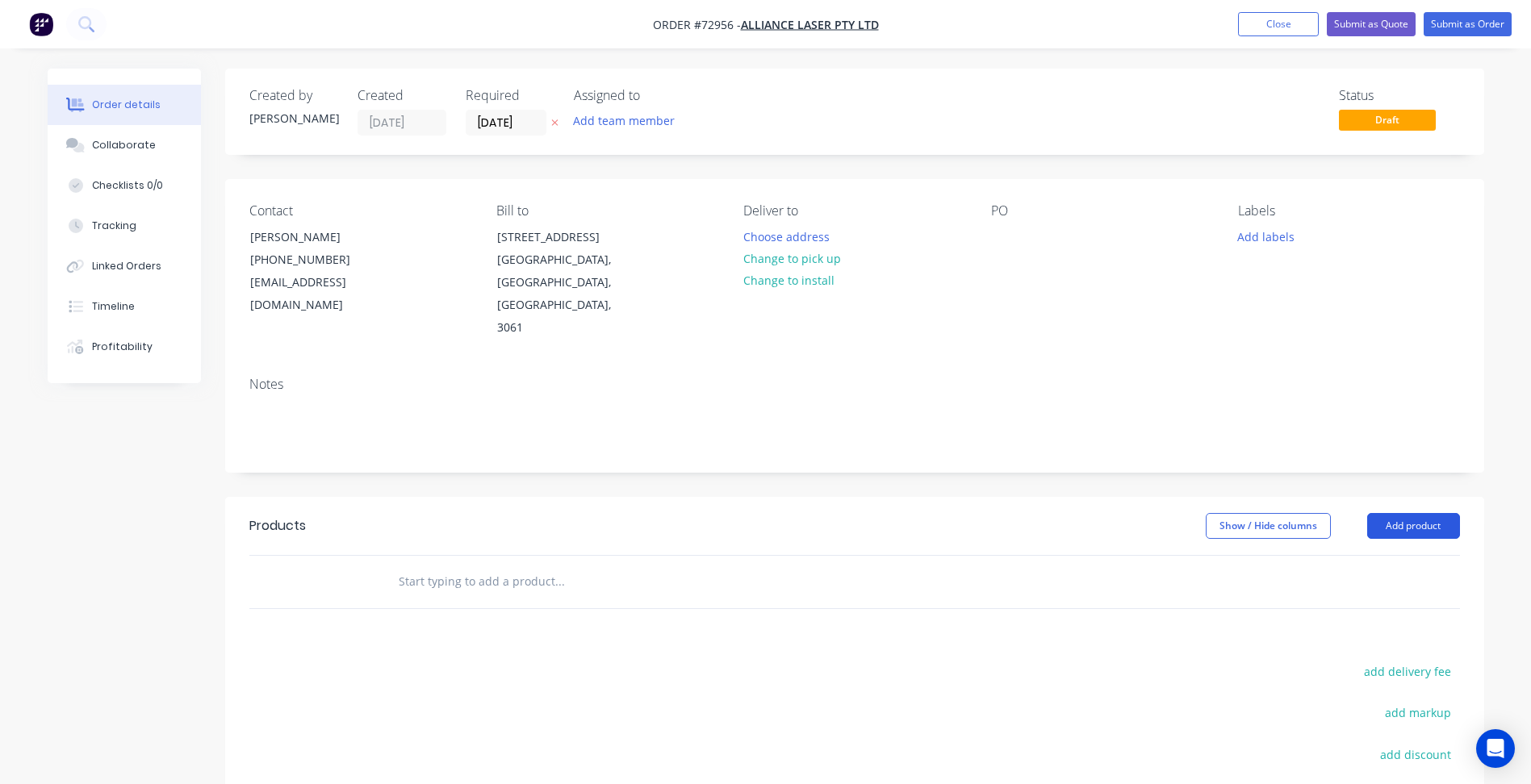
click at [1375, 513] on button "Add product" at bounding box center [1413, 525] width 92 height 26
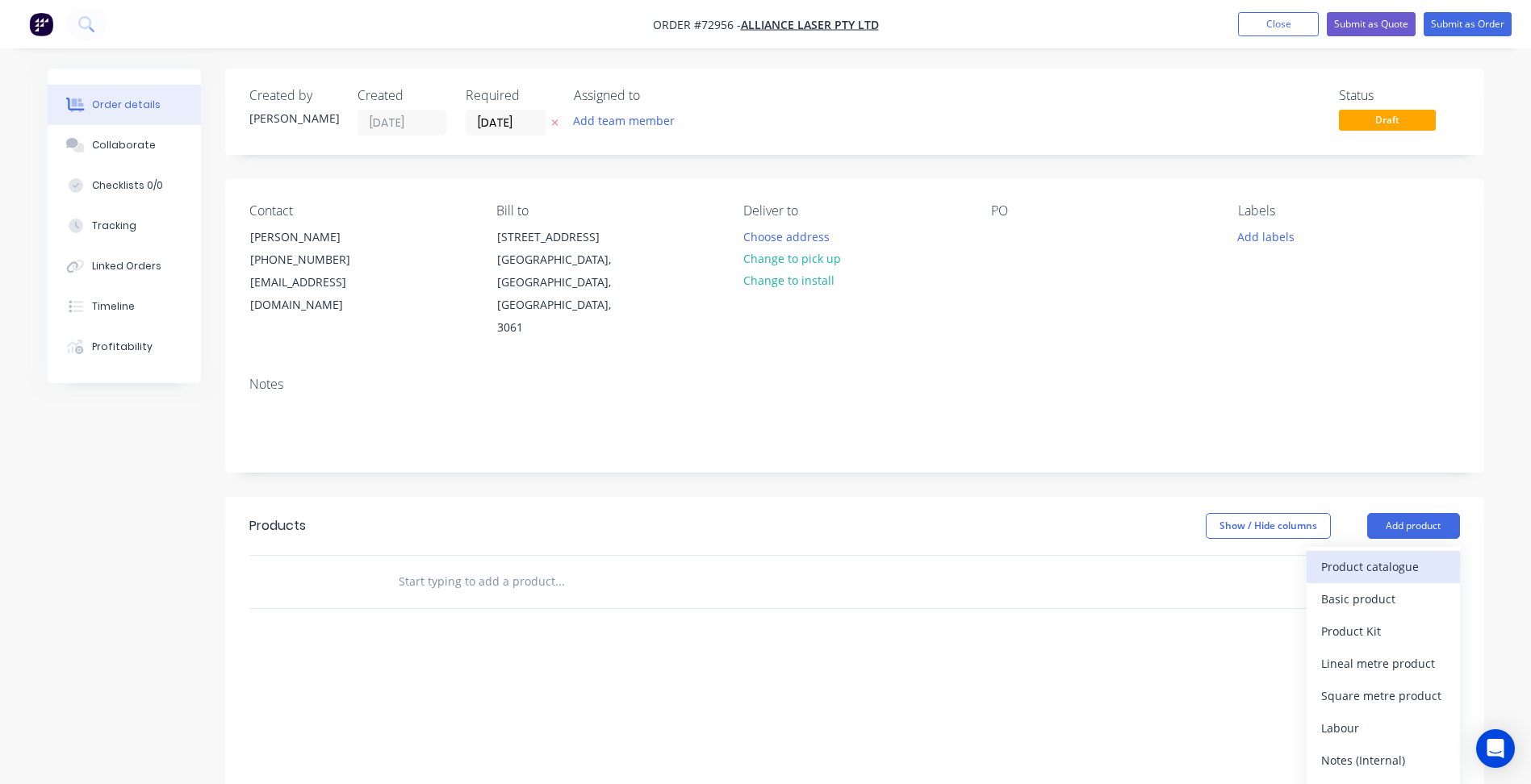
click at [1349, 555] on div "Product catalogue" at bounding box center [1382, 566] width 124 height 23
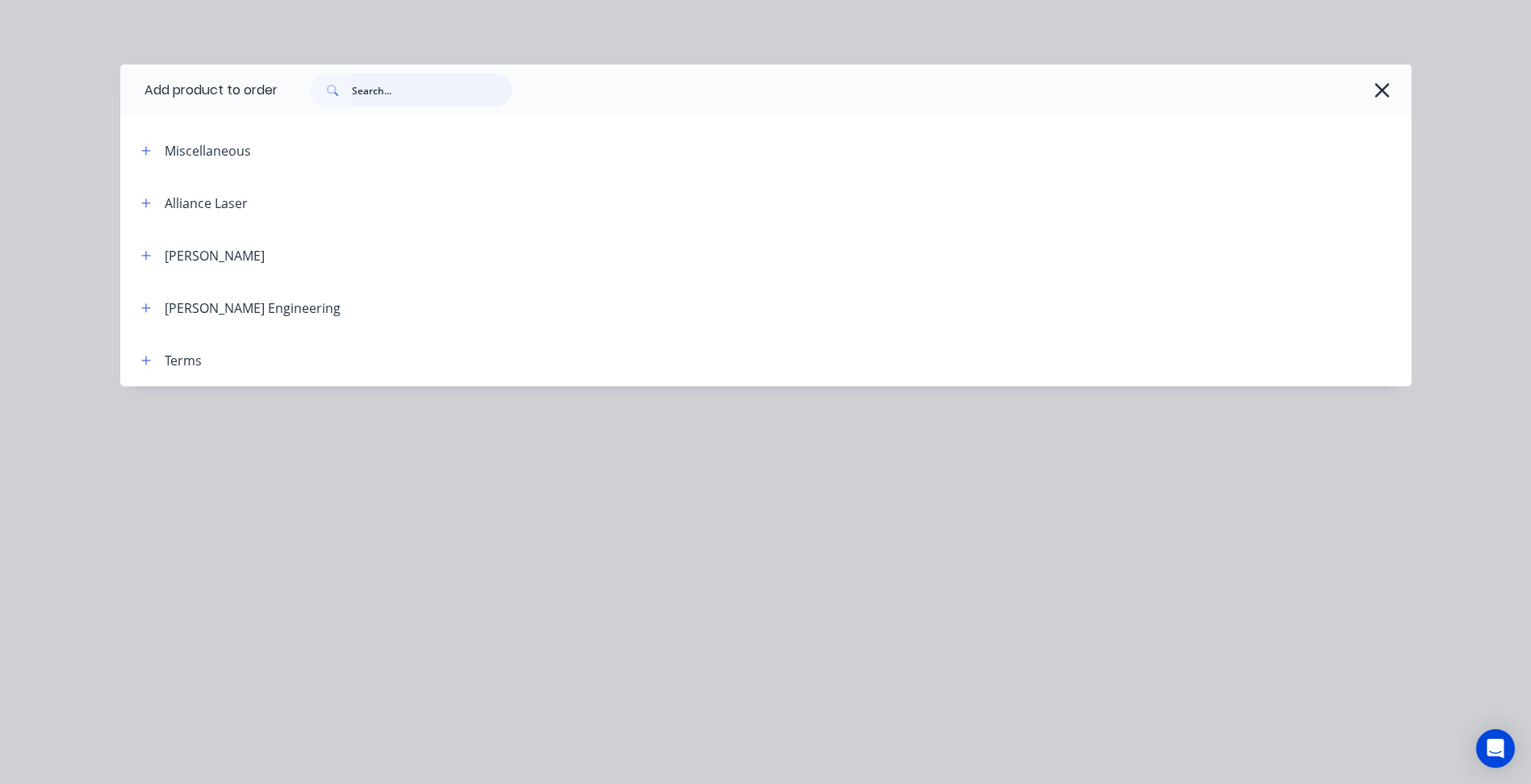
click at [393, 91] on input "text" at bounding box center [431, 90] width 160 height 32
click at [154, 200] on button "button" at bounding box center [147, 203] width 20 height 20
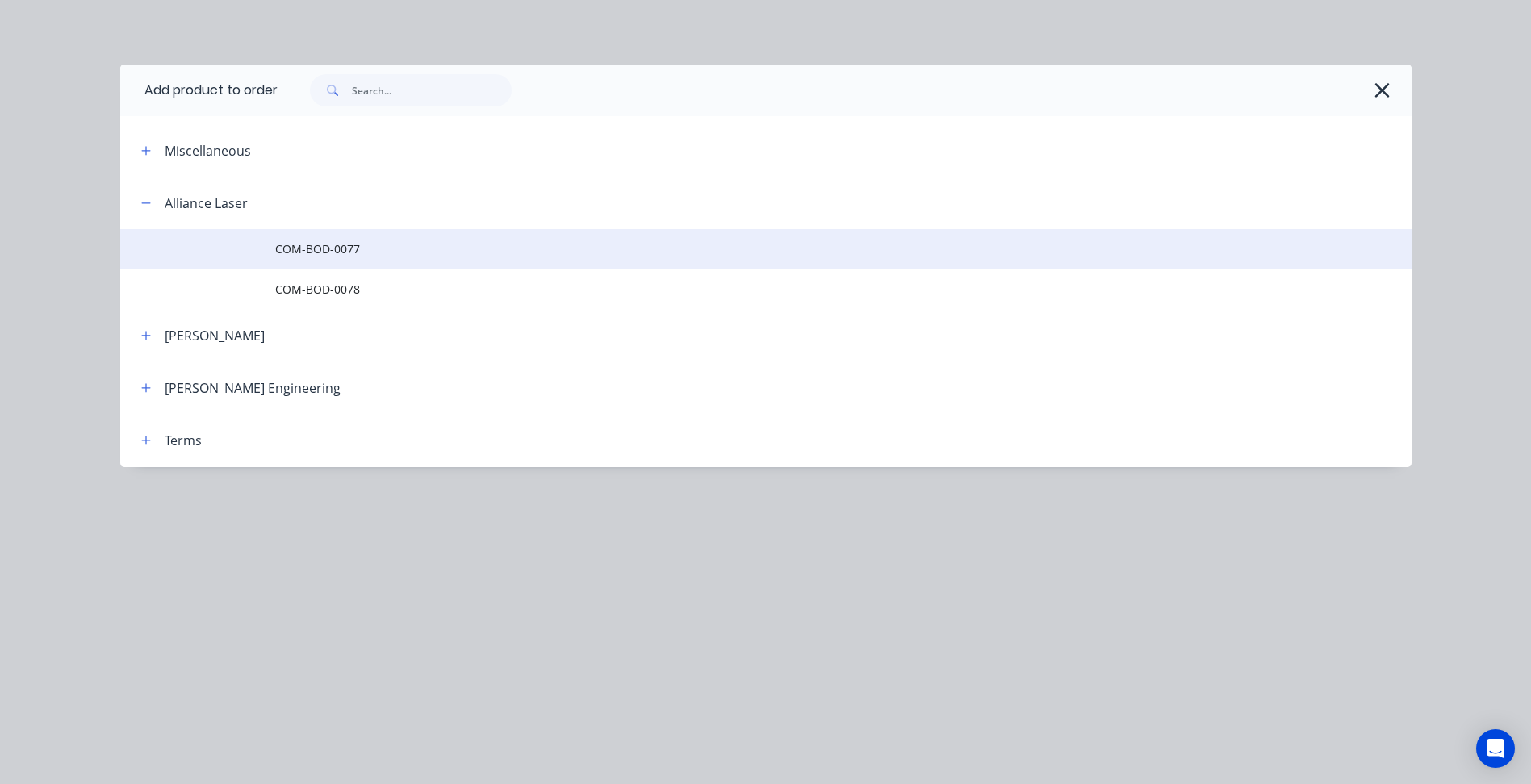
click at [338, 242] on span "COM-BOD-0077" at bounding box center [729, 248] width 908 height 17
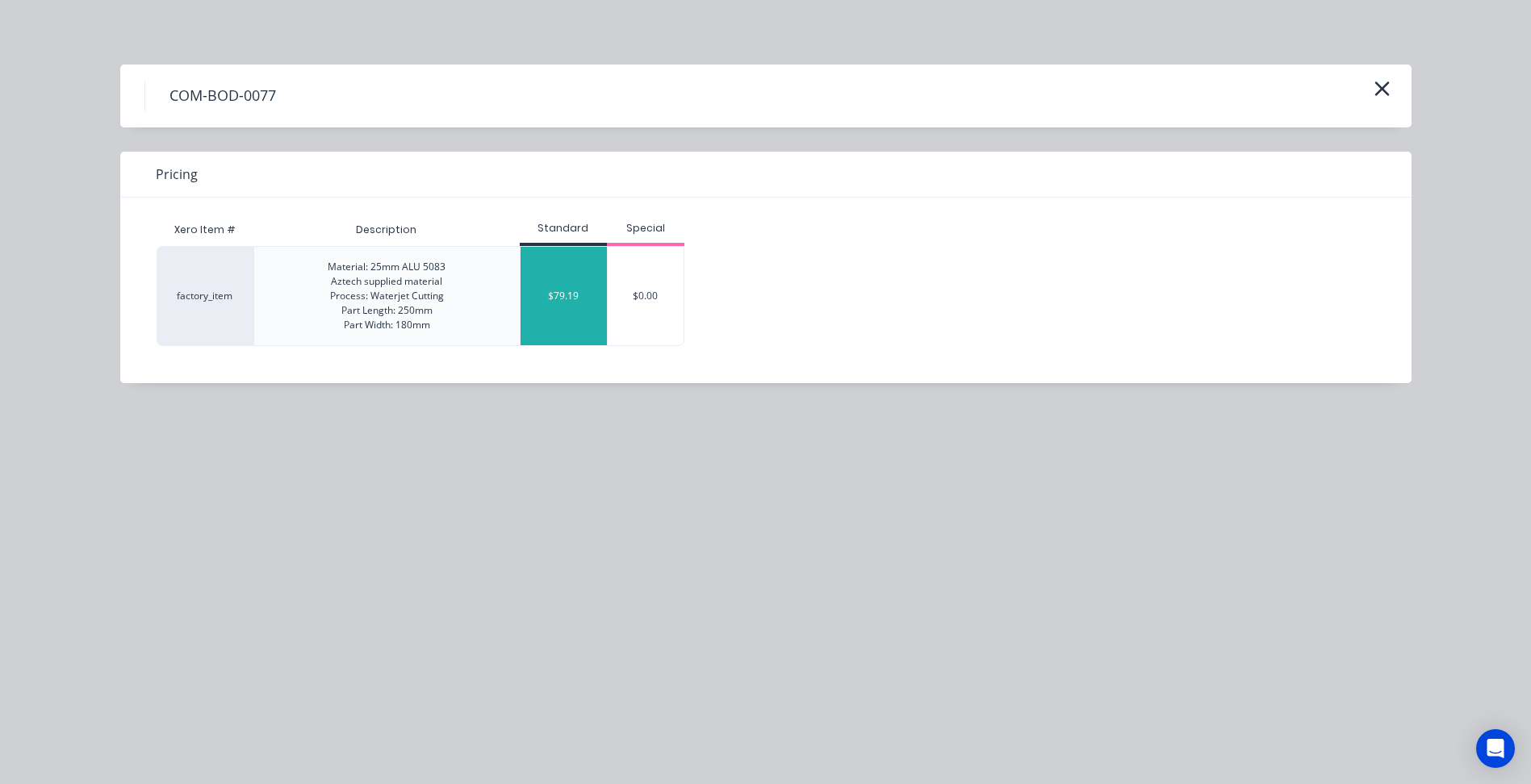
click at [571, 315] on div "$79.19" at bounding box center [564, 296] width 87 height 99
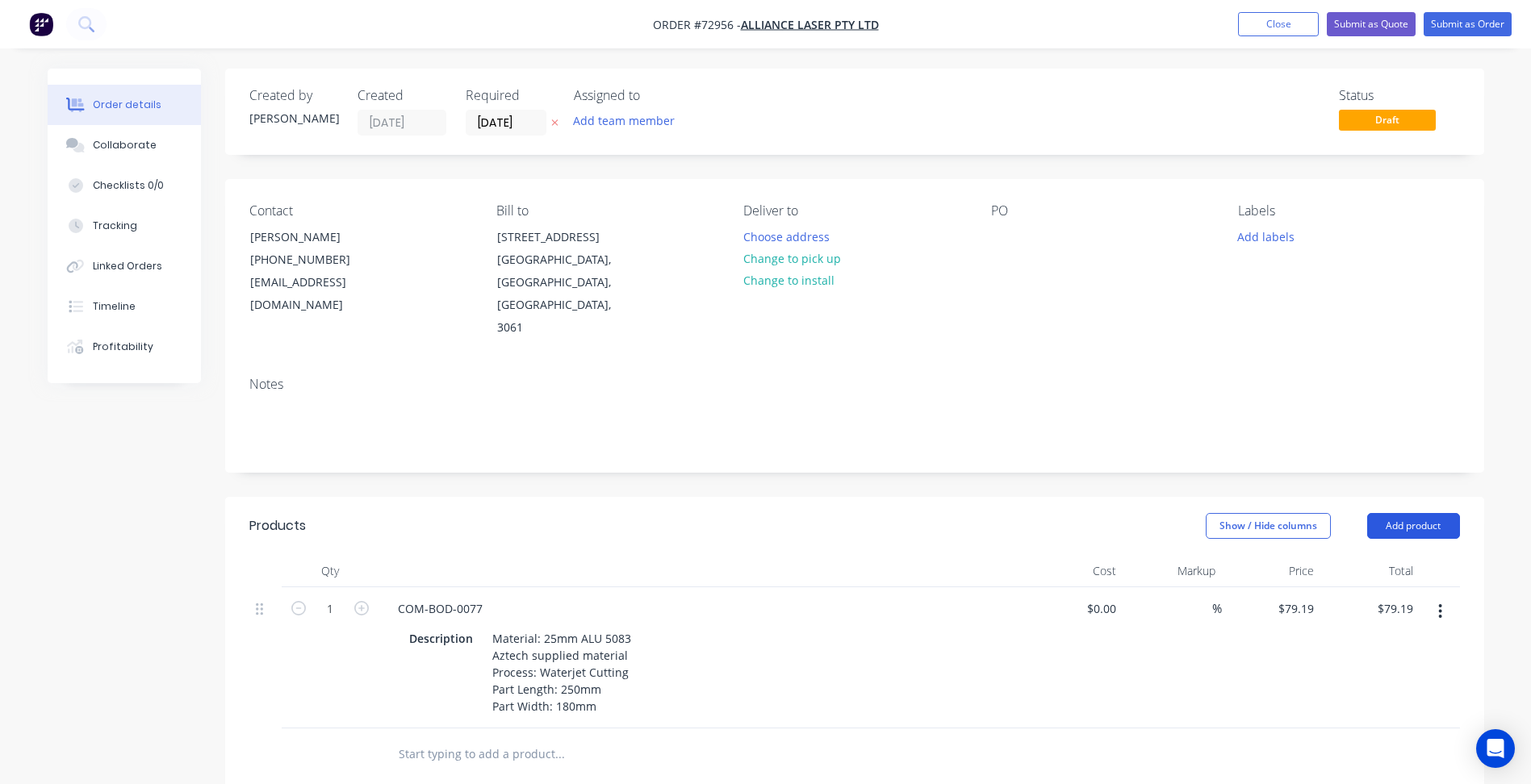
click at [1408, 513] on button "Add product" at bounding box center [1413, 525] width 92 height 26
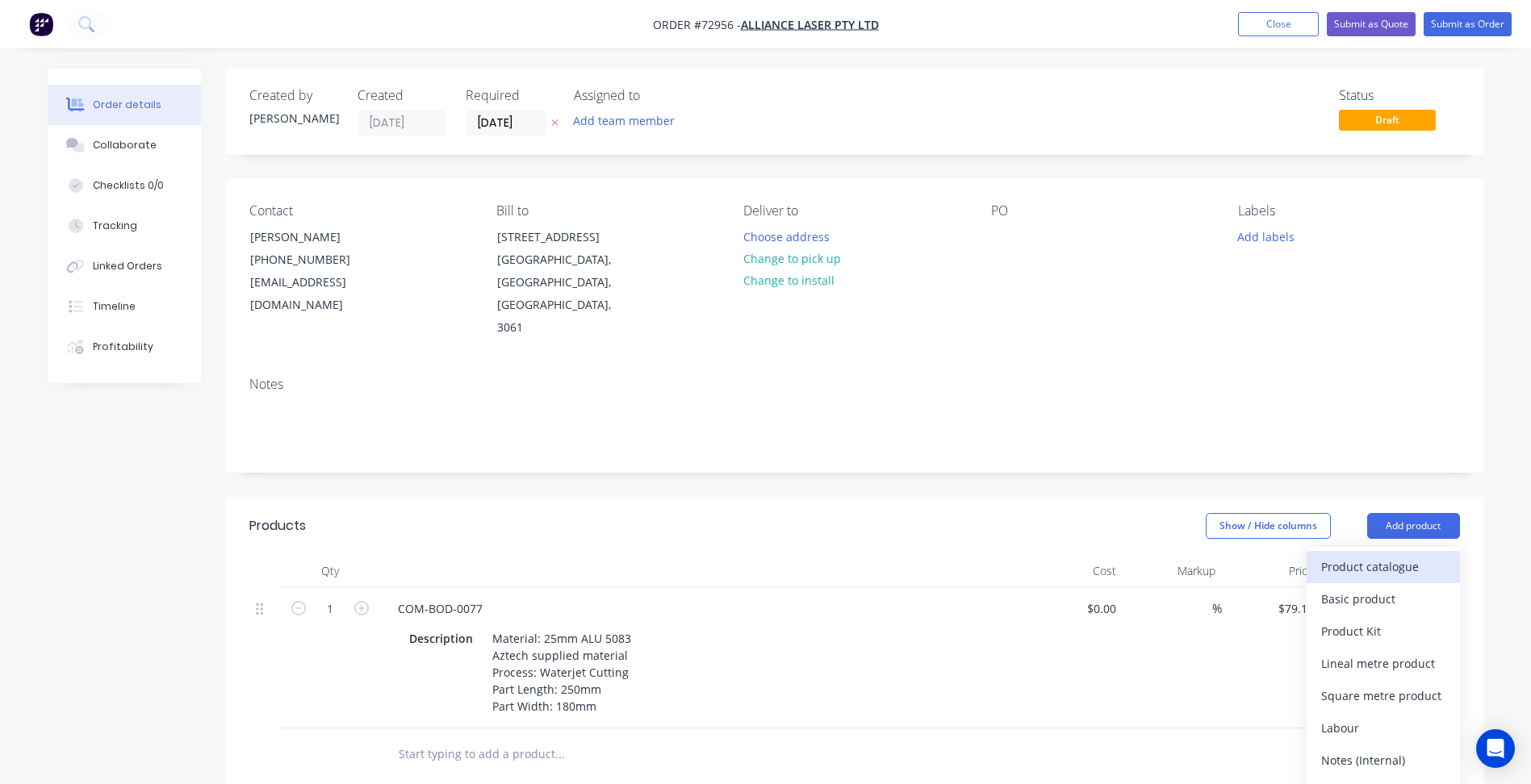
click at [1374, 555] on div "Product catalogue" at bounding box center [1382, 566] width 124 height 23
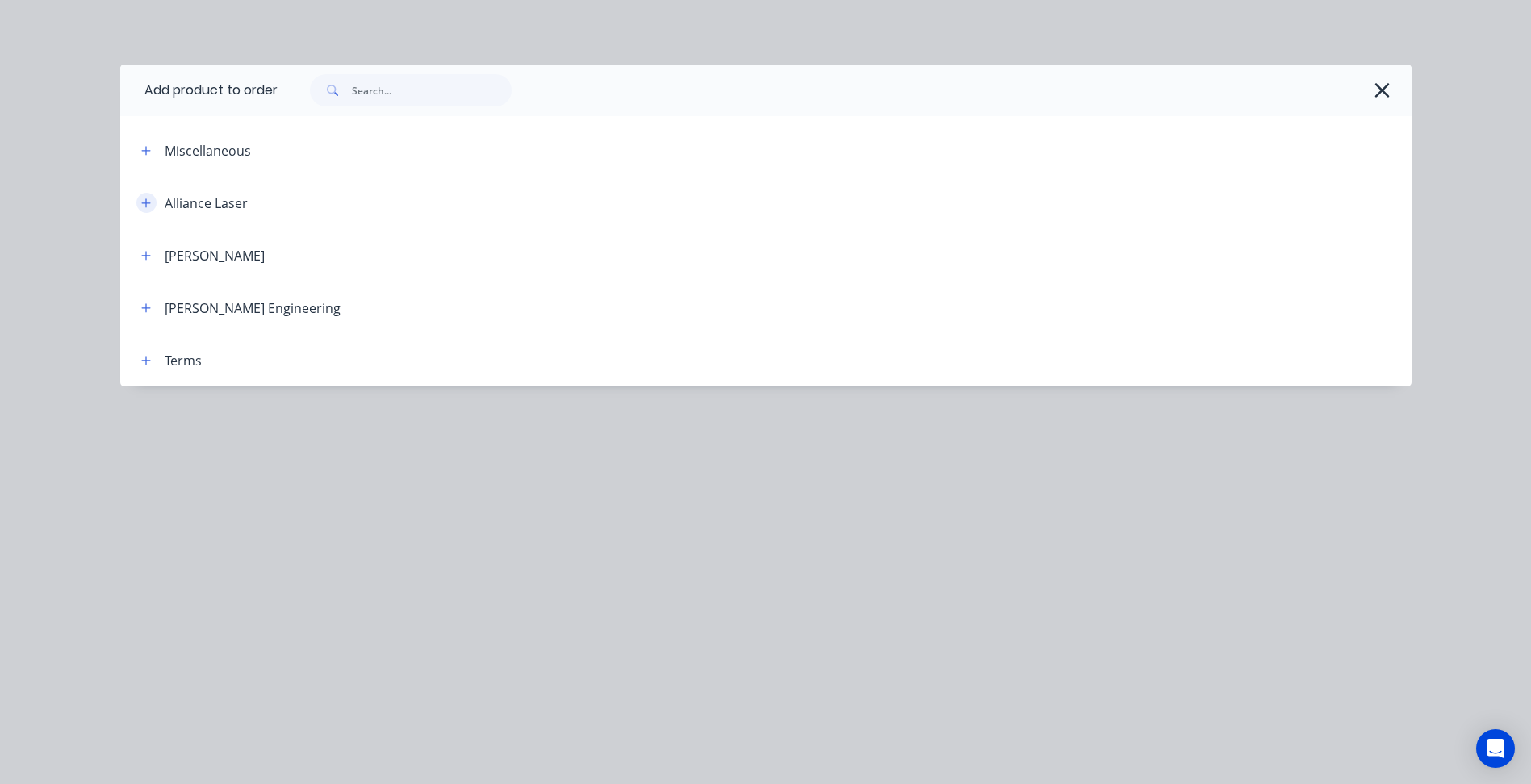
click at [148, 207] on icon "button" at bounding box center [146, 203] width 9 height 11
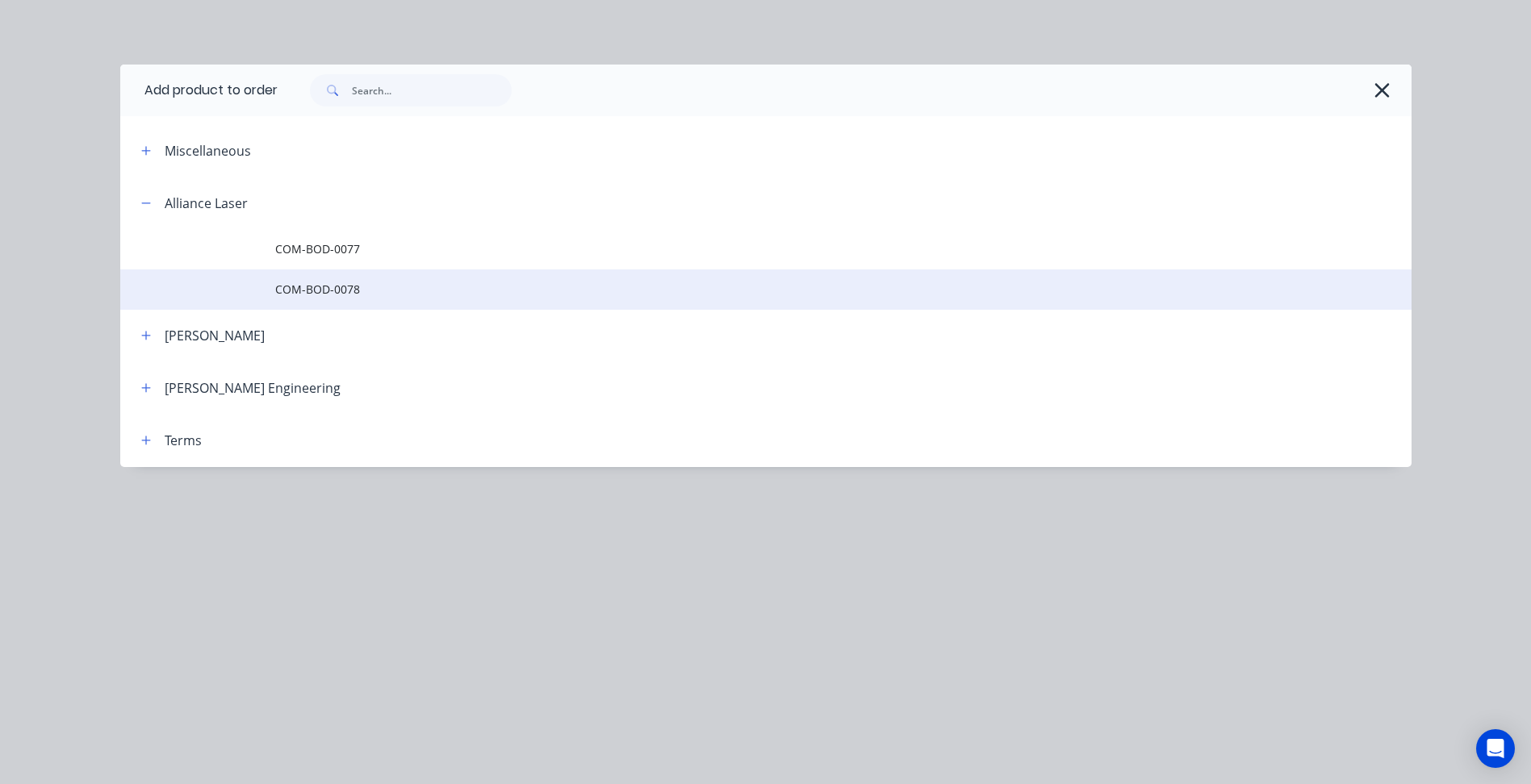
click at [350, 291] on span "COM-BOD-0078" at bounding box center [729, 289] width 908 height 17
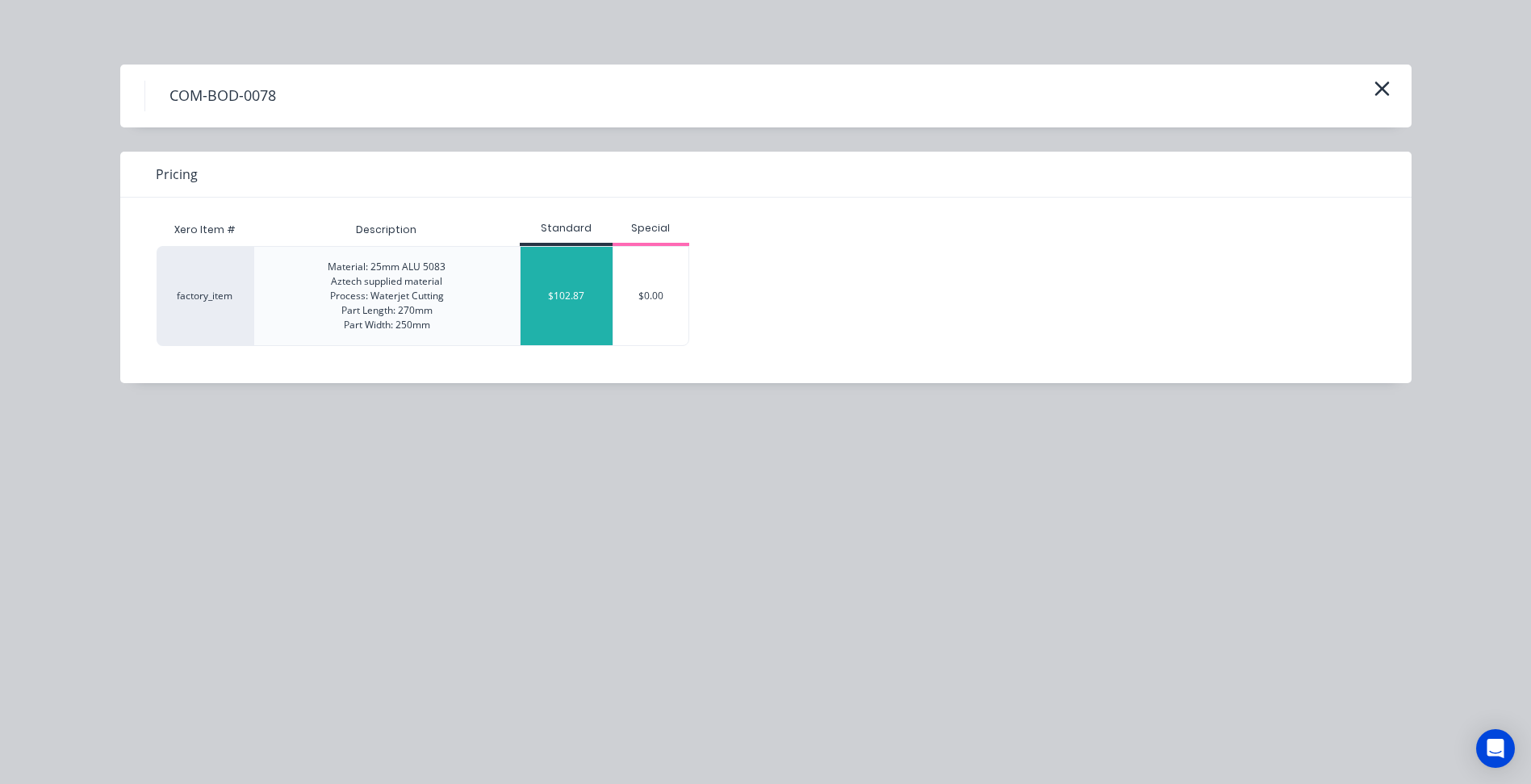
click at [590, 322] on div "$102.87" at bounding box center [566, 296] width 92 height 99
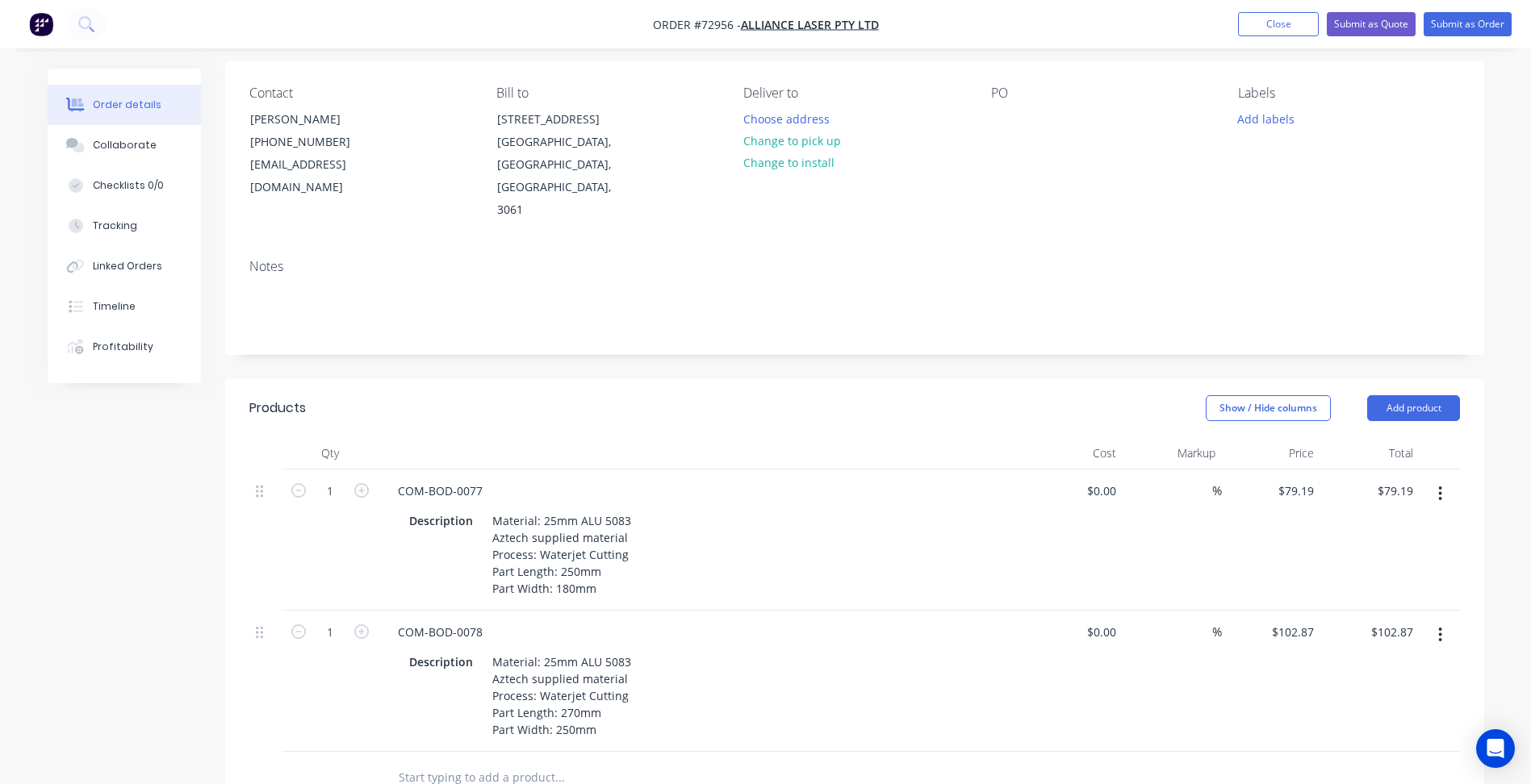
scroll to position [322, 0]
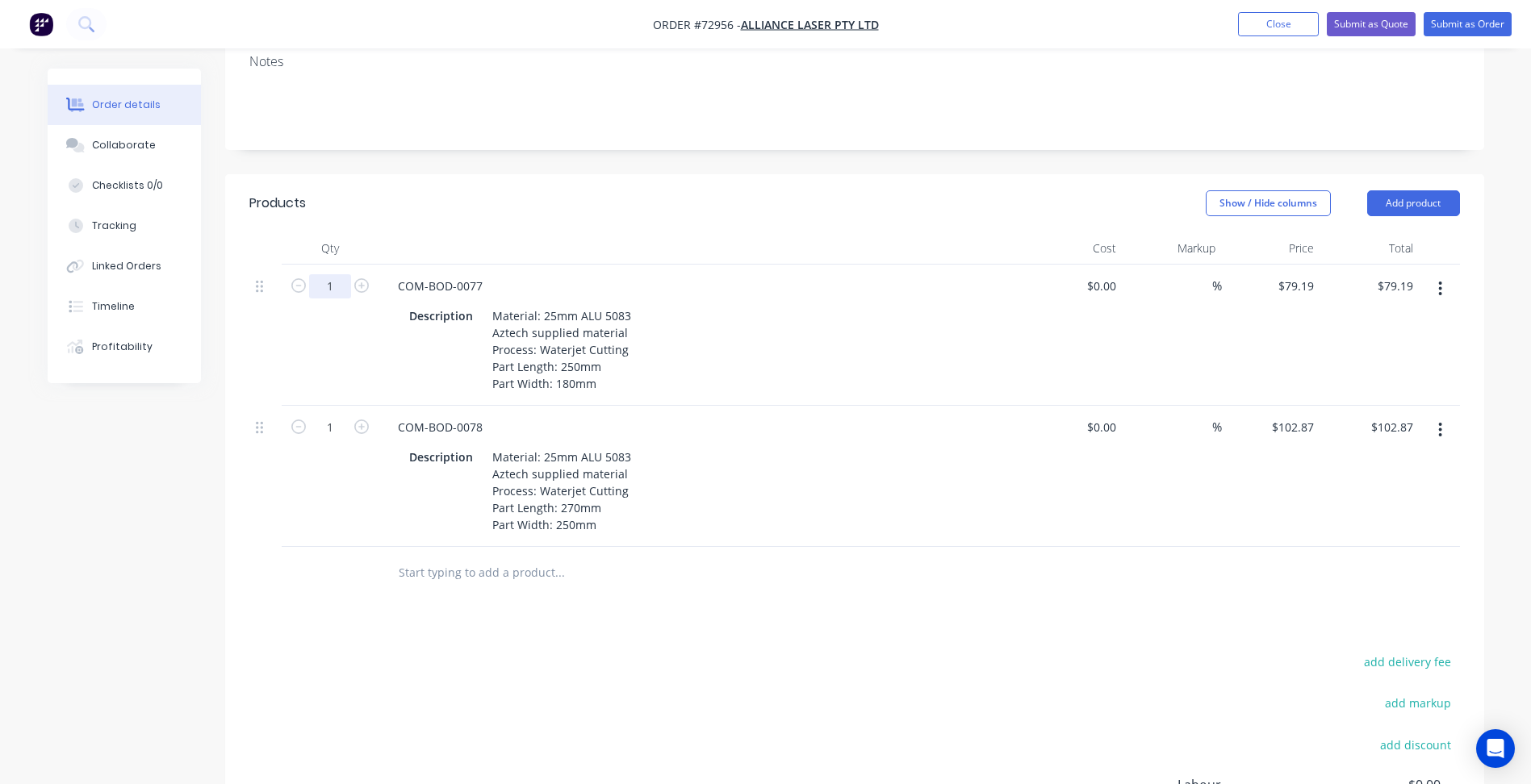
click at [339, 274] on input "1" at bounding box center [329, 286] width 42 height 24
type input "5"
type input "$395.95"
click at [328, 416] on input "1" at bounding box center [329, 428] width 42 height 24
type input "12"
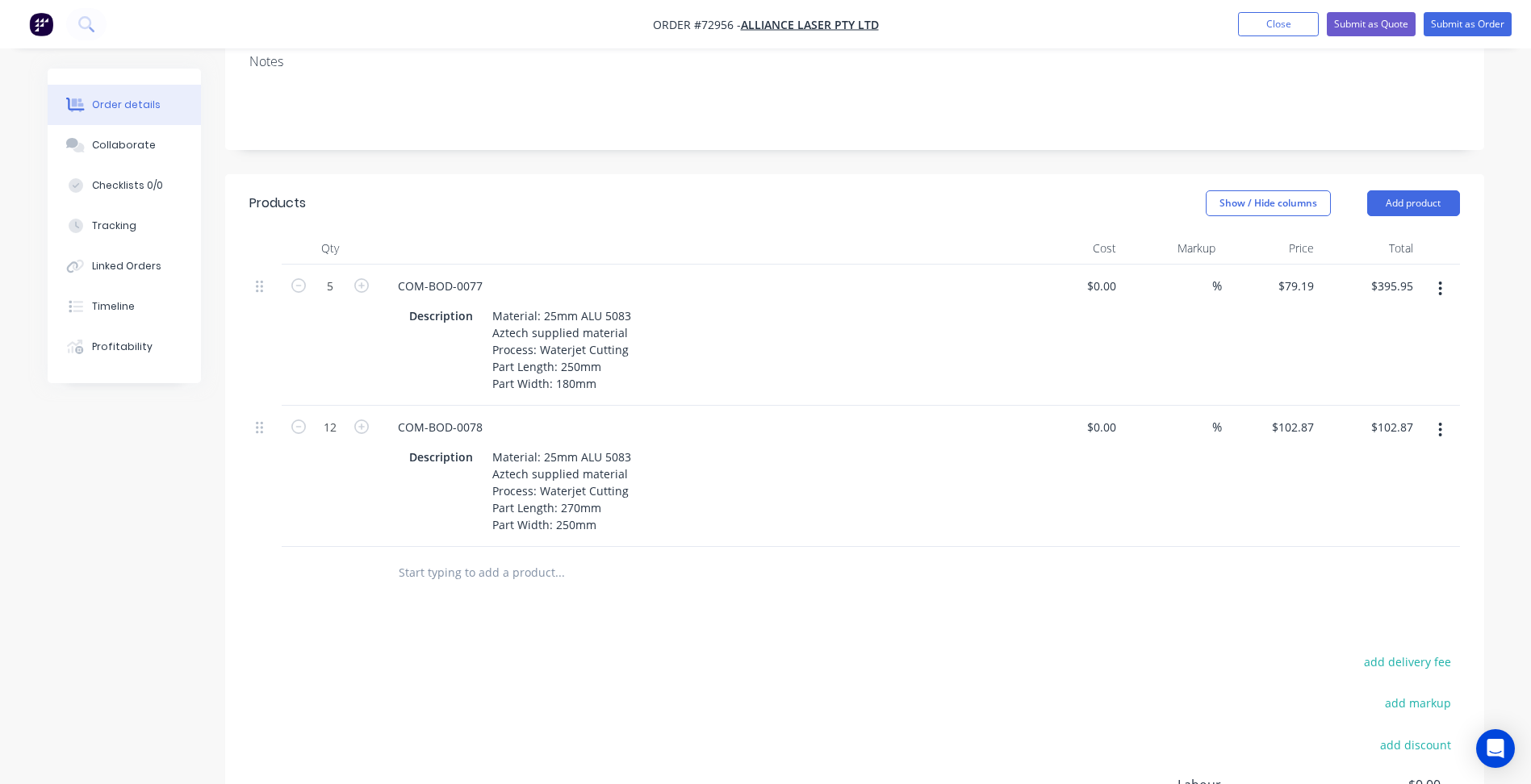
type input "$1,234.44"
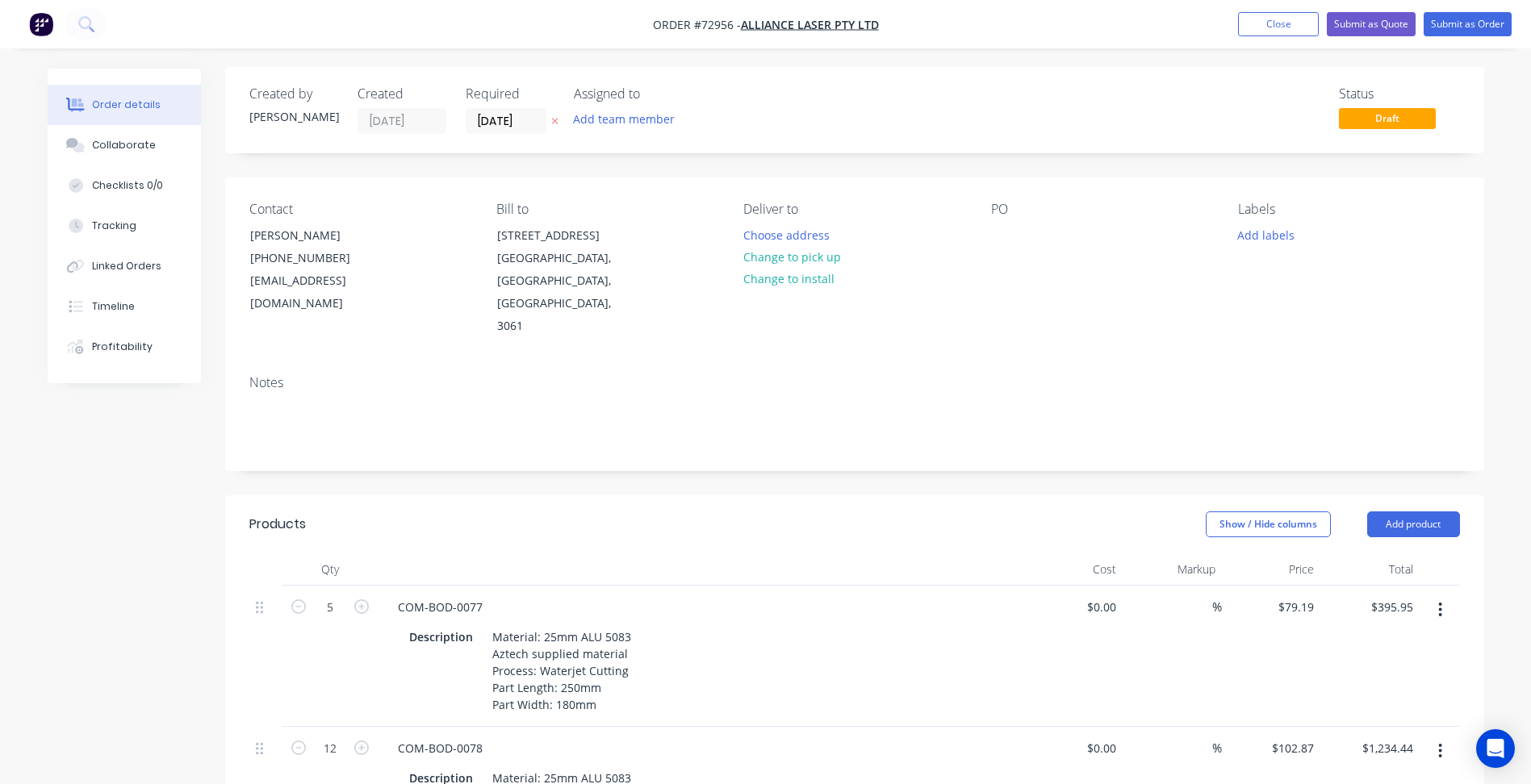
scroll to position [0, 0]
click at [1470, 23] on button "Submit as Order" at bounding box center [1466, 24] width 88 height 24
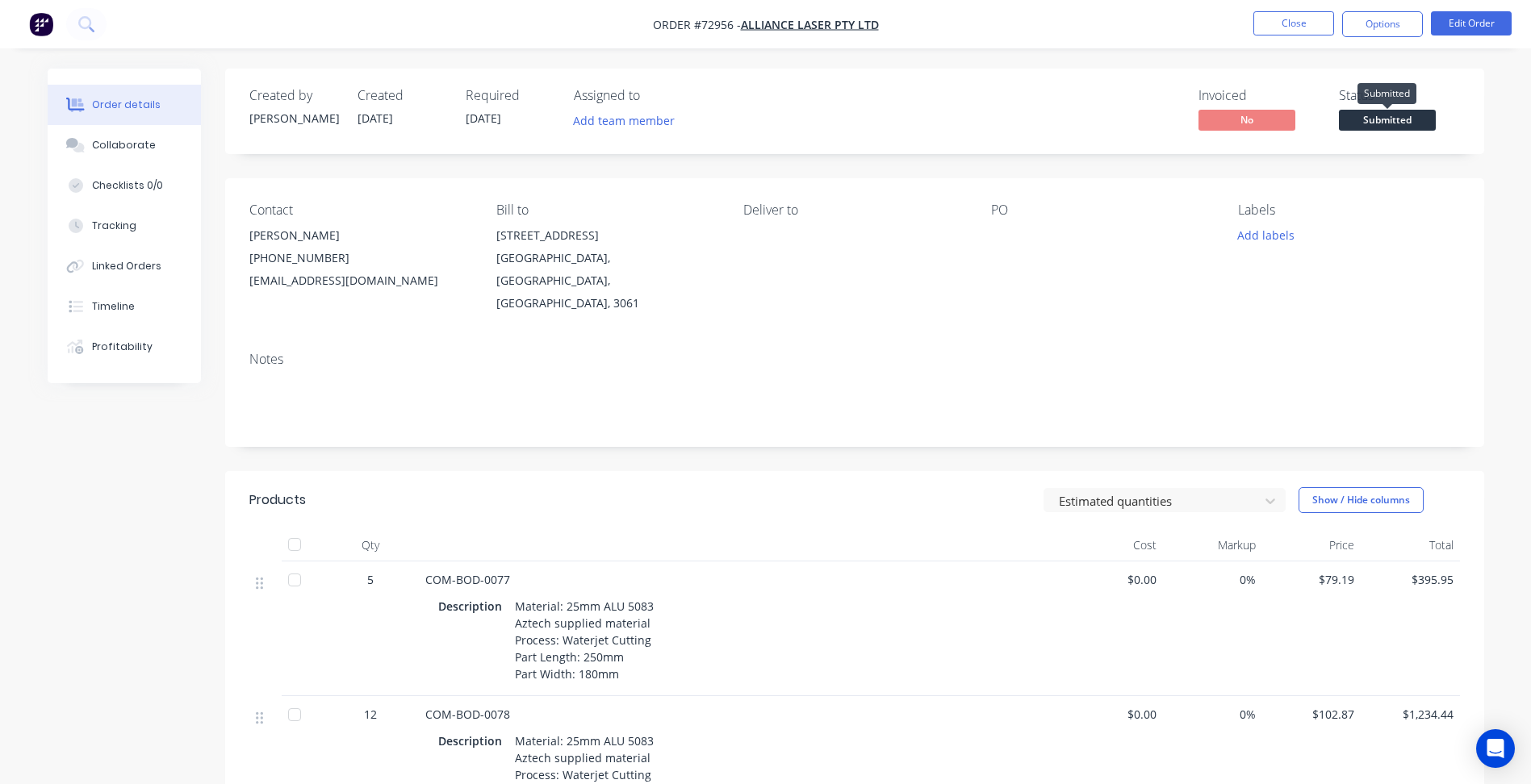
click at [1395, 120] on span "Submitted" at bounding box center [1387, 120] width 97 height 20
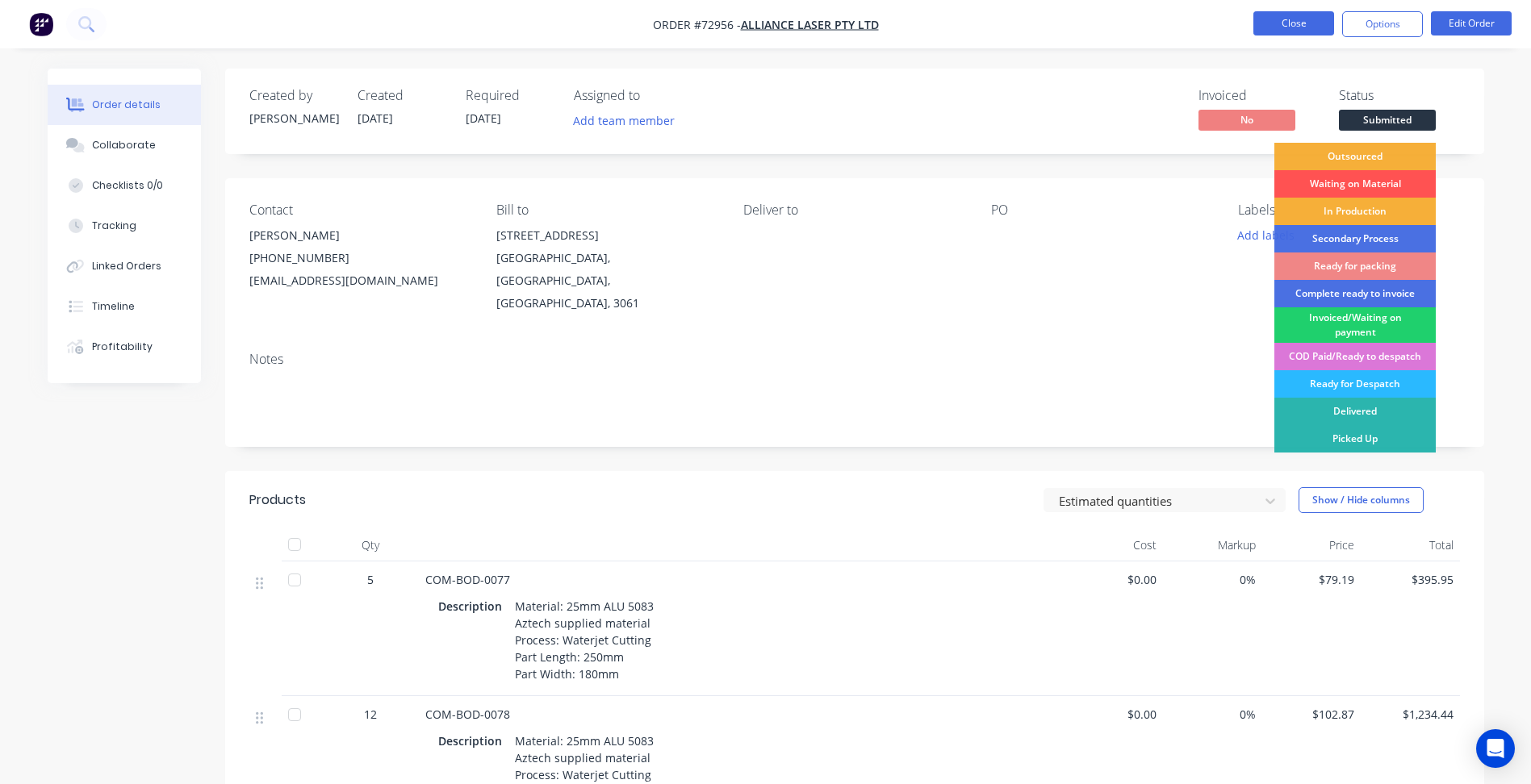
click at [1318, 22] on button "Close" at bounding box center [1293, 23] width 80 height 24
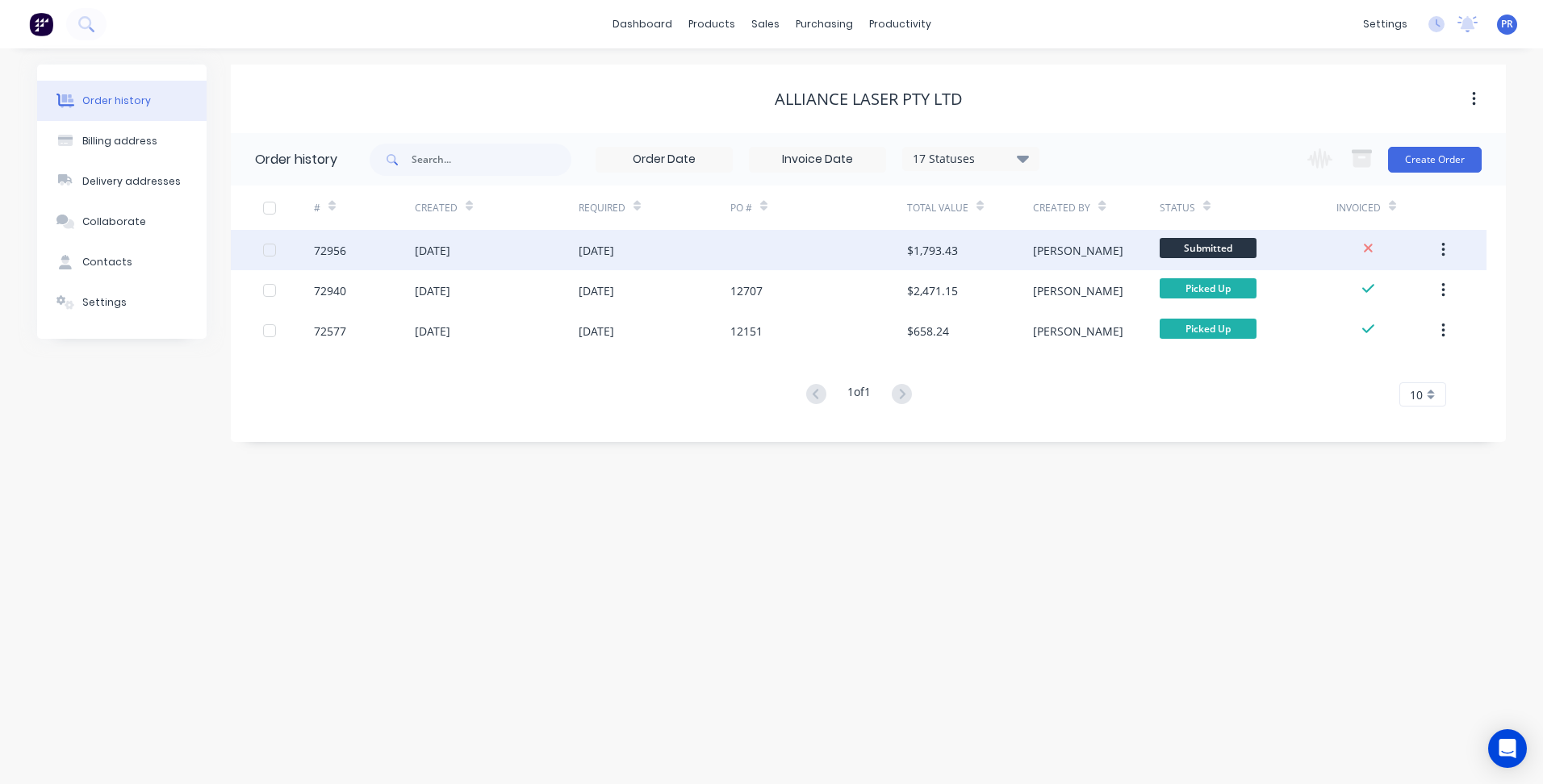
click at [1275, 234] on div "Submitted" at bounding box center [1247, 250] width 176 height 41
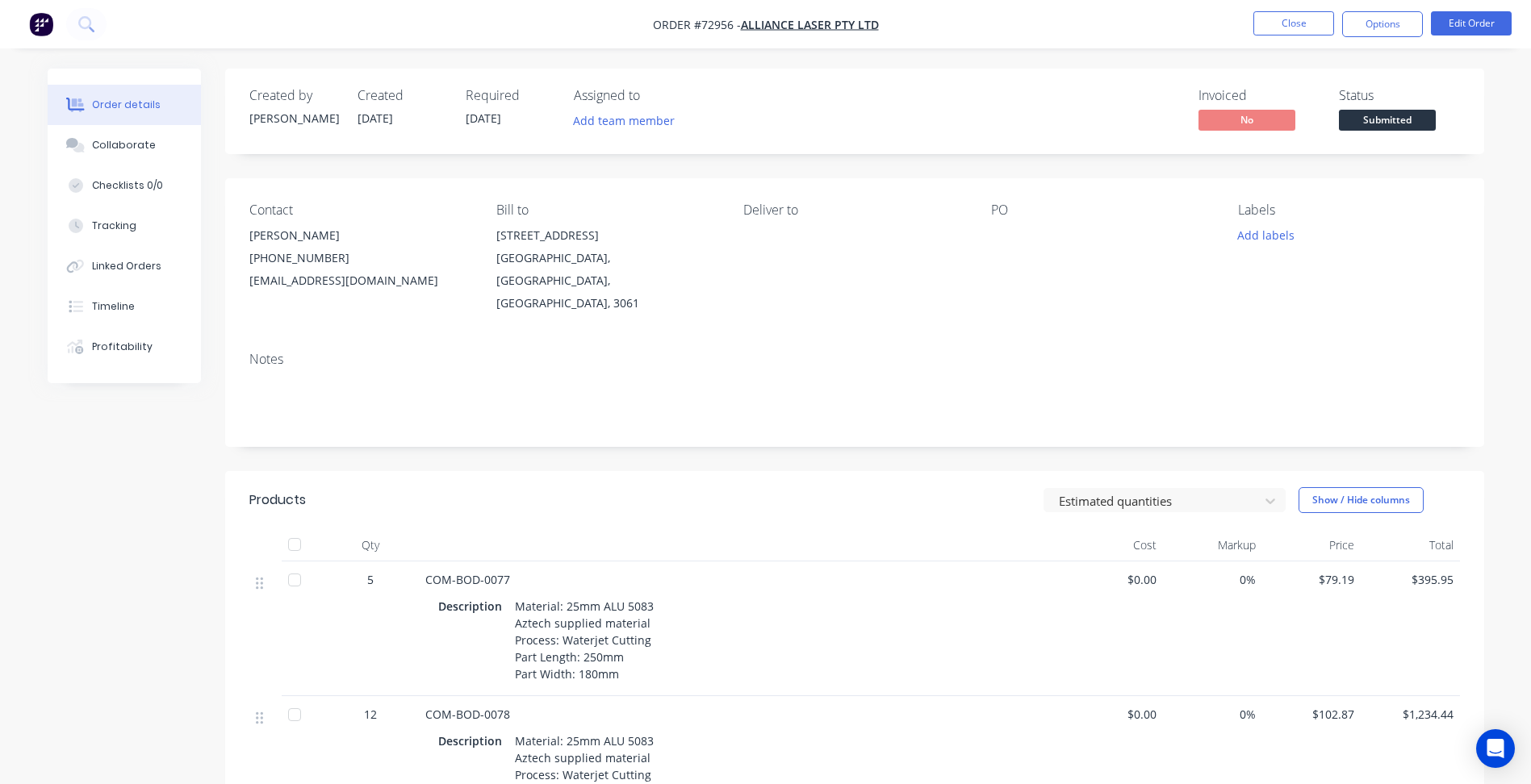
click at [1378, 117] on span "Submitted" at bounding box center [1387, 120] width 97 height 20
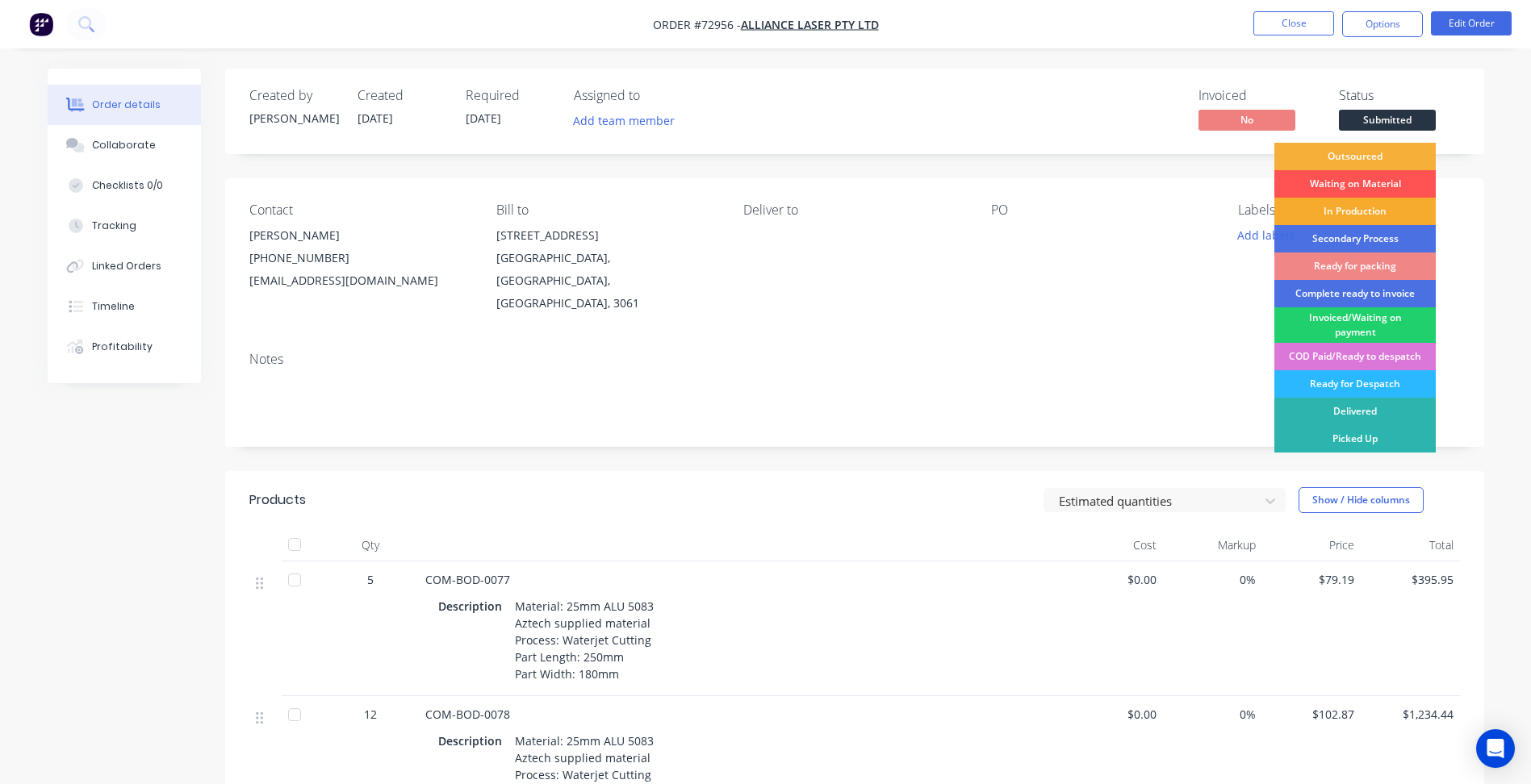
click at [1358, 213] on div "In Production" at bounding box center [1355, 211] width 162 height 28
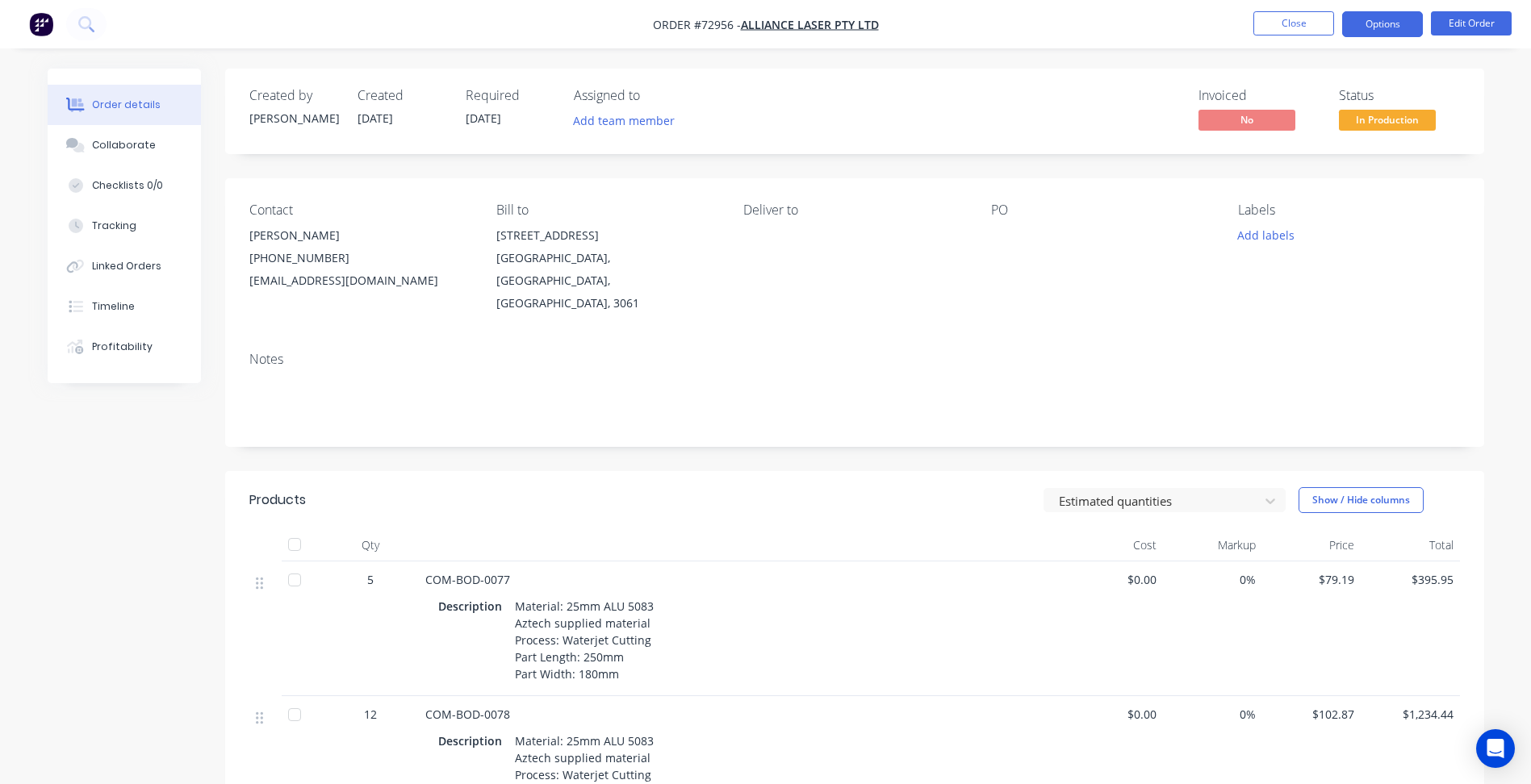
click at [1400, 29] on button "Options" at bounding box center [1381, 24] width 80 height 26
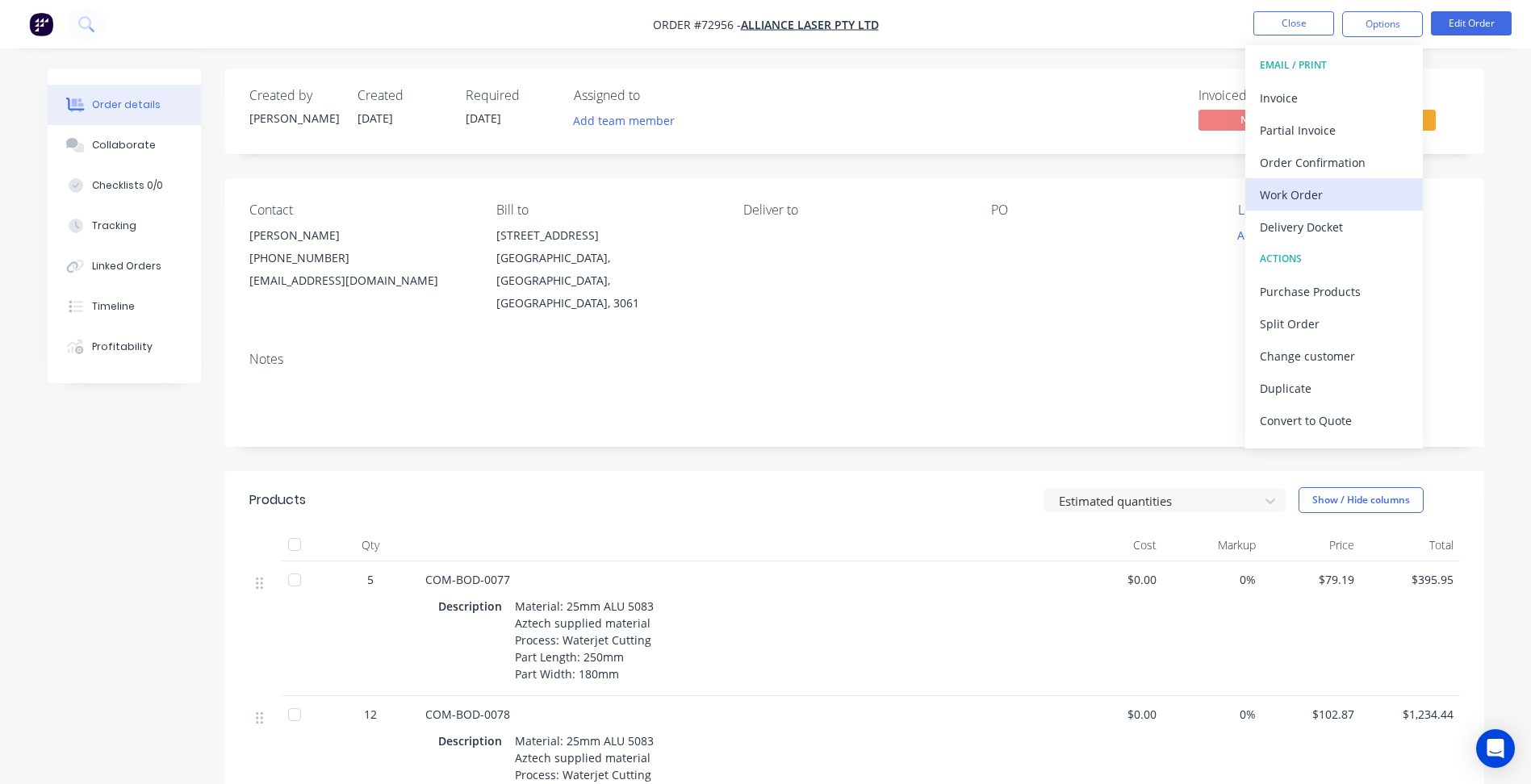
click at [1320, 191] on div "Work Order" at bounding box center [1333, 194] width 149 height 23
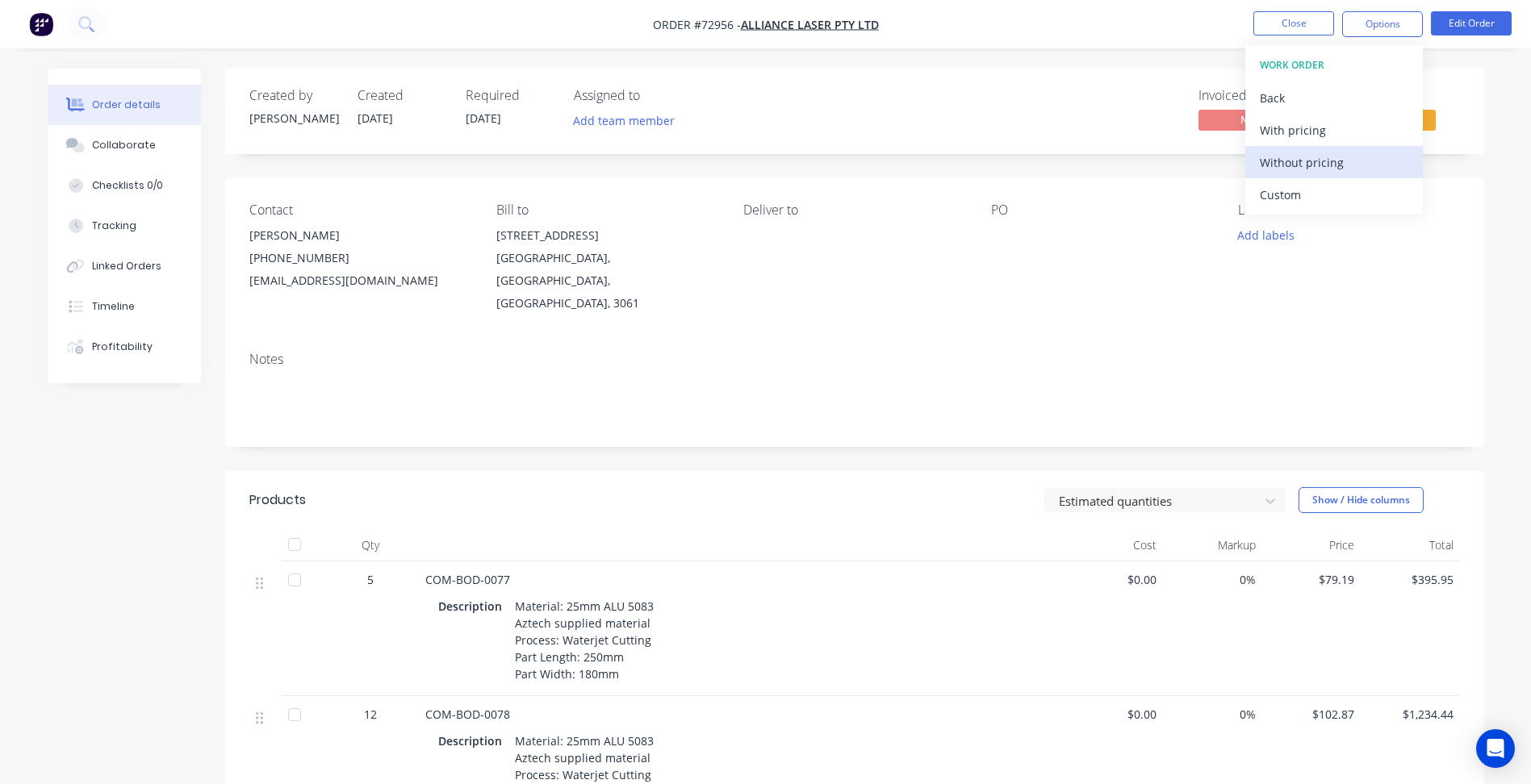
click at [1304, 165] on div "Without pricing" at bounding box center [1333, 162] width 149 height 23
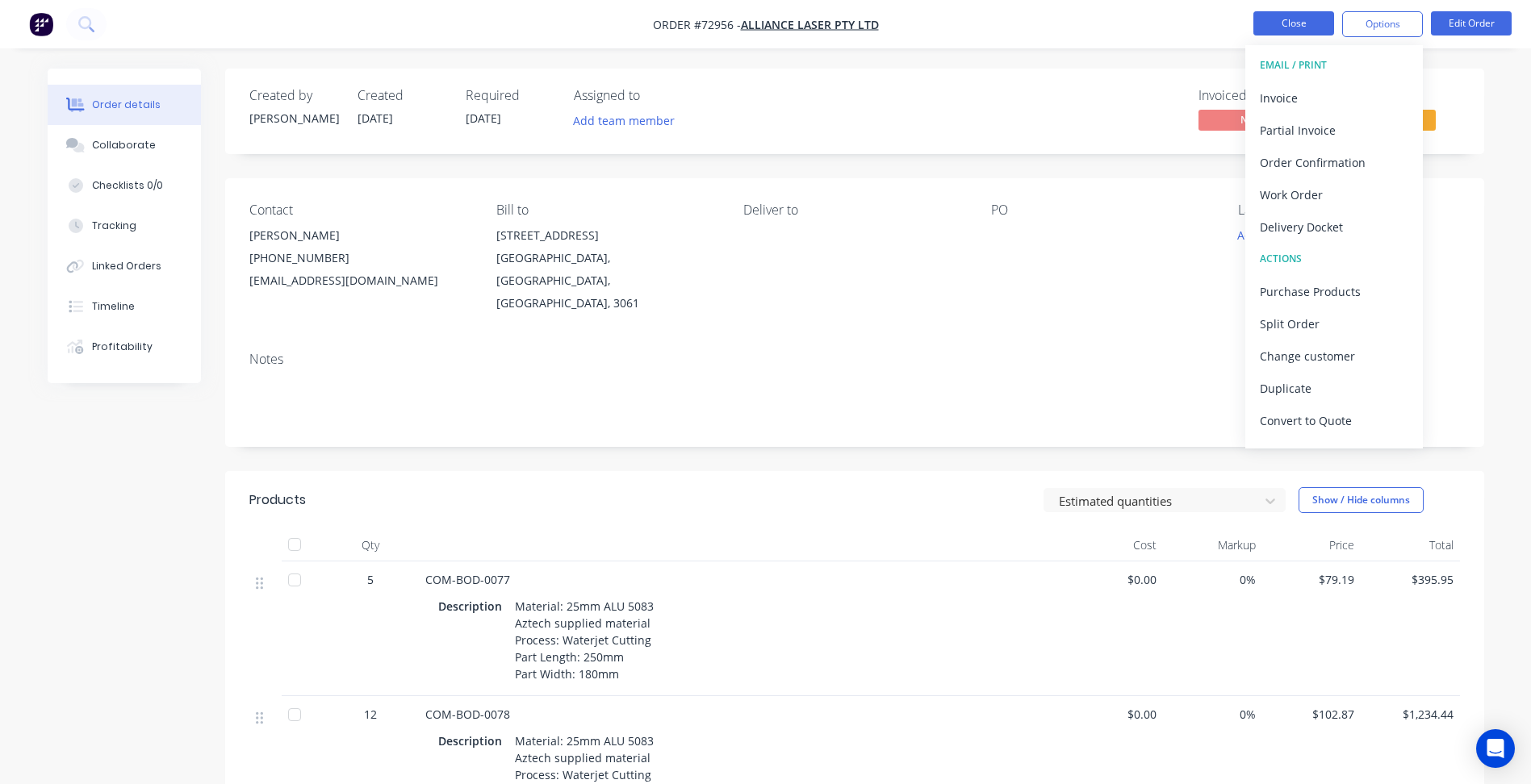
click at [1323, 22] on button "Close" at bounding box center [1293, 23] width 80 height 24
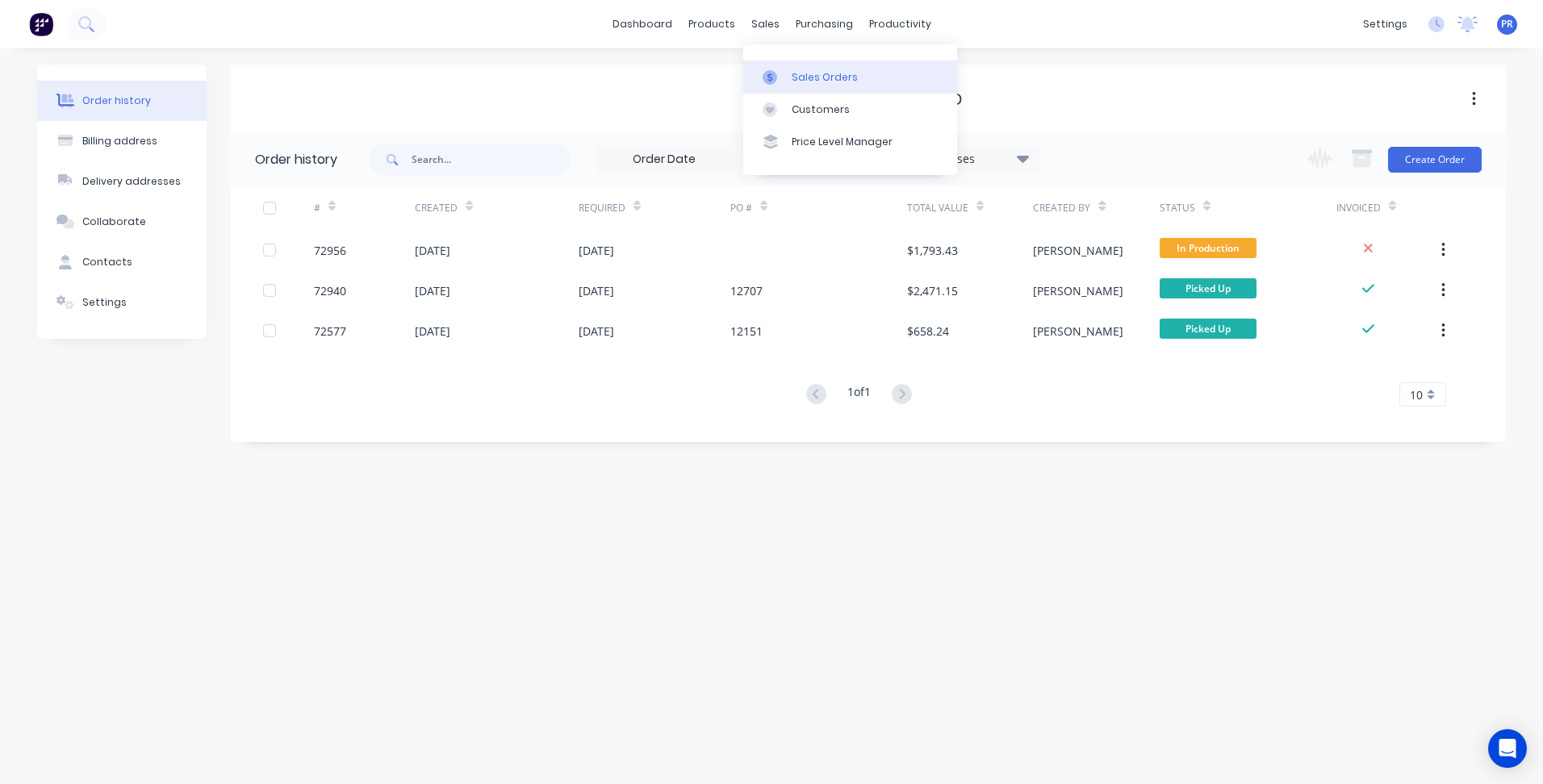
click at [792, 71] on div "Sales Orders" at bounding box center [825, 78] width 67 height 15
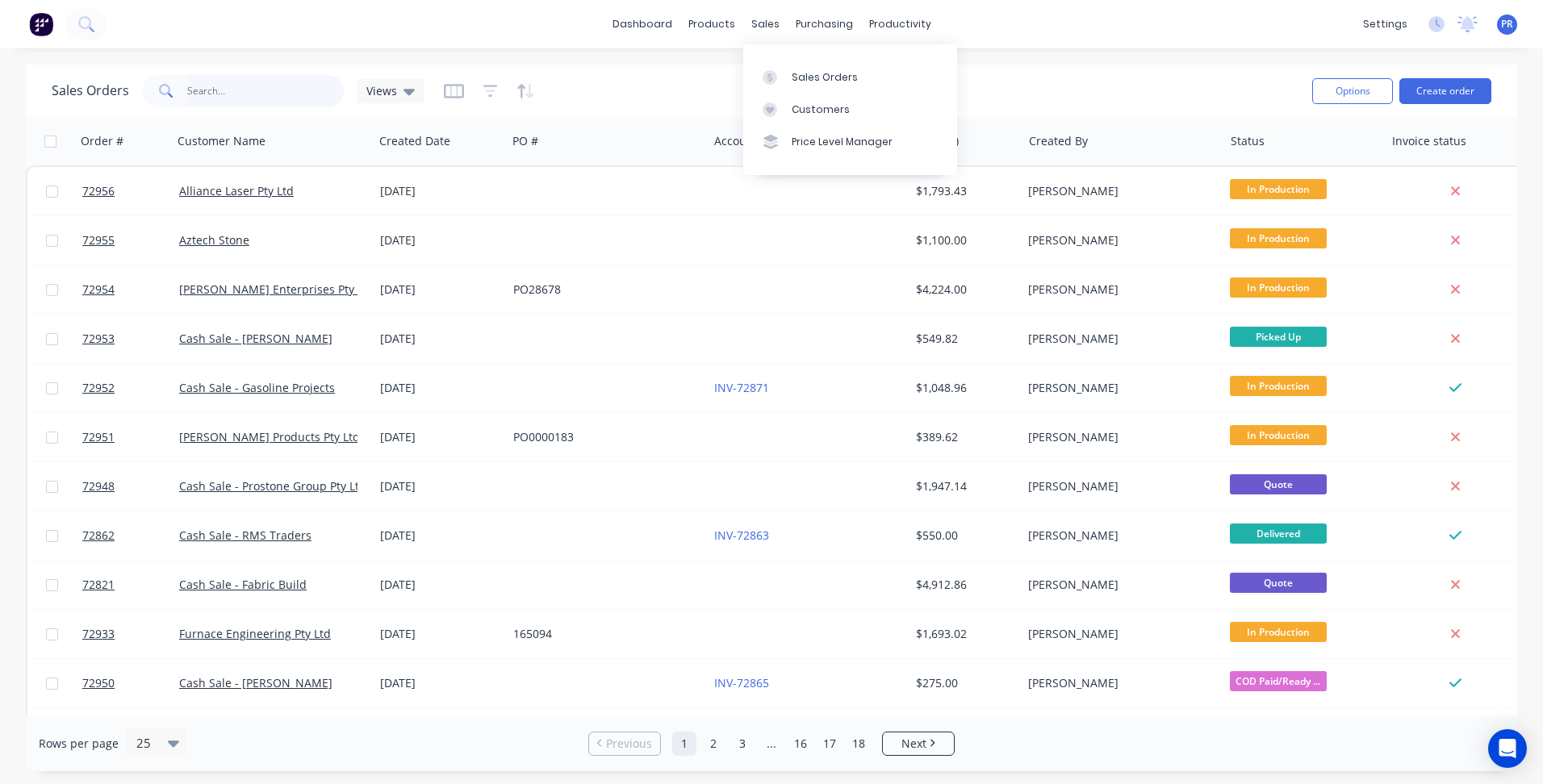
click at [255, 85] on input "text" at bounding box center [266, 90] width 157 height 32
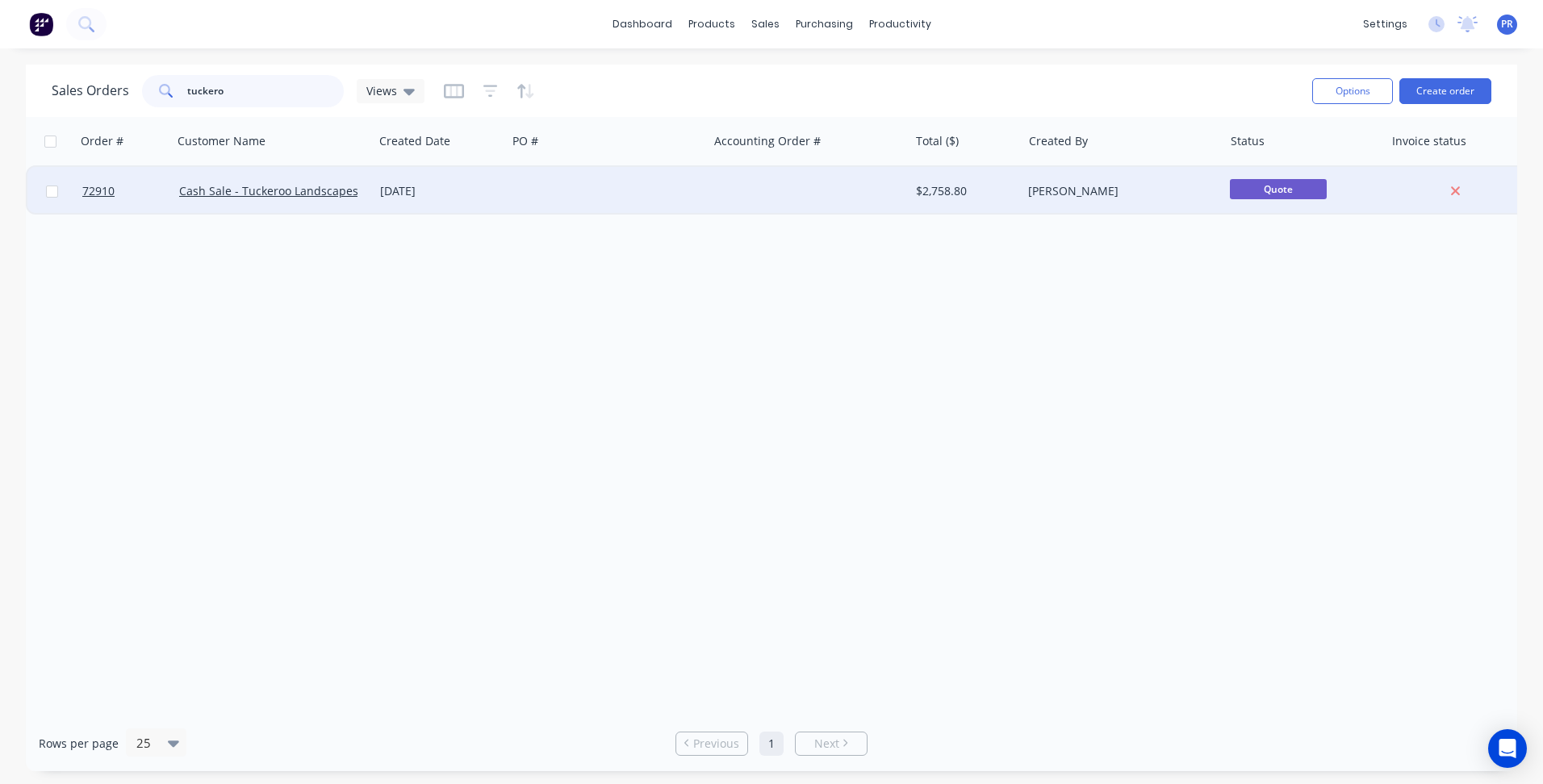
type input "tuckero"
click at [301, 199] on div "Cash Sale - Tuckeroo Landscapes" at bounding box center [269, 190] width 179 height 16
